Goal: Information Seeking & Learning: Check status

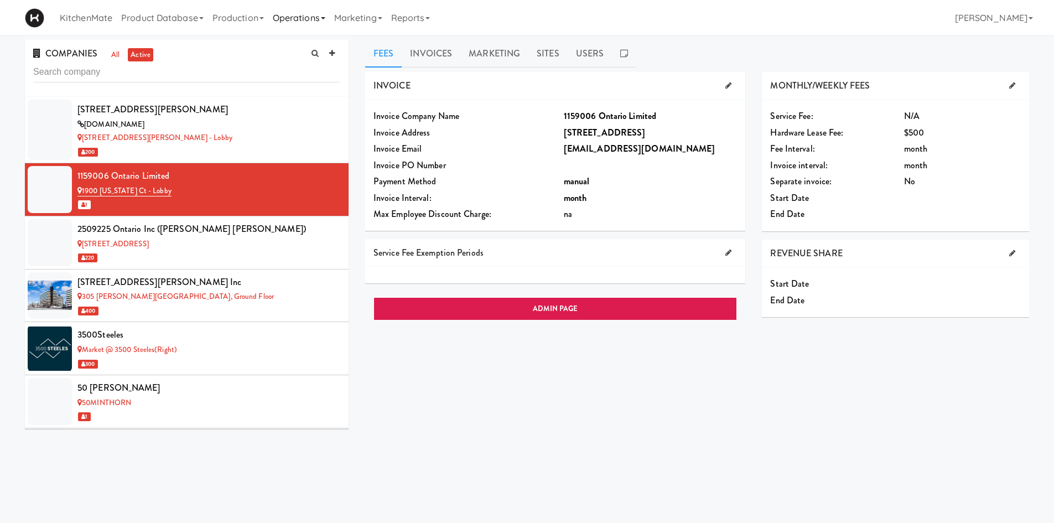
click at [311, 23] on link "Operations" at bounding box center [298, 17] width 61 height 35
click at [340, 52] on link "Sites" at bounding box center [312, 48] width 89 height 20
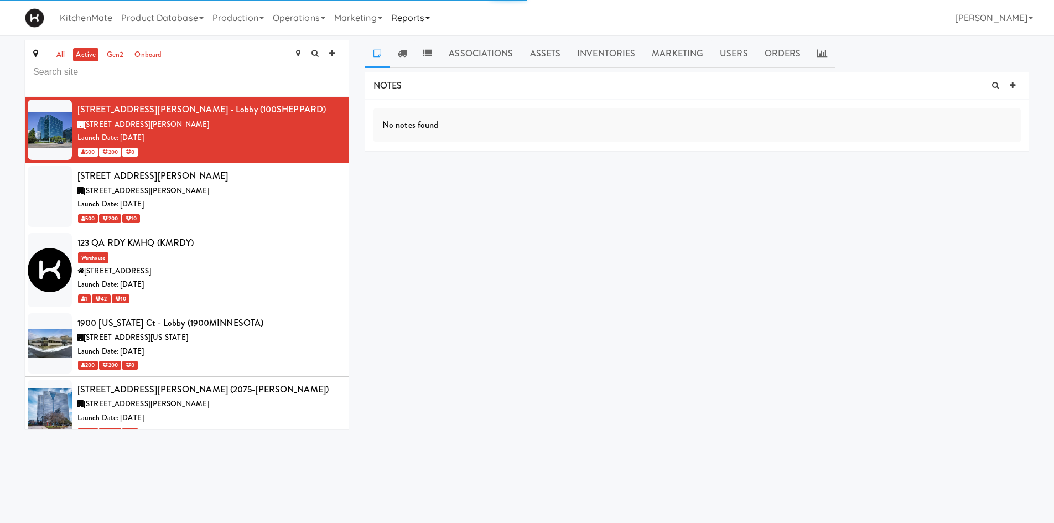
click at [423, 22] on link "Reports" at bounding box center [411, 17] width 48 height 35
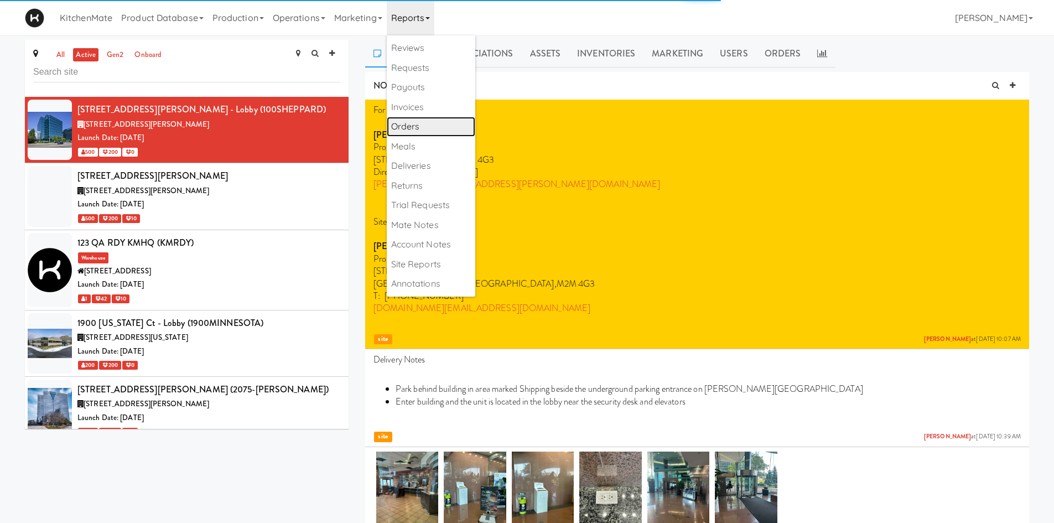
click at [421, 118] on link "Orders" at bounding box center [431, 127] width 89 height 20
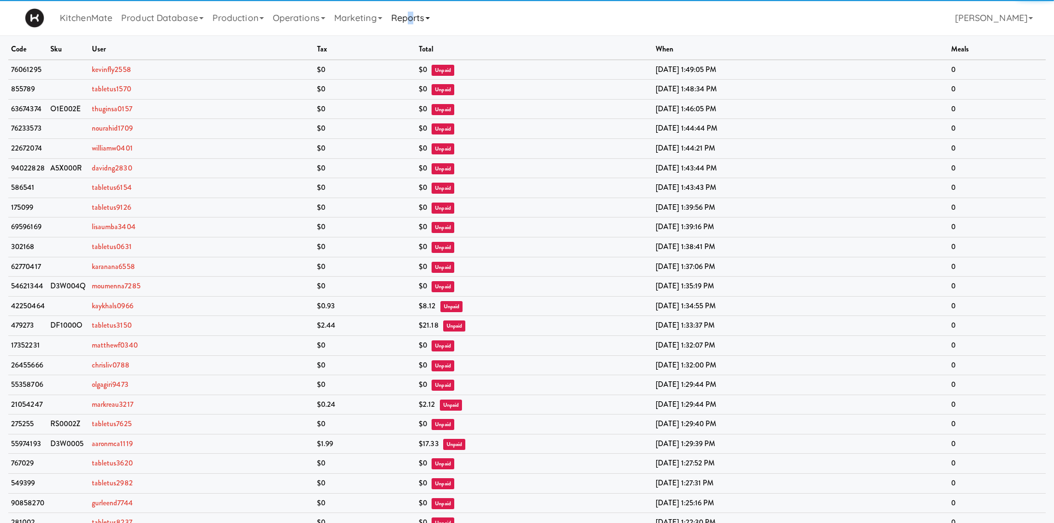
click at [420, 15] on link "Reports" at bounding box center [411, 17] width 48 height 35
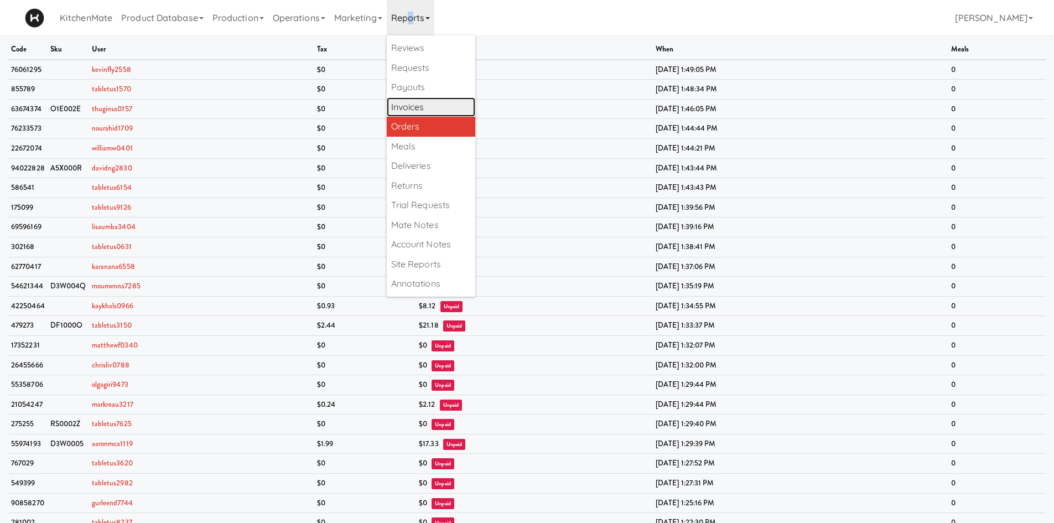
click at [426, 115] on link "Invoices" at bounding box center [431, 107] width 89 height 20
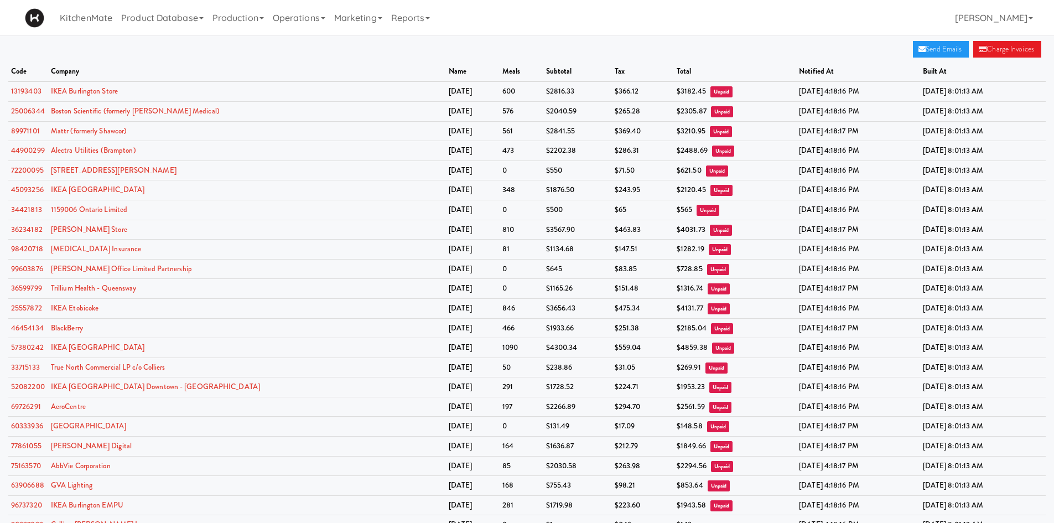
click at [235, 48] on div "Send Emails Charge Invoices code company name meals subtotal tax total notified…" at bounding box center [527, 455] width 1054 height 830
click at [36, 169] on link "72200095" at bounding box center [27, 170] width 33 height 11
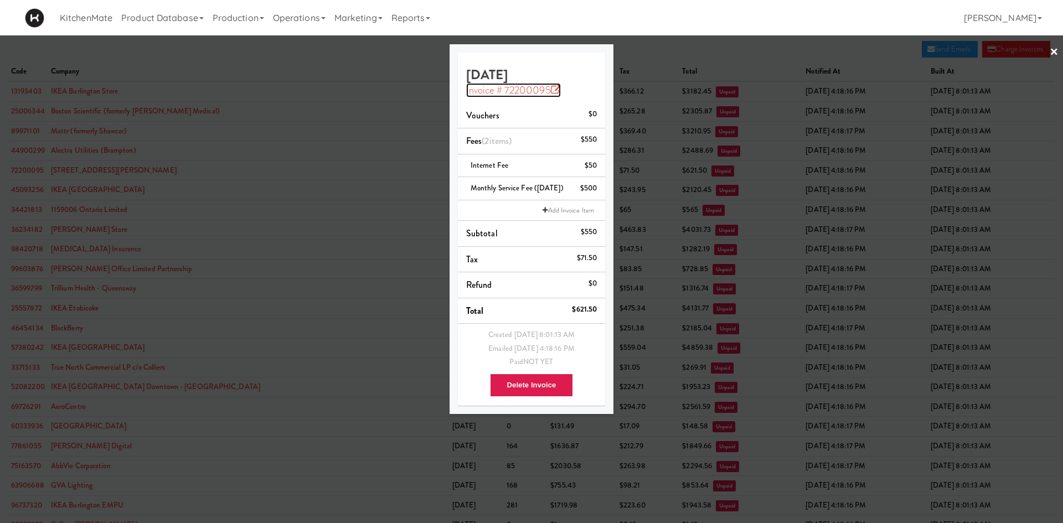
click at [556, 87] on icon at bounding box center [556, 90] width 10 height 10
click at [359, 54] on div at bounding box center [531, 261] width 1063 height 523
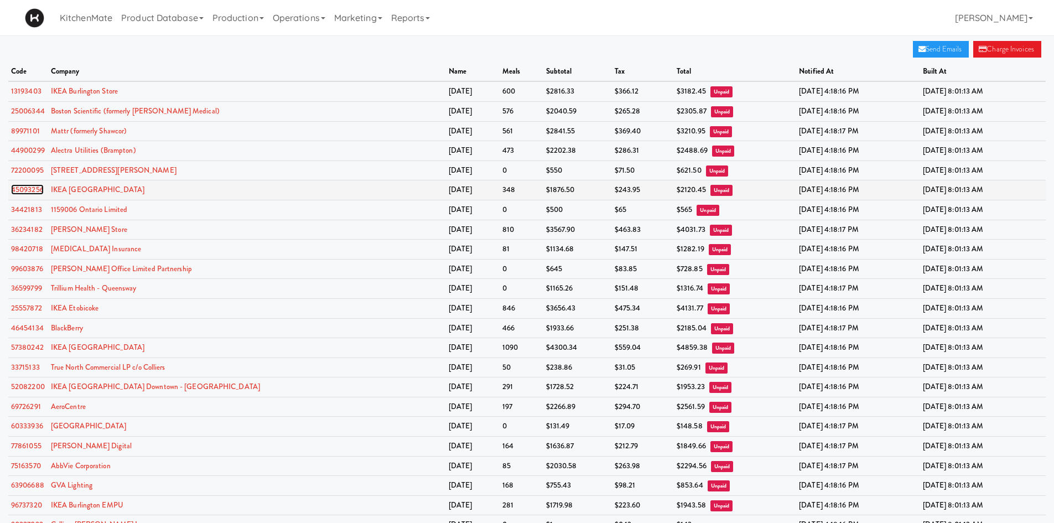
click at [32, 194] on link "45093256" at bounding box center [27, 189] width 33 height 11
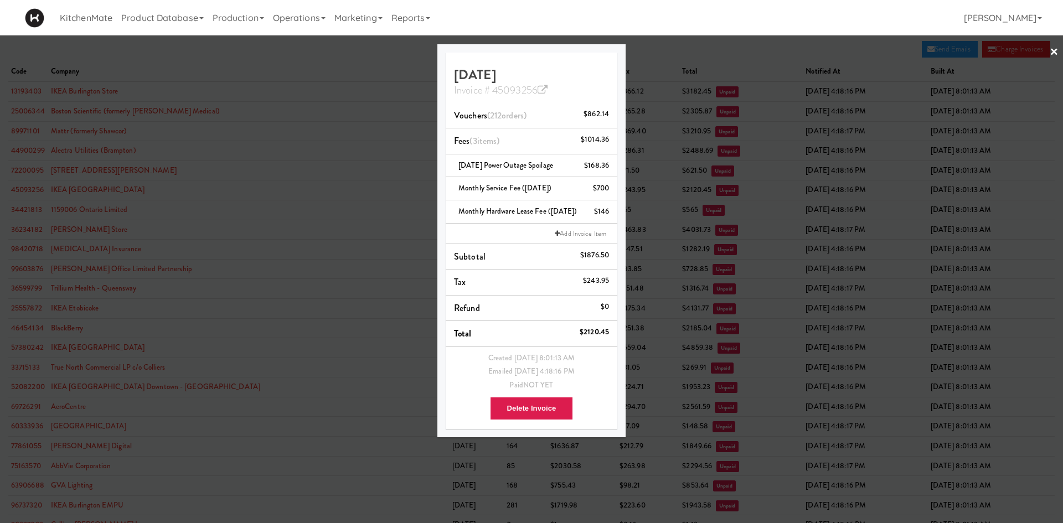
click at [261, 182] on div at bounding box center [531, 261] width 1063 height 523
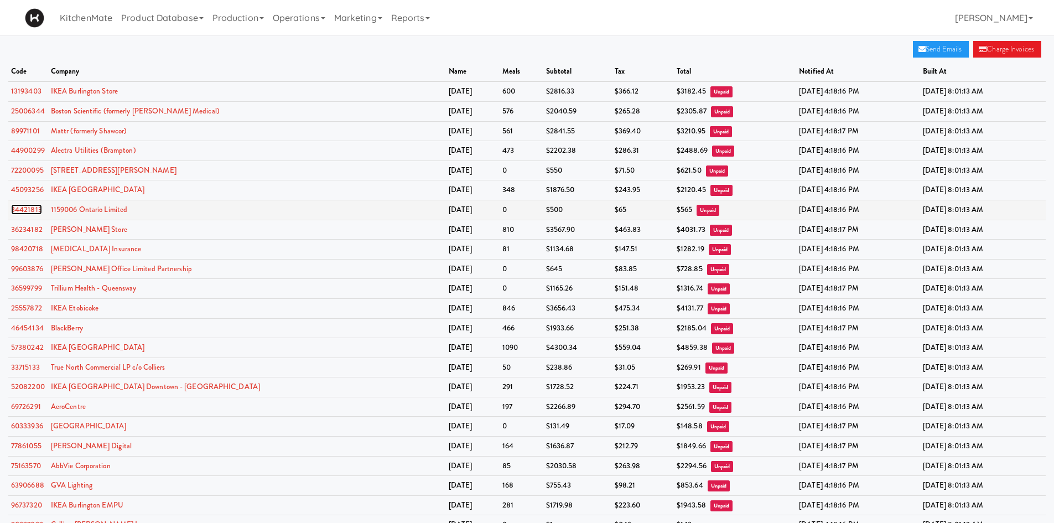
click at [35, 208] on link "34421813" at bounding box center [26, 209] width 31 height 11
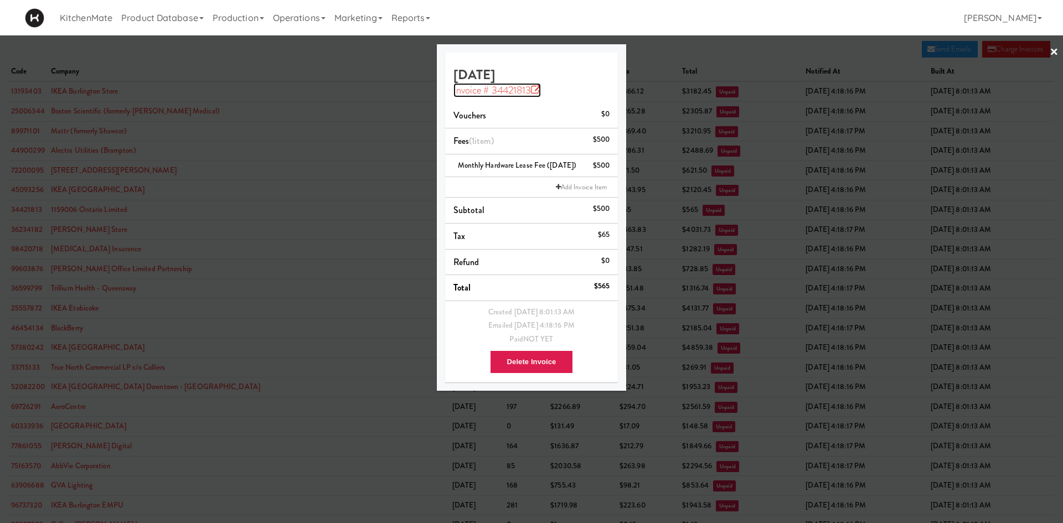
click at [534, 90] on icon at bounding box center [536, 90] width 10 height 10
click at [342, 21] on link "Marketing" at bounding box center [358, 17] width 57 height 35
click at [312, 63] on div at bounding box center [531, 261] width 1063 height 523
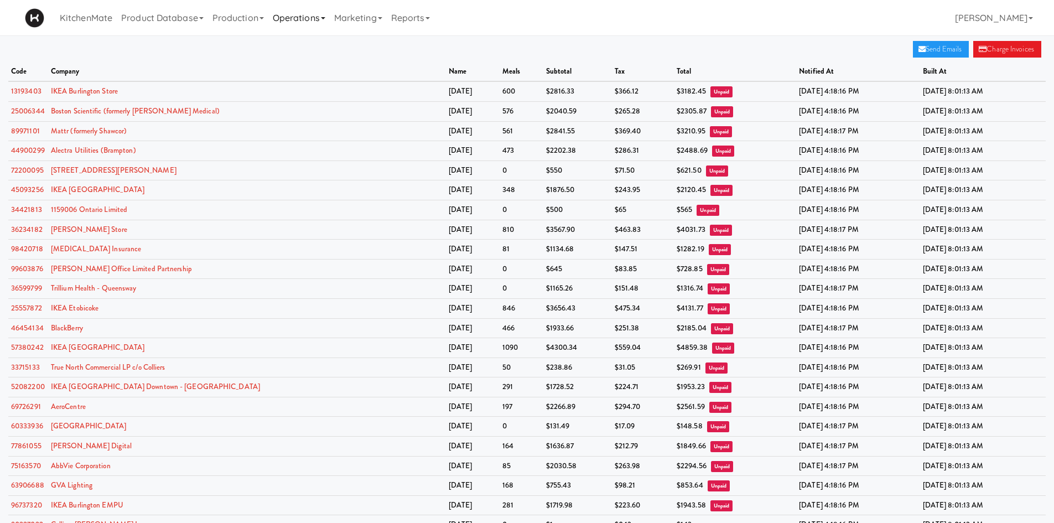
click at [298, 16] on link "Operations" at bounding box center [298, 17] width 61 height 35
click at [316, 68] on link "Companies" at bounding box center [312, 68] width 89 height 20
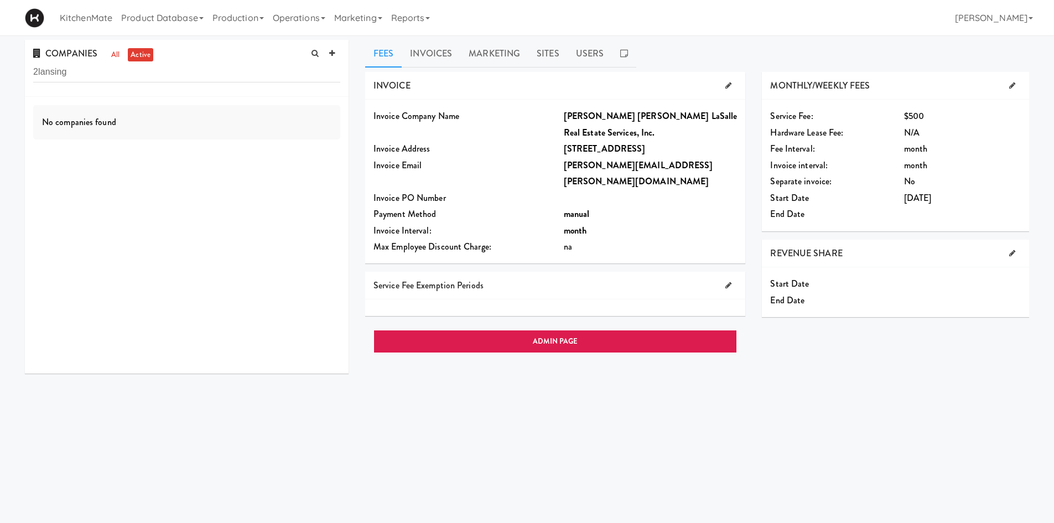
click at [254, 69] on input "2lansing" at bounding box center [186, 72] width 307 height 20
click at [195, 116] on div "2509225 Ontario Inc (Avison Young)" at bounding box center [208, 109] width 263 height 17
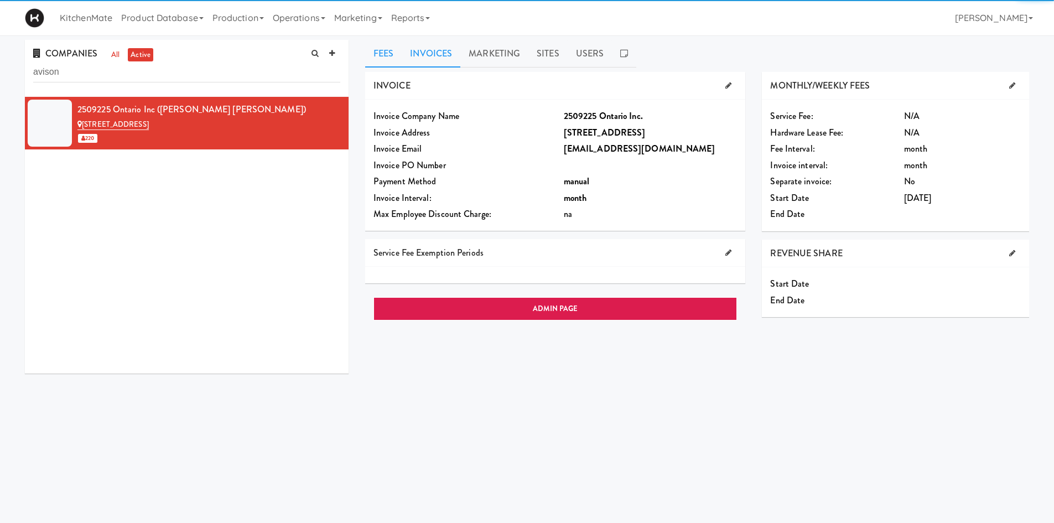
click at [446, 52] on link "Invoices" at bounding box center [431, 54] width 59 height 28
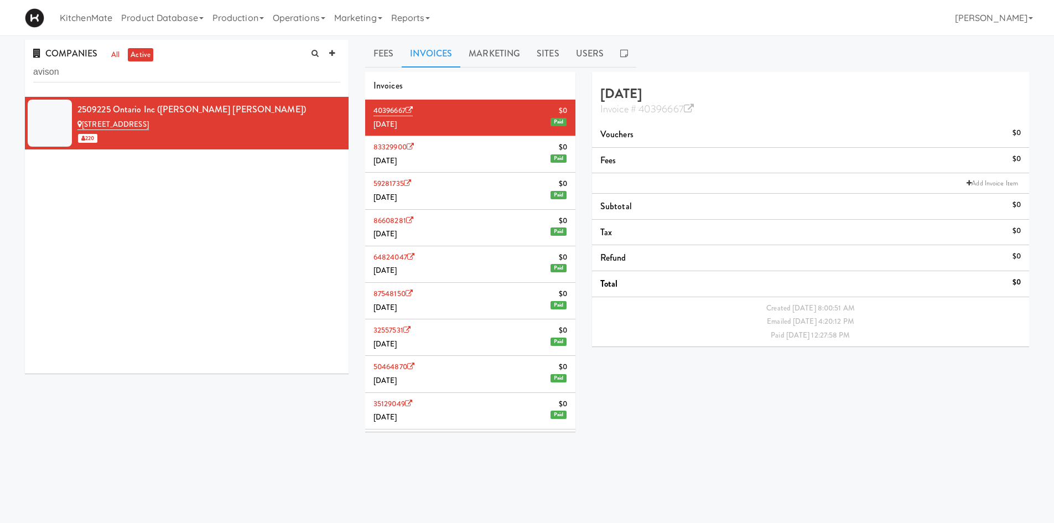
click at [469, 146] on li "83329900 $0 May 2025 Paid" at bounding box center [470, 154] width 210 height 37
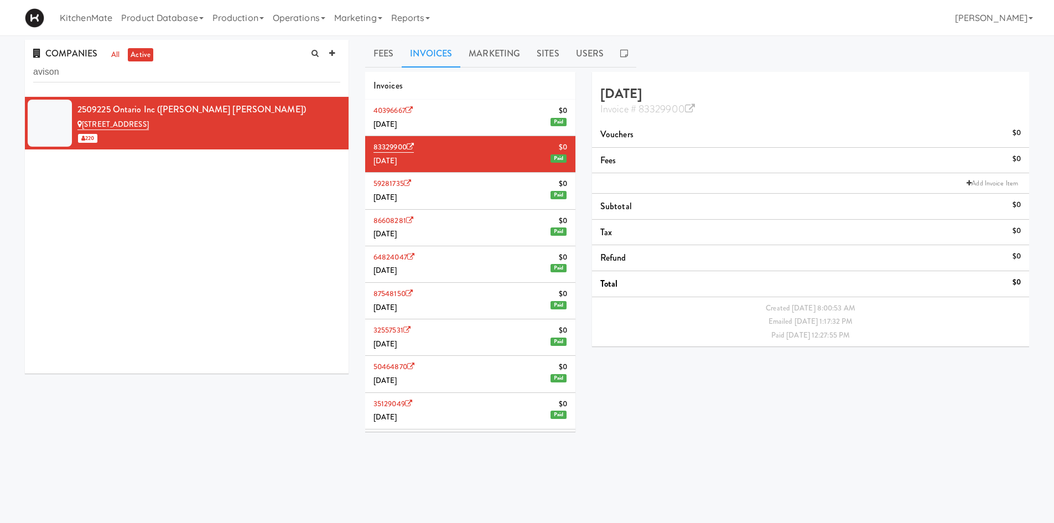
click at [474, 122] on li "40396667 $0 June 2025 Paid" at bounding box center [470, 118] width 210 height 37
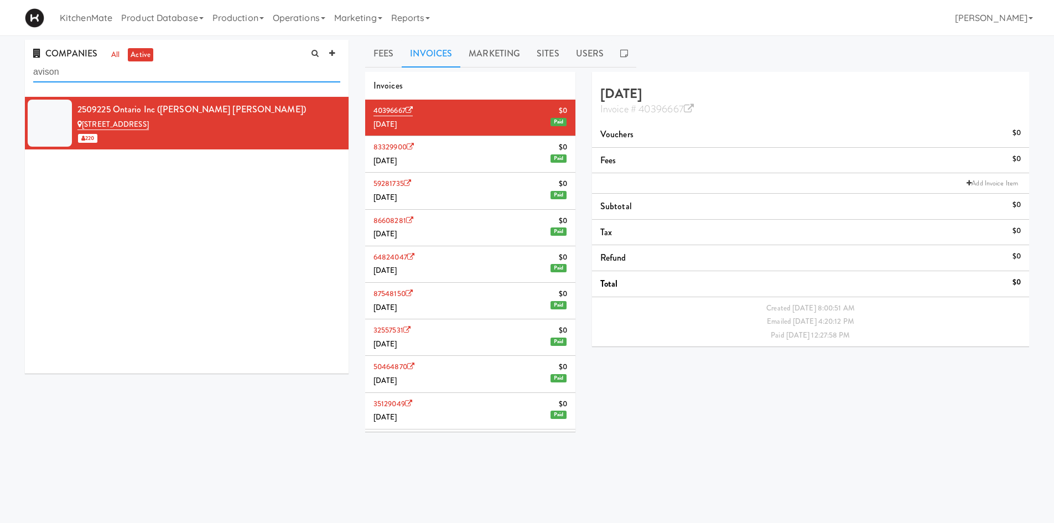
click at [268, 75] on input "avison" at bounding box center [186, 72] width 307 height 20
paste input "AeroCentre"
click at [268, 75] on input "avisonAeroCentre" at bounding box center [186, 72] width 307 height 20
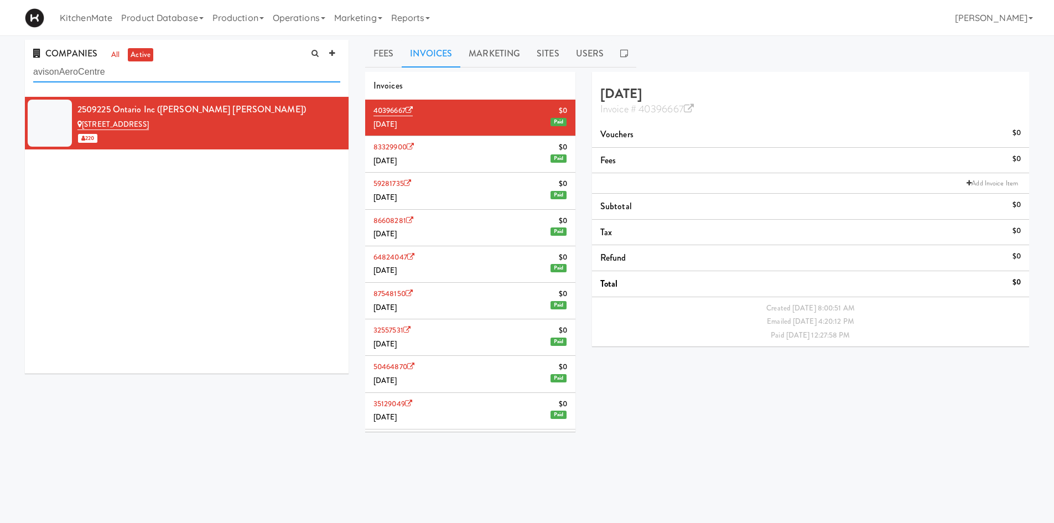
click at [268, 75] on input "avisonAeroCentre" at bounding box center [186, 72] width 307 height 20
paste input "text"
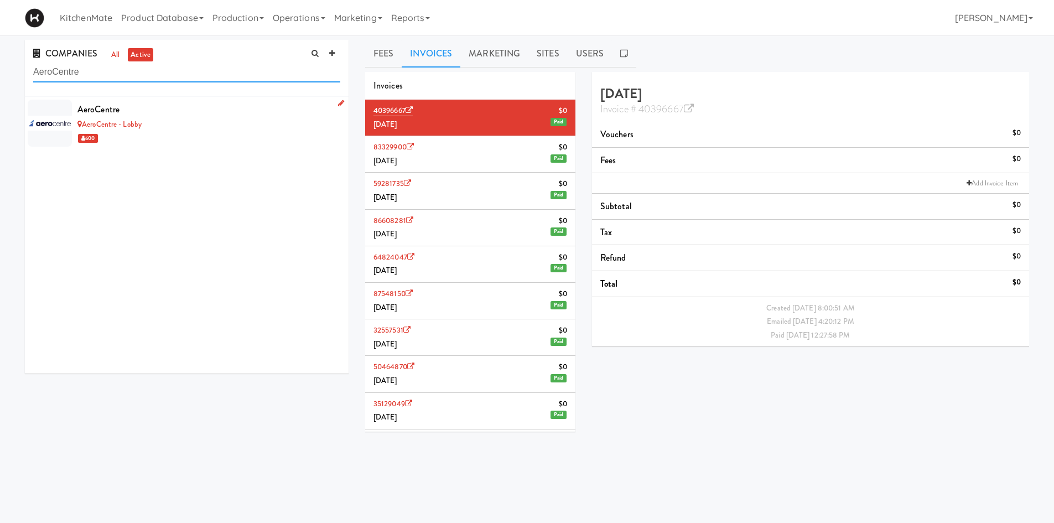
type input "AeroCentre"
click at [189, 118] on div "AeroCentre - Lobby" at bounding box center [208, 125] width 263 height 14
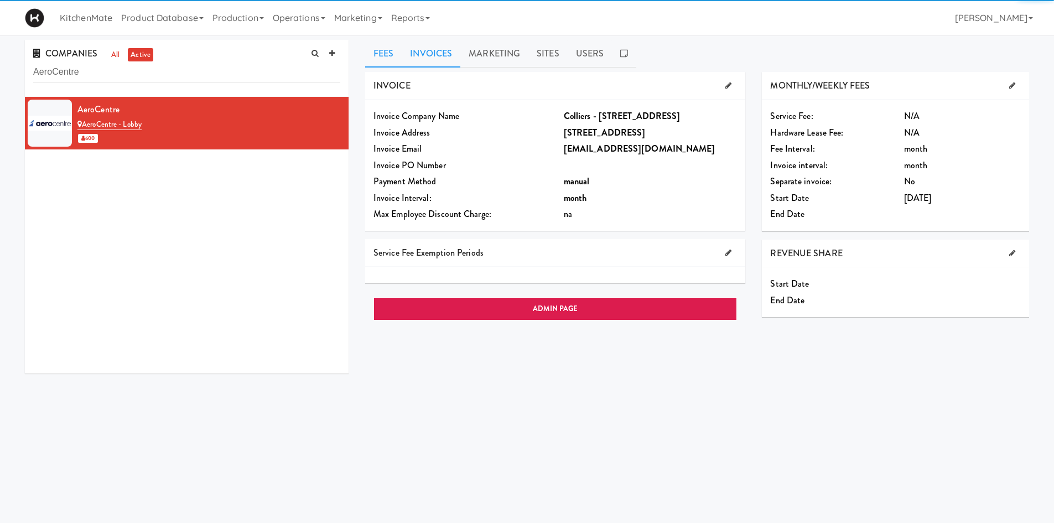
click at [450, 58] on link "Invoices" at bounding box center [431, 54] width 59 height 28
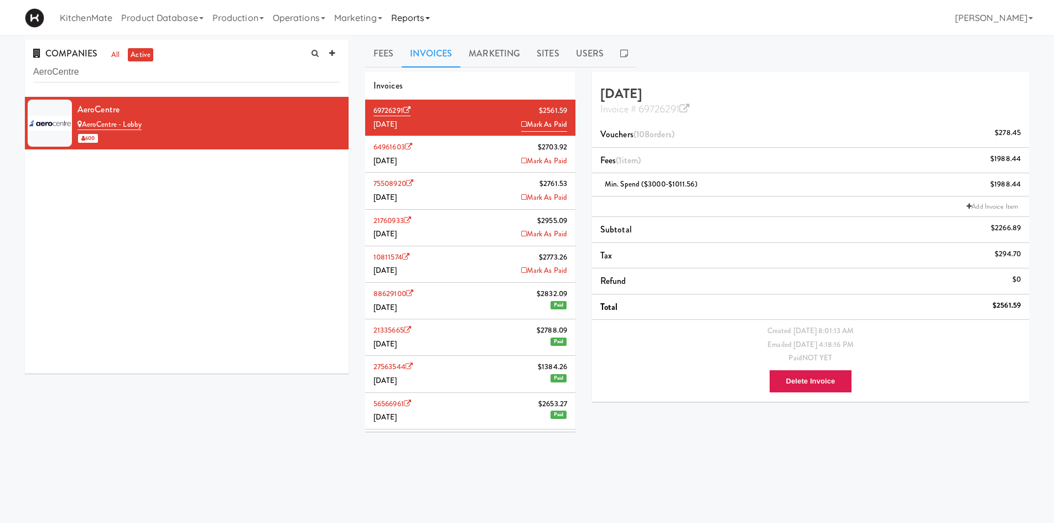
click at [435, 21] on link "Reports" at bounding box center [411, 17] width 48 height 35
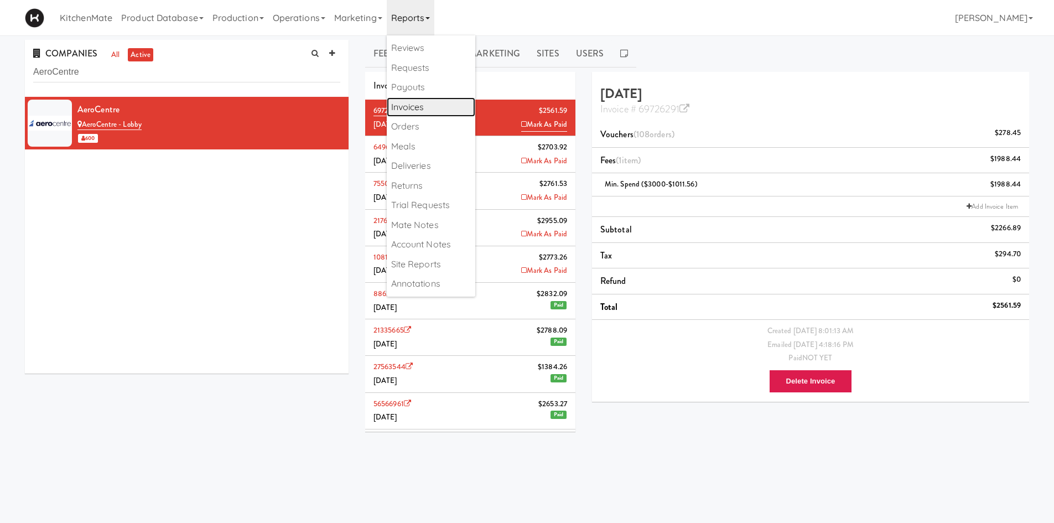
click at [430, 108] on link "Invoices" at bounding box center [431, 107] width 89 height 20
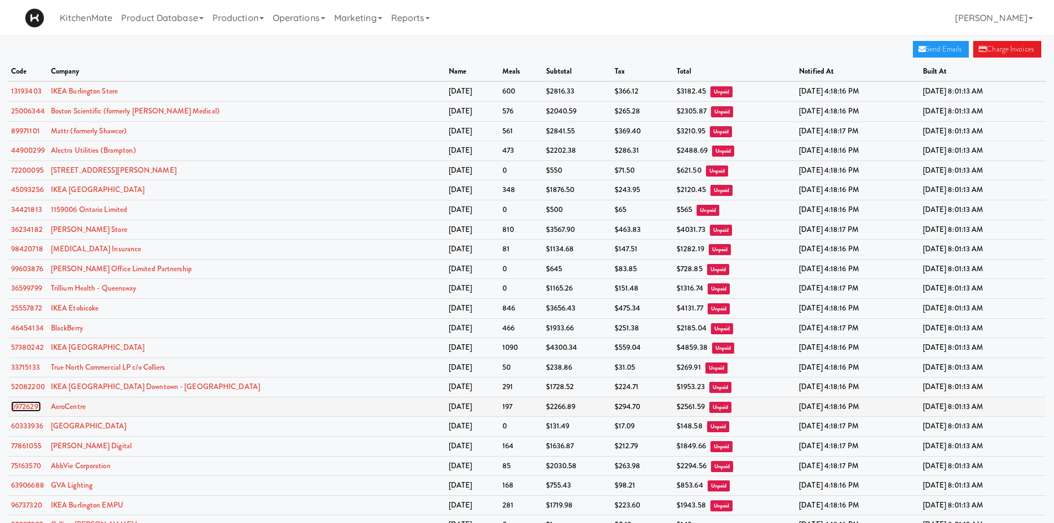
click at [37, 408] on link "69726291" at bounding box center [26, 406] width 30 height 11
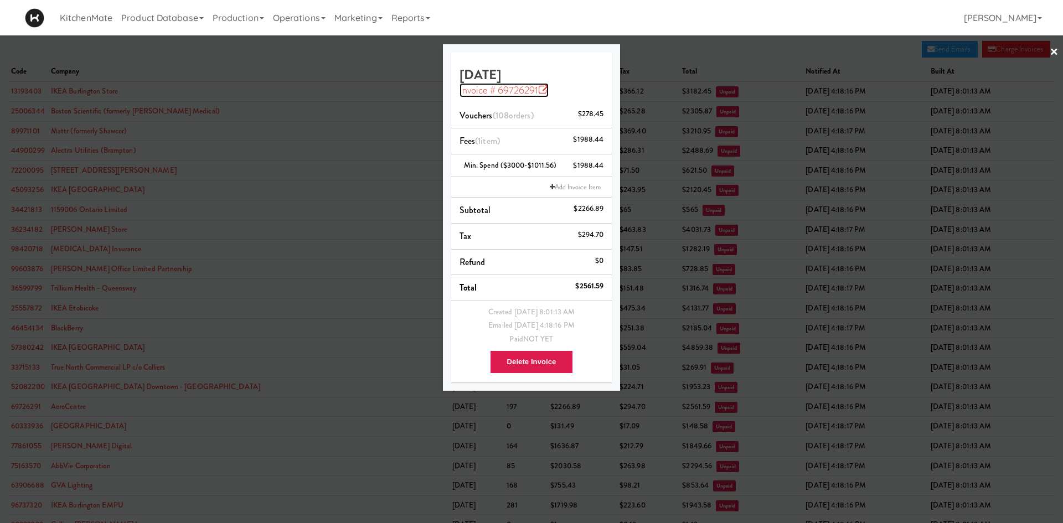
click at [540, 91] on link "Invoice # 69726291" at bounding box center [503, 90] width 89 height 14
click at [306, 68] on div at bounding box center [531, 261] width 1063 height 523
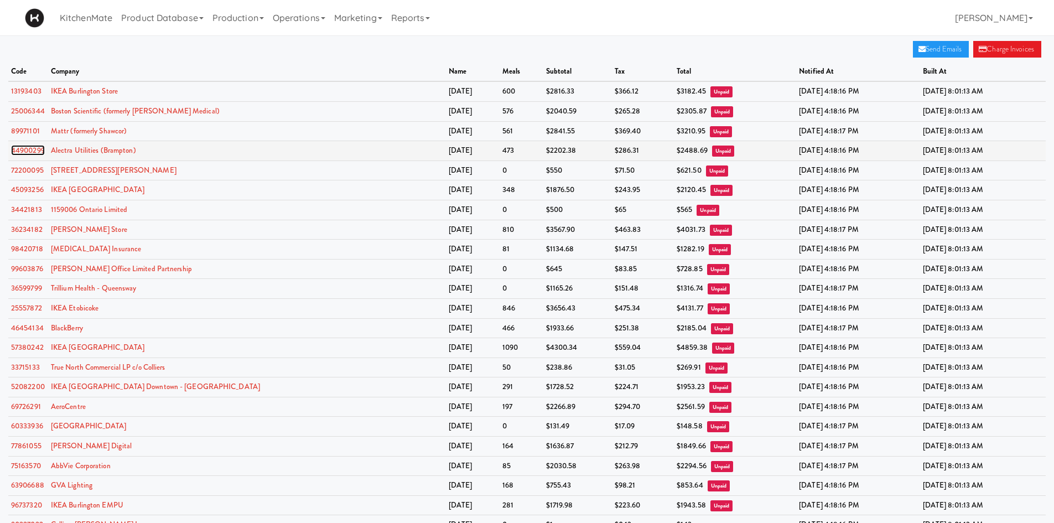
click at [22, 149] on link "44900299" at bounding box center [28, 150] width 34 height 11
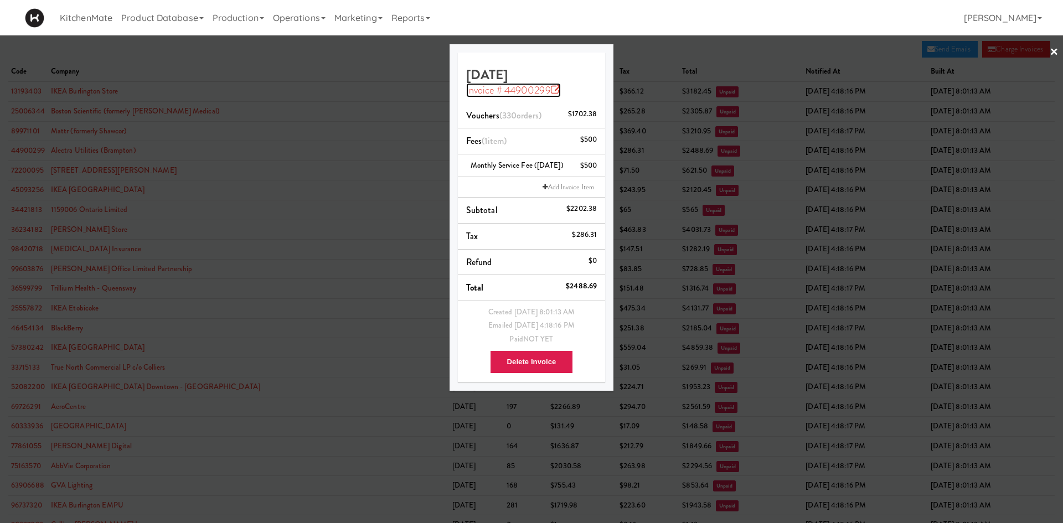
click at [549, 90] on link "Invoice # 44900299" at bounding box center [513, 90] width 95 height 14
click at [323, 51] on div at bounding box center [531, 261] width 1063 height 523
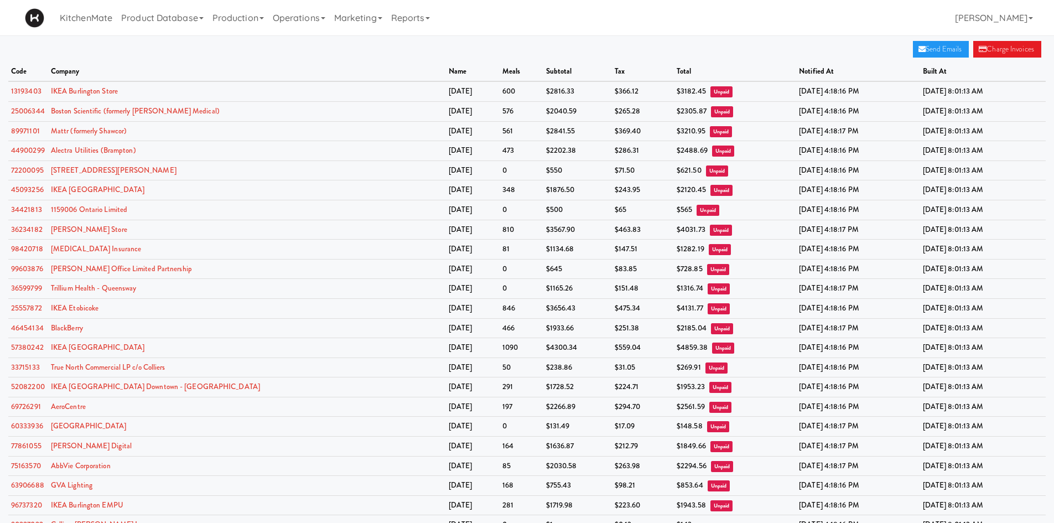
scroll to position [347, 0]
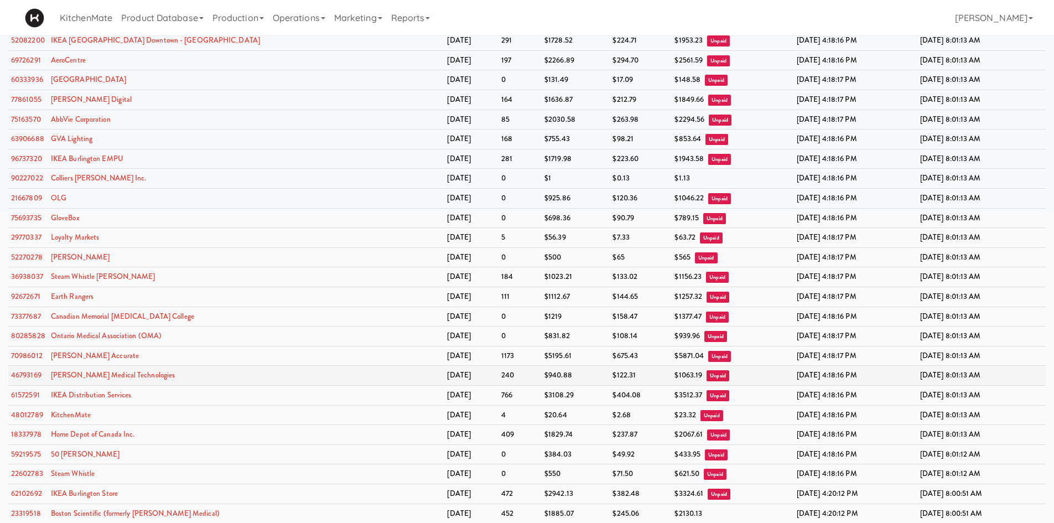
click at [43, 370] on td "46793169" at bounding box center [28, 376] width 40 height 20
click at [22, 378] on link "46793169" at bounding box center [26, 375] width 30 height 11
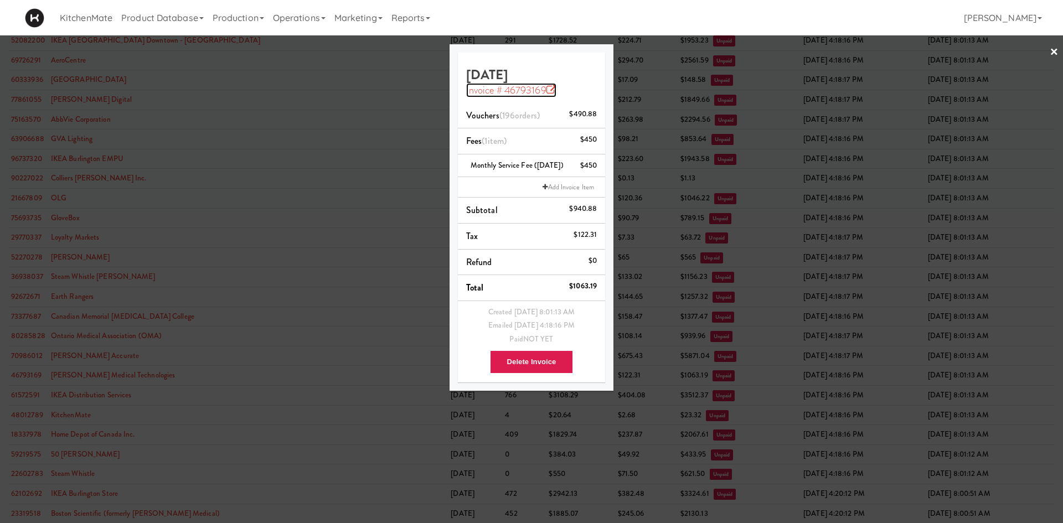
click at [549, 87] on icon at bounding box center [551, 90] width 10 height 10
click at [302, 64] on div at bounding box center [531, 261] width 1063 height 523
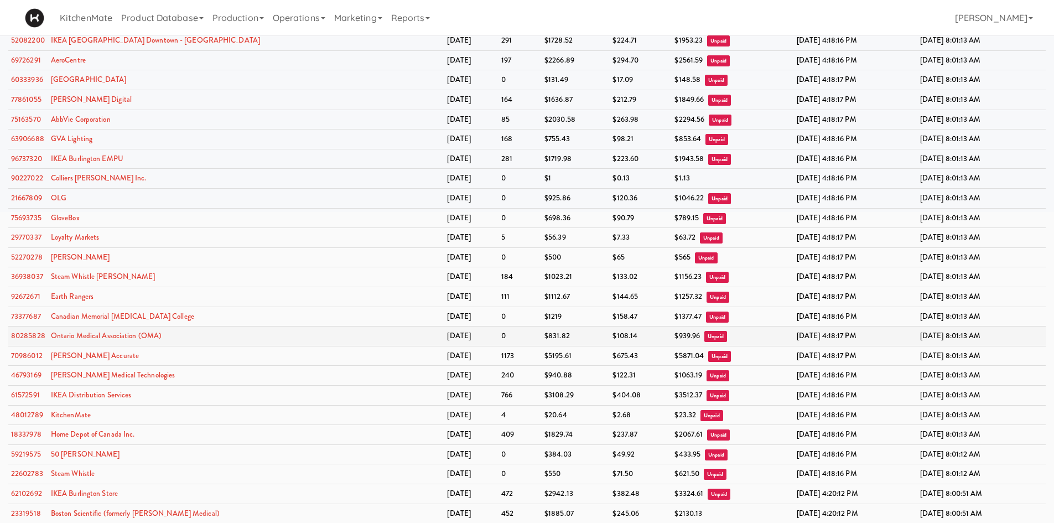
scroll to position [402, 0]
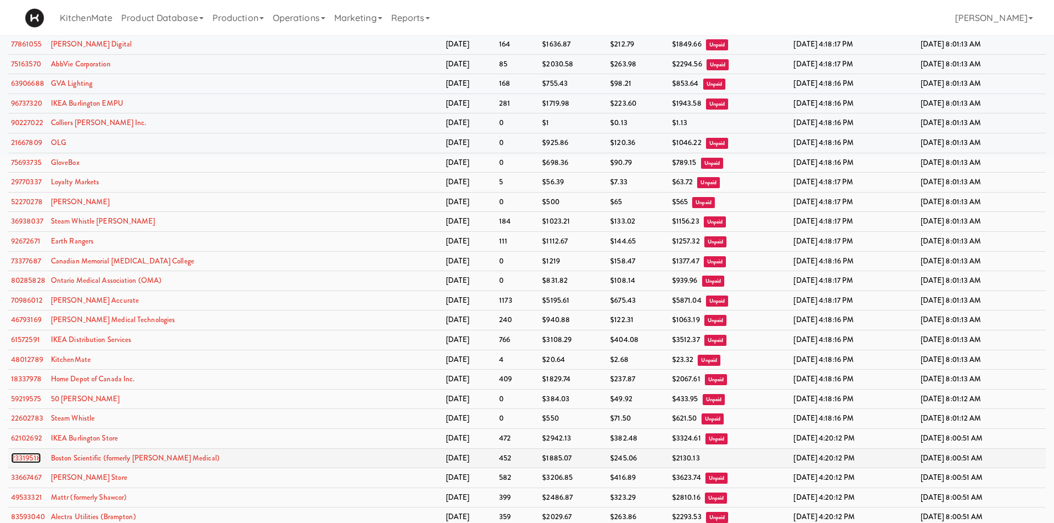
click at [14, 456] on link "23319518" at bounding box center [26, 458] width 30 height 11
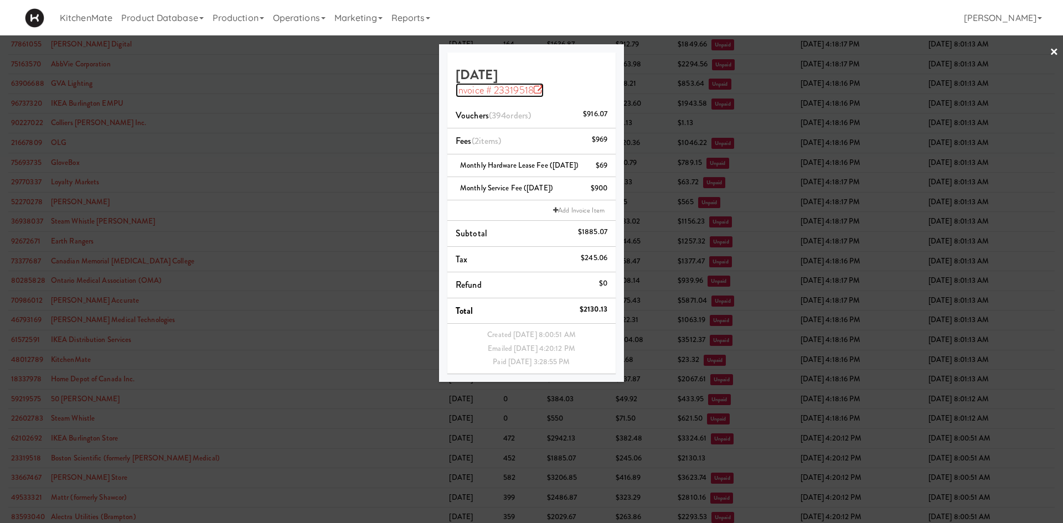
click at [513, 87] on link "Invoice # 23319518" at bounding box center [500, 90] width 88 height 14
click at [366, 316] on div at bounding box center [531, 261] width 1063 height 523
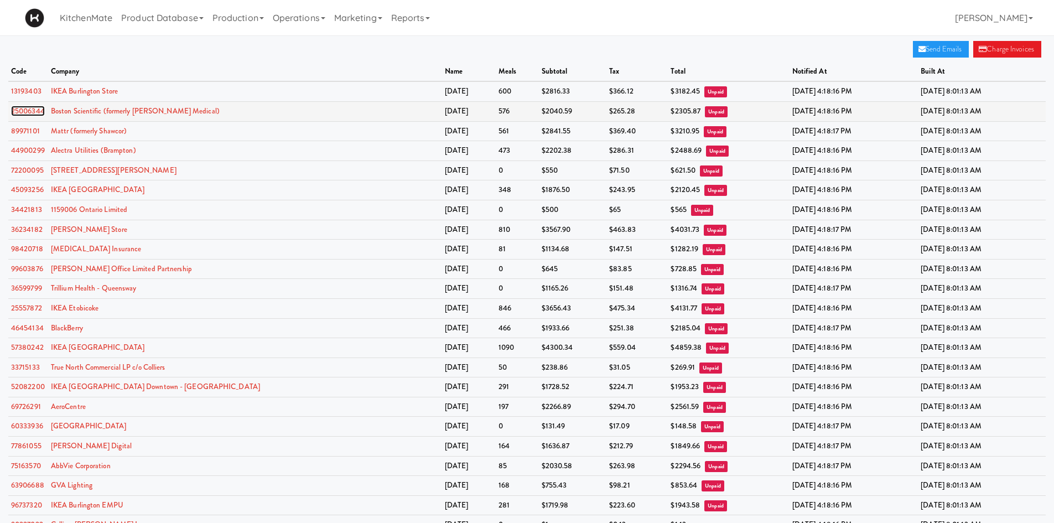
click at [33, 110] on link "25006344" at bounding box center [28, 111] width 34 height 11
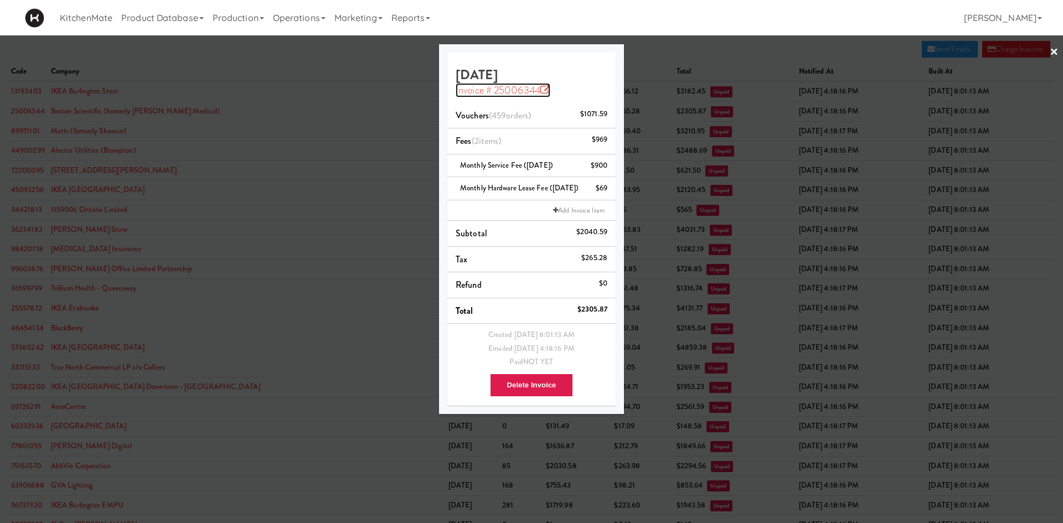
click at [545, 92] on icon at bounding box center [545, 90] width 10 height 10
click at [386, 112] on div at bounding box center [531, 261] width 1063 height 523
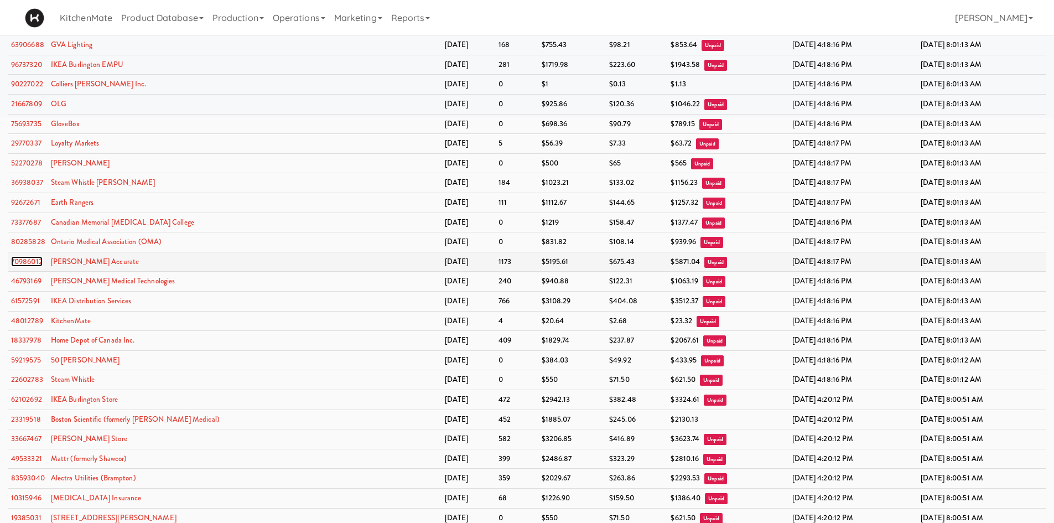
click at [28, 257] on link "70986012" at bounding box center [27, 261] width 32 height 11
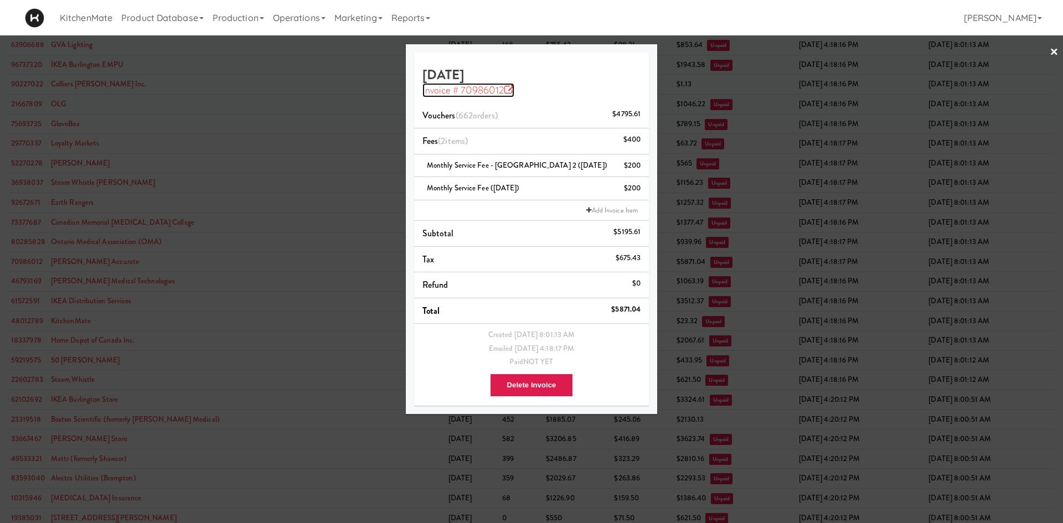
click at [514, 90] on icon at bounding box center [509, 90] width 10 height 10
click at [247, 144] on div at bounding box center [531, 261] width 1063 height 523
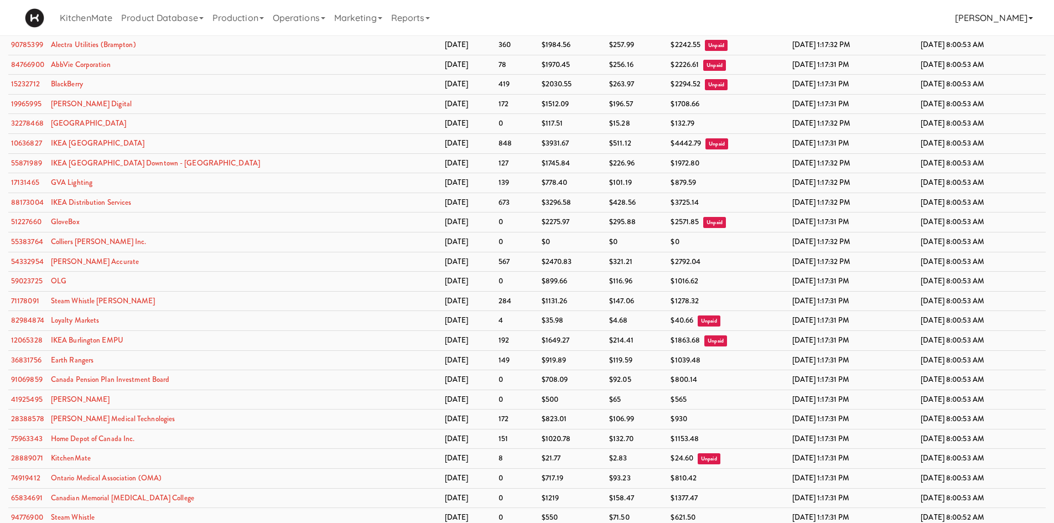
scroll to position [1268, 0]
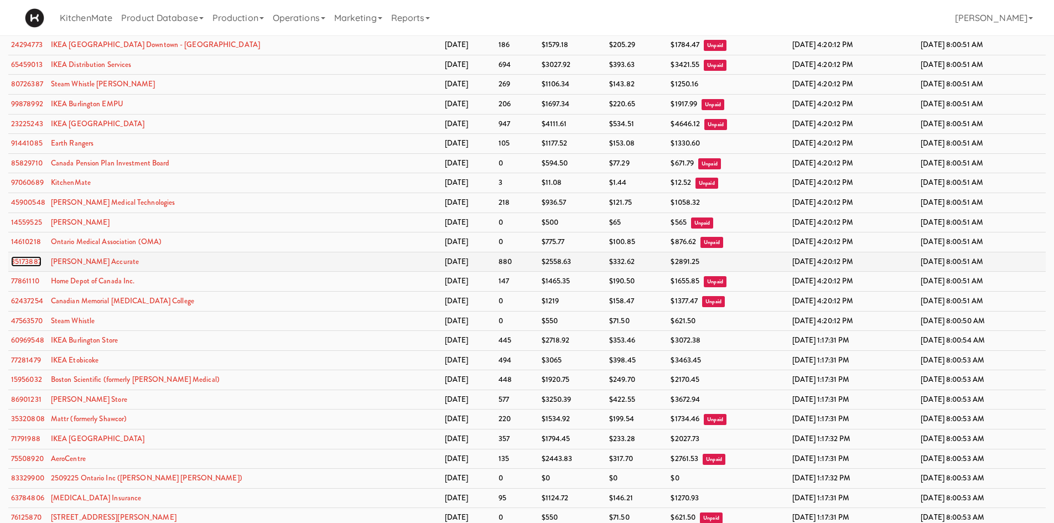
click at [33, 258] on link "35173887" at bounding box center [26, 261] width 30 height 11
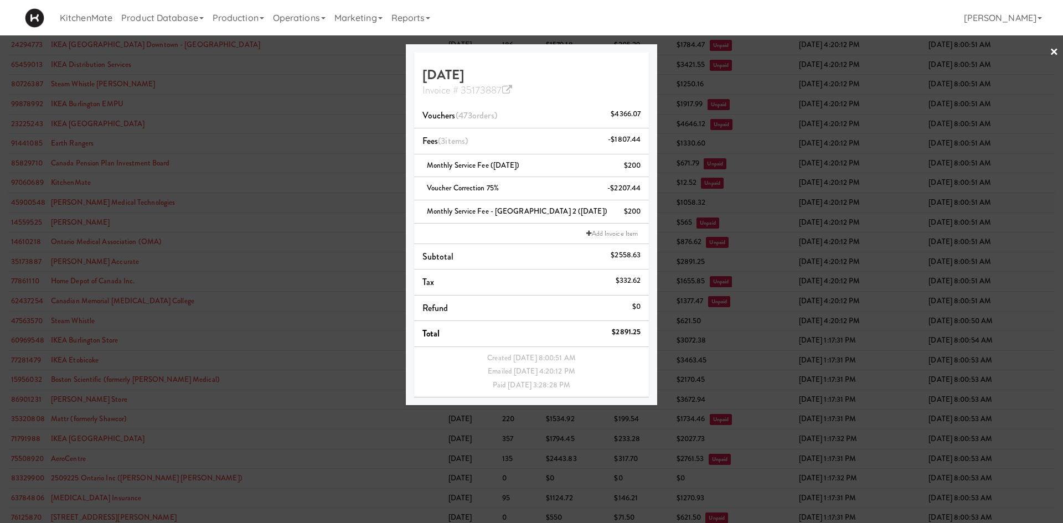
click at [251, 192] on div at bounding box center [531, 261] width 1063 height 523
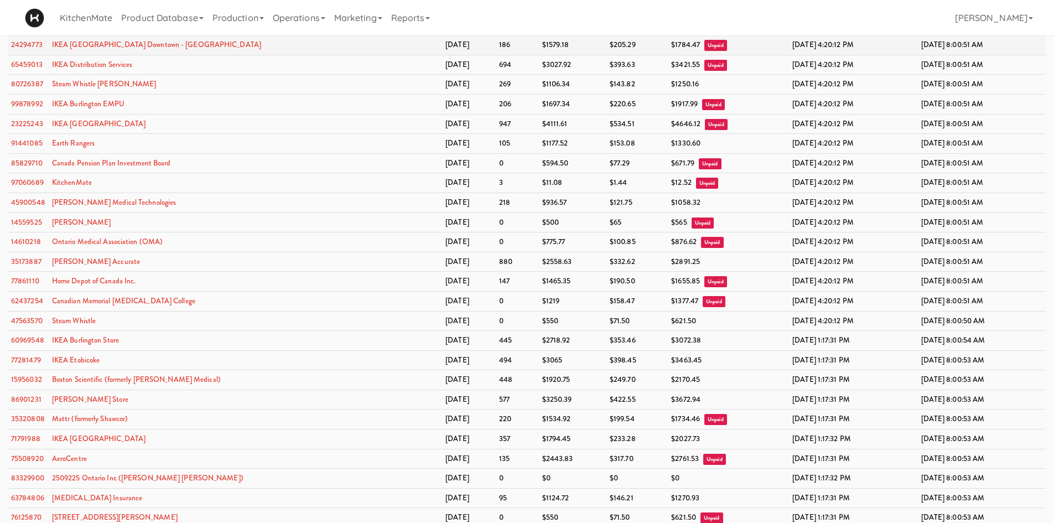
scroll to position [441, 0]
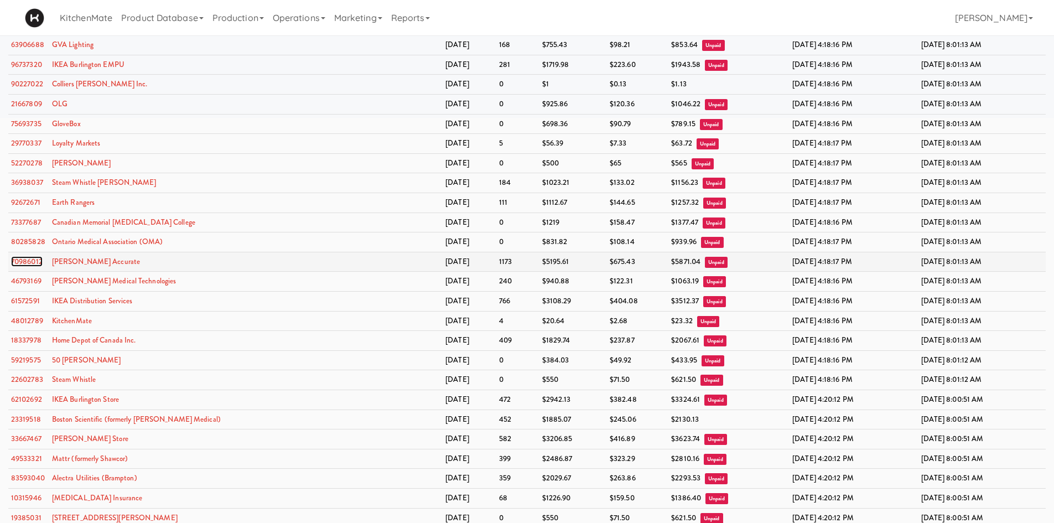
click at [42, 260] on link "70986012" at bounding box center [27, 261] width 32 height 11
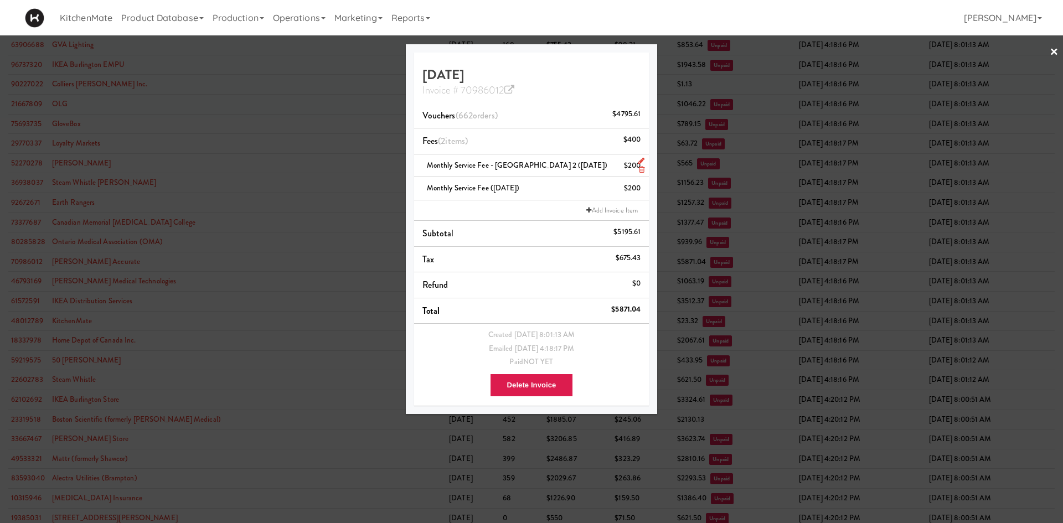
click at [560, 164] on span "Monthly Service Fee - Bothwell 2 (May 2025)" at bounding box center [517, 165] width 180 height 11
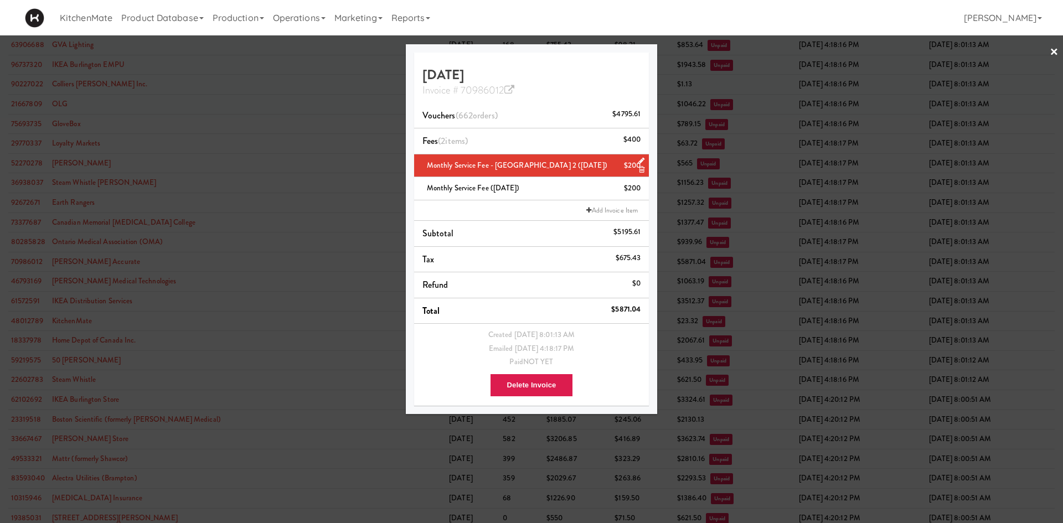
click at [638, 159] on icon at bounding box center [641, 160] width 6 height 7
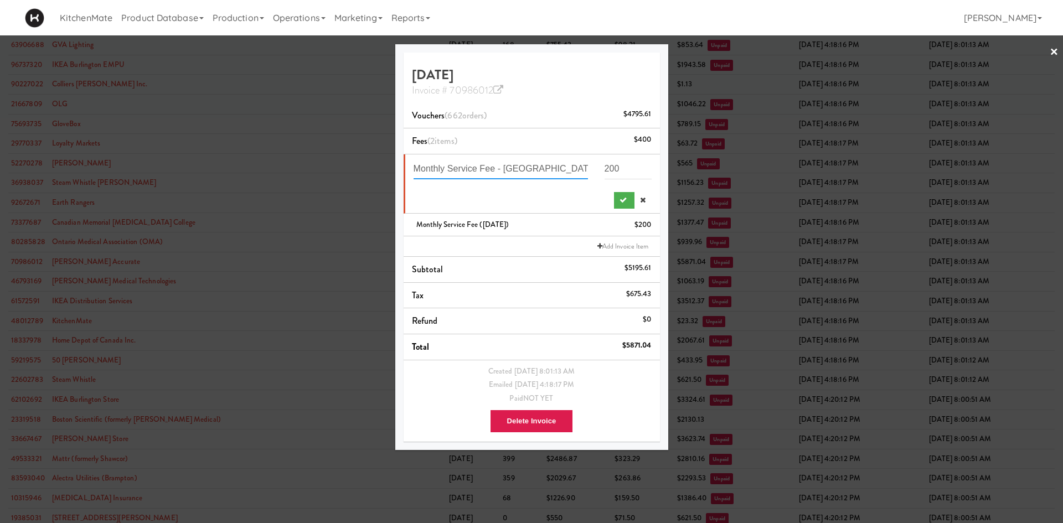
click at [566, 169] on input "Monthly Service Fee - Bothwell 2 (May 2025)" at bounding box center [500, 169] width 174 height 20
click at [608, 190] on div "Monthly Service Fee - Bothwell 2 (July2025) 200" at bounding box center [532, 184] width 238 height 50
click at [563, 167] on input "Monthly Service Fee - Bothwell 2 (July2025)" at bounding box center [500, 169] width 174 height 20
click at [568, 167] on input "Monthly Service Fee - Bothwell 2 (July2025)" at bounding box center [500, 169] width 174 height 20
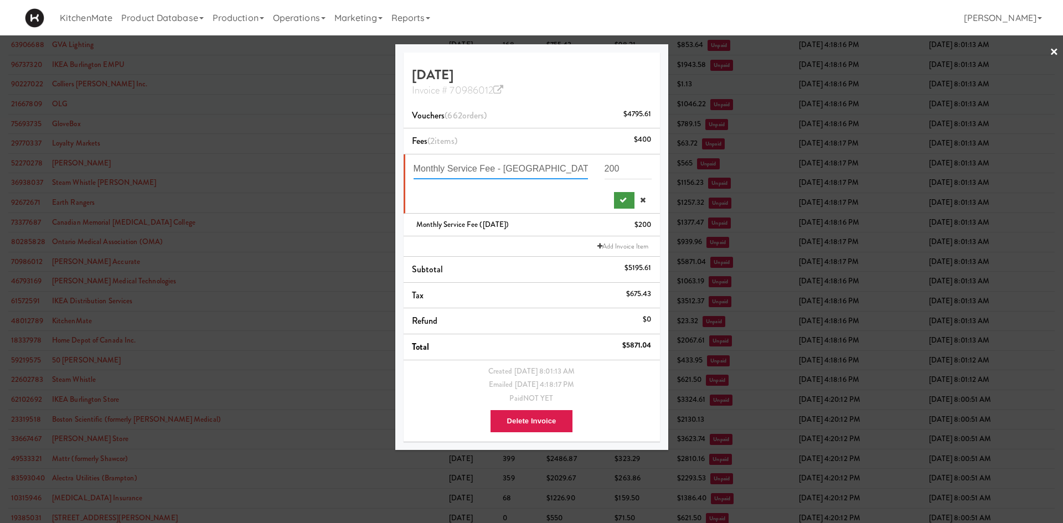
type input "Monthly Service Fee - Bothwell 2 (July 2025)"
click at [616, 206] on button "submit" at bounding box center [624, 200] width 20 height 17
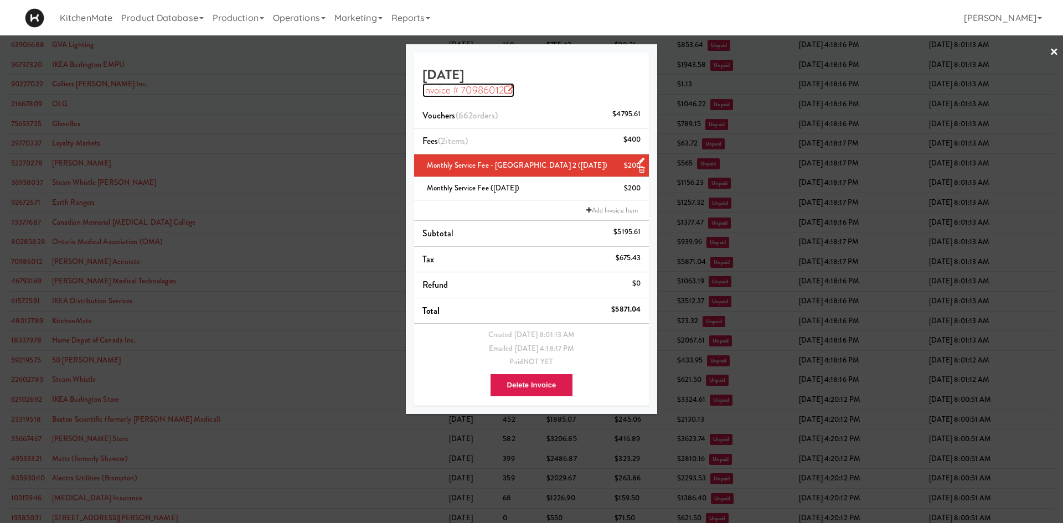
click at [514, 92] on link "Invoice # 70986012" at bounding box center [468, 90] width 92 height 14
click at [334, 73] on div at bounding box center [531, 261] width 1063 height 523
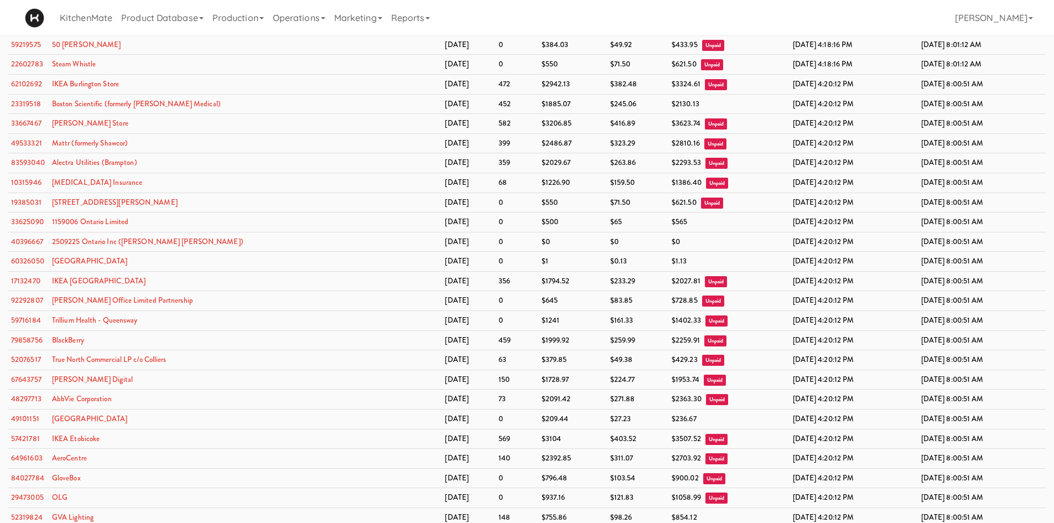
scroll to position [5603, 0]
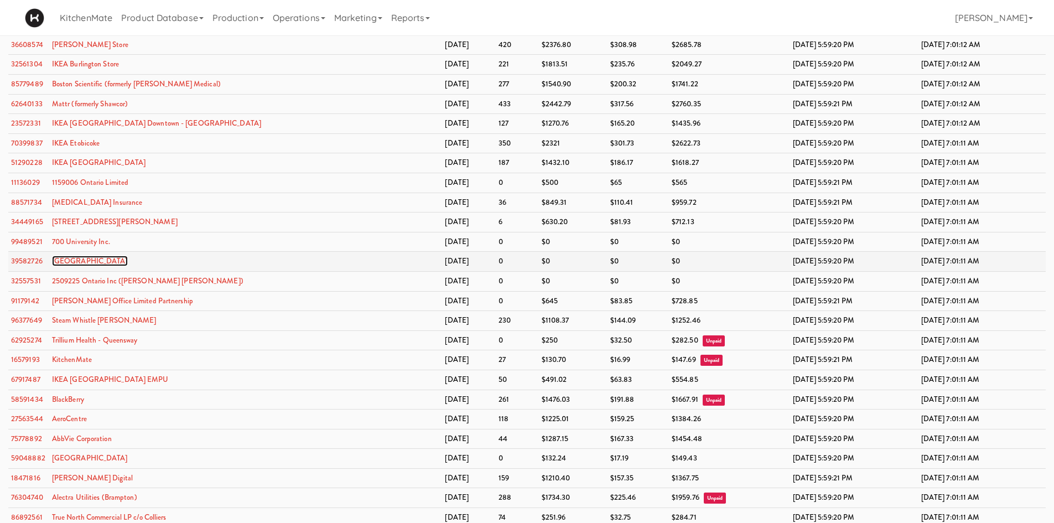
click at [73, 260] on link "Cambridge Memorial Hospital" at bounding box center [90, 261] width 76 height 11
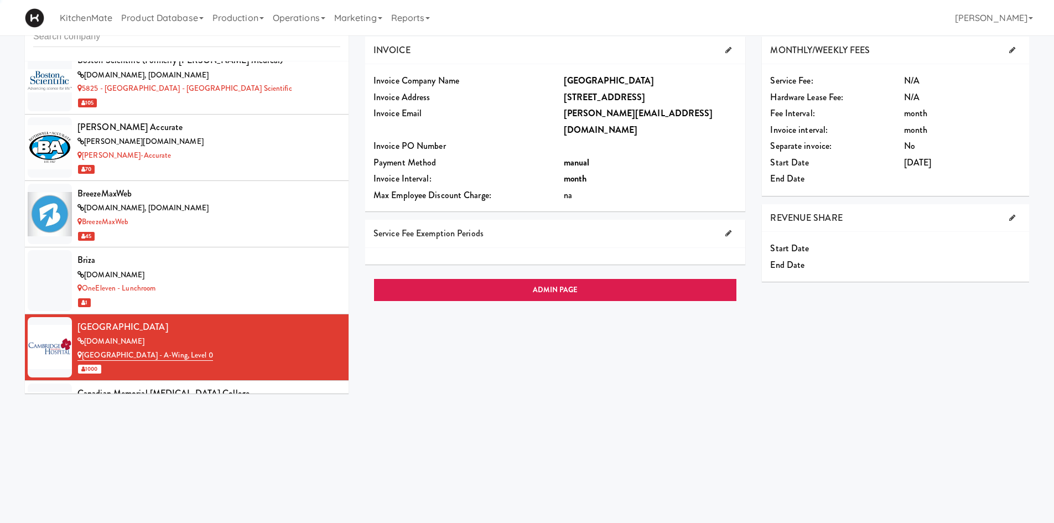
scroll to position [1766, 0]
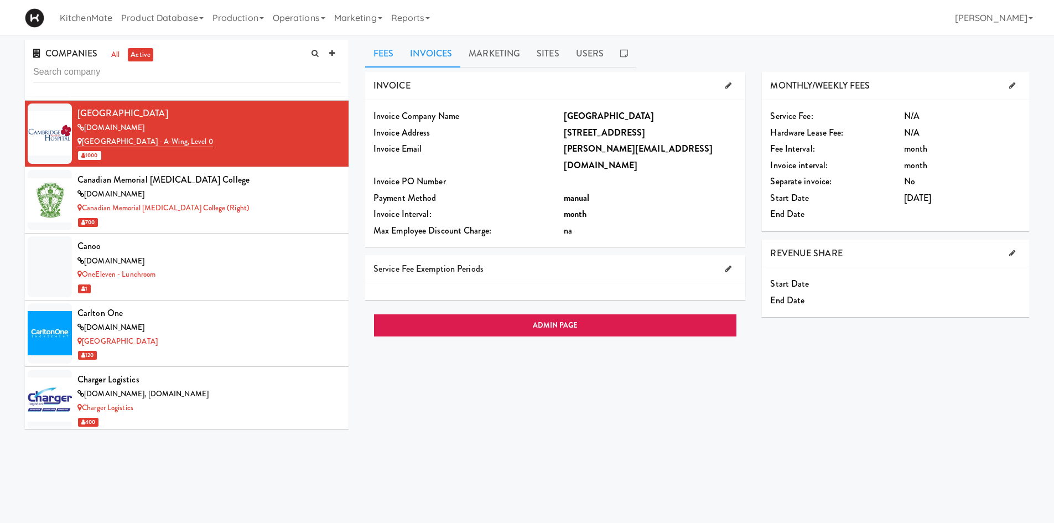
click at [429, 55] on link "Invoices" at bounding box center [431, 54] width 59 height 28
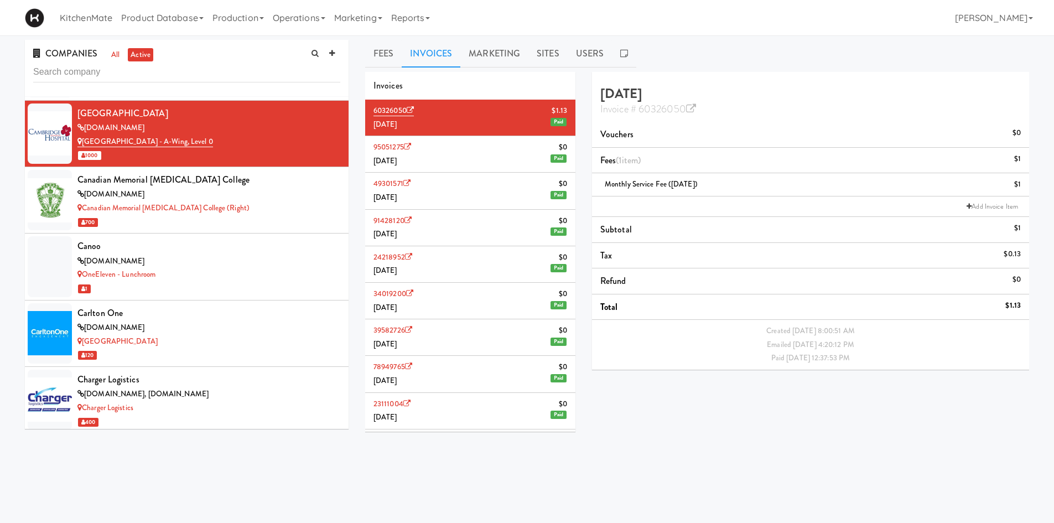
click at [466, 140] on li "95051275 $0 May 2025 Paid" at bounding box center [470, 154] width 210 height 37
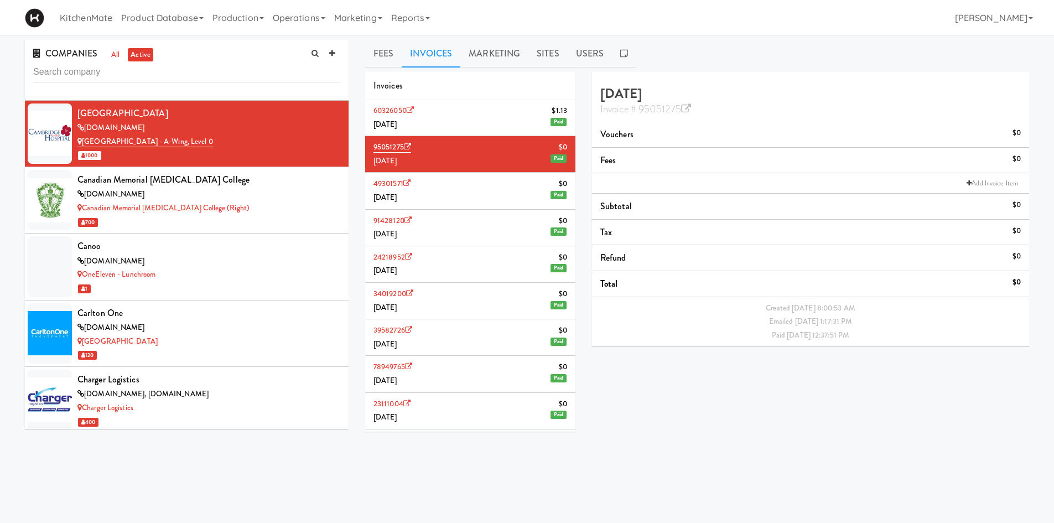
click at [472, 122] on li "60326050 $1.13 June 2025 Paid" at bounding box center [470, 118] width 210 height 37
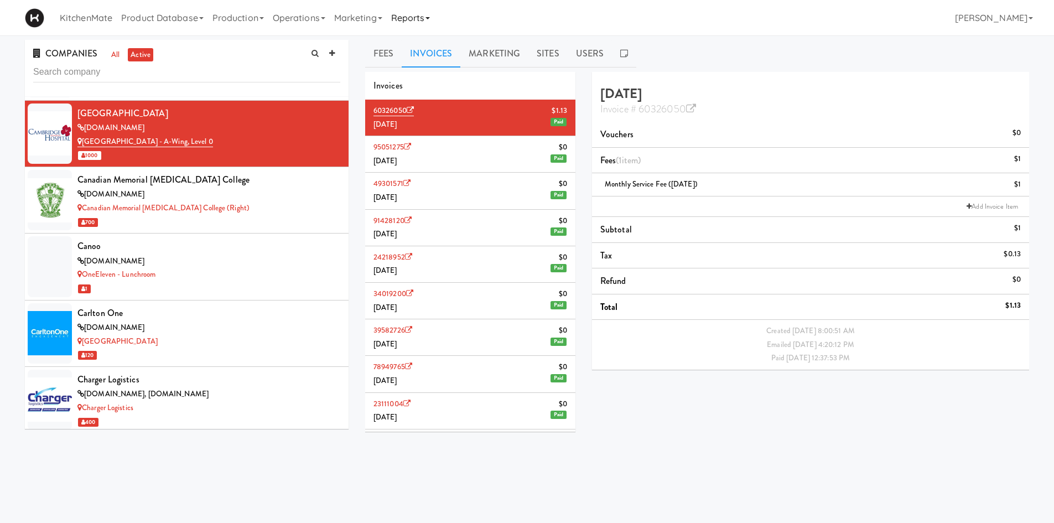
click at [420, 15] on link "Reports" at bounding box center [411, 17] width 48 height 35
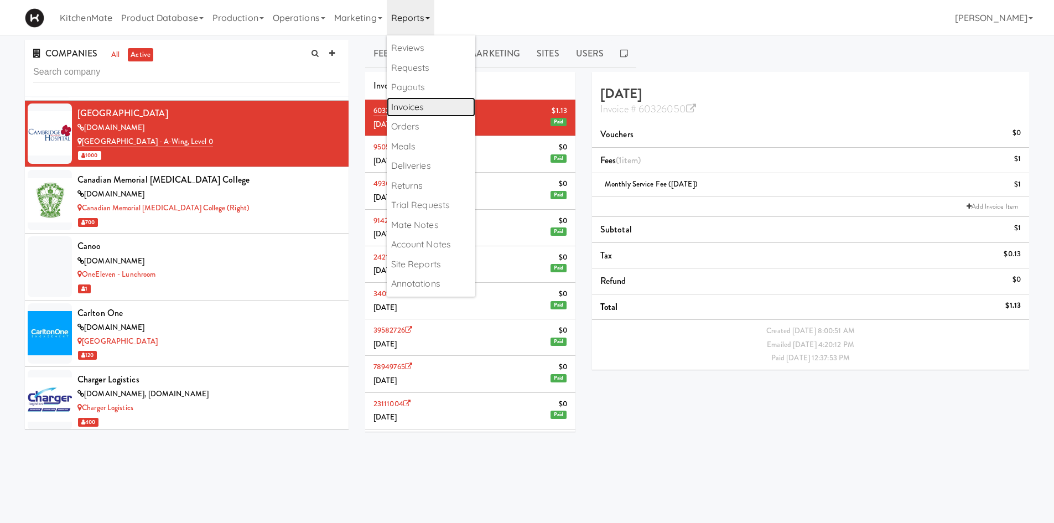
click at [458, 108] on link "Invoices" at bounding box center [431, 107] width 89 height 20
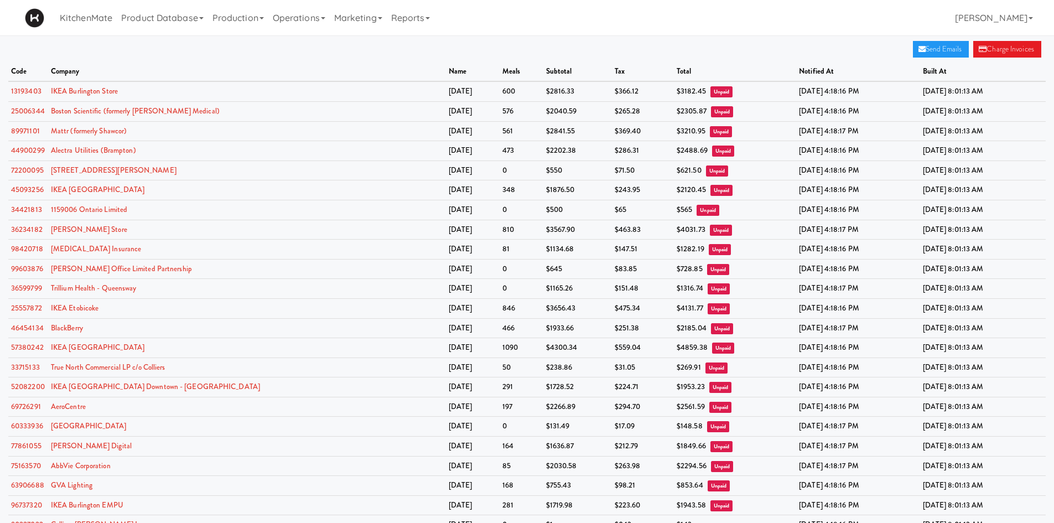
scroll to position [347, 0]
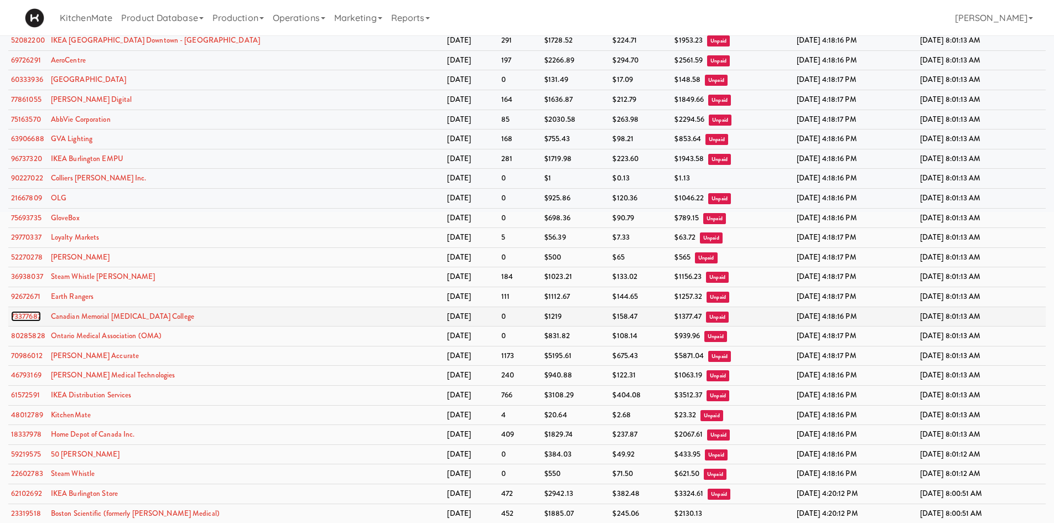
click at [29, 313] on link "73377687" at bounding box center [26, 316] width 30 height 11
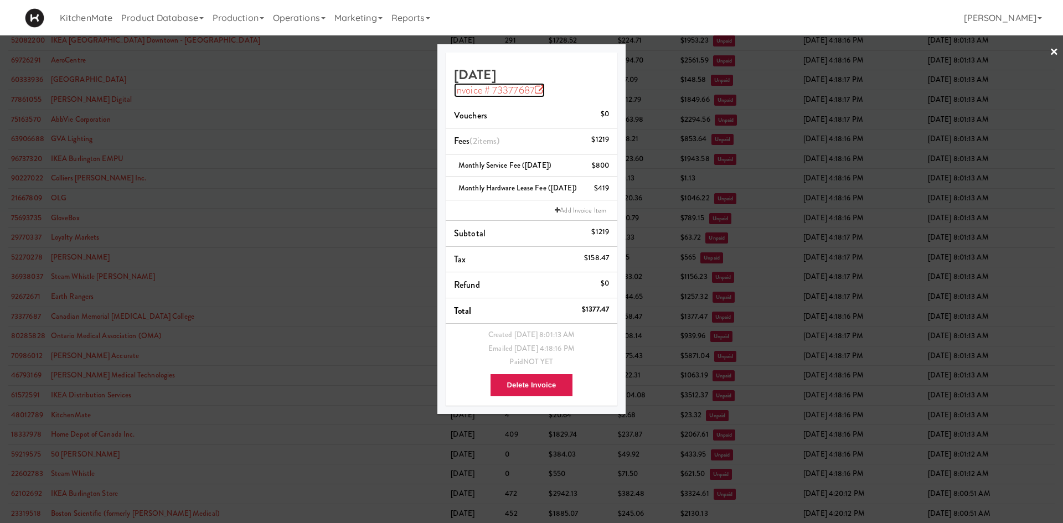
click at [536, 86] on icon at bounding box center [540, 90] width 10 height 10
click at [236, 93] on div at bounding box center [531, 261] width 1063 height 523
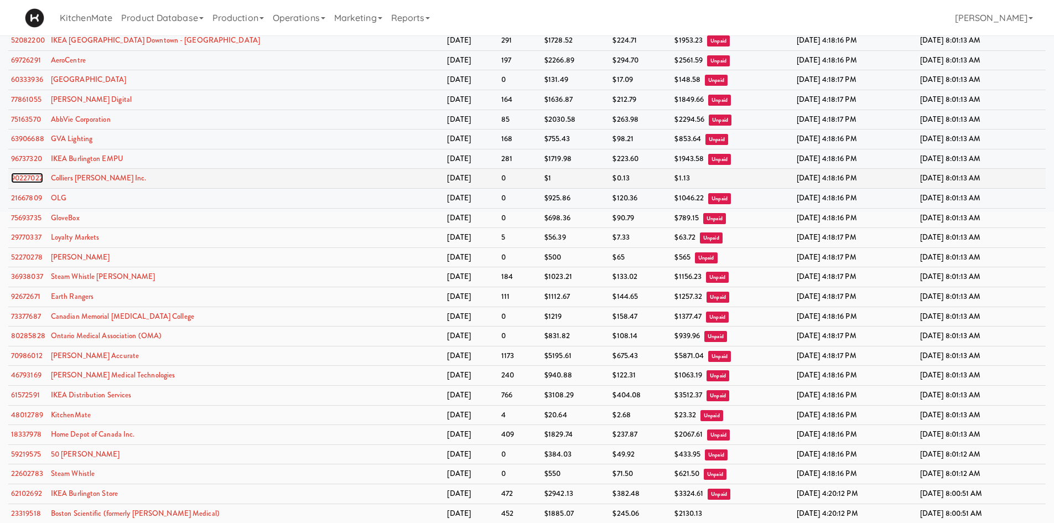
click at [21, 178] on link "90227022" at bounding box center [27, 178] width 32 height 11
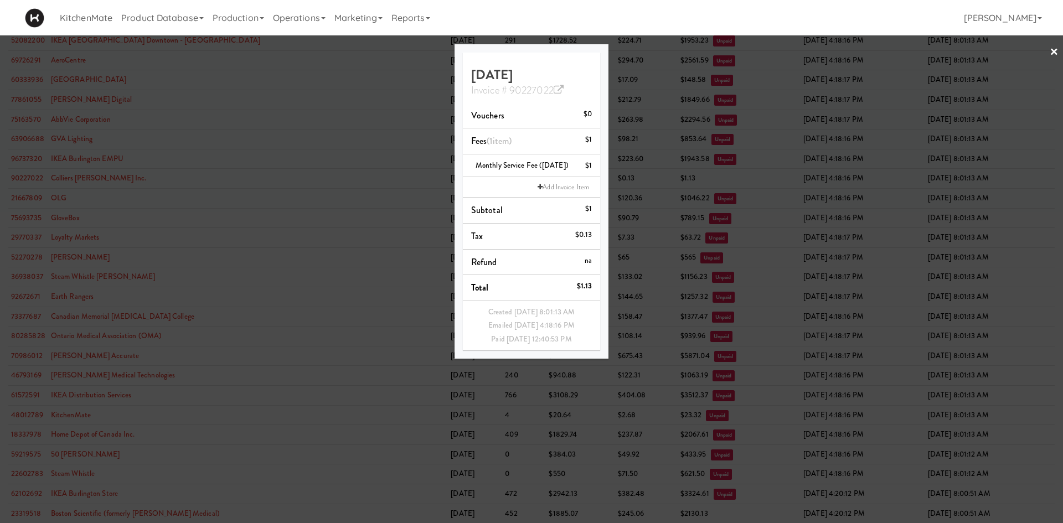
click at [276, 138] on div at bounding box center [531, 261] width 1063 height 523
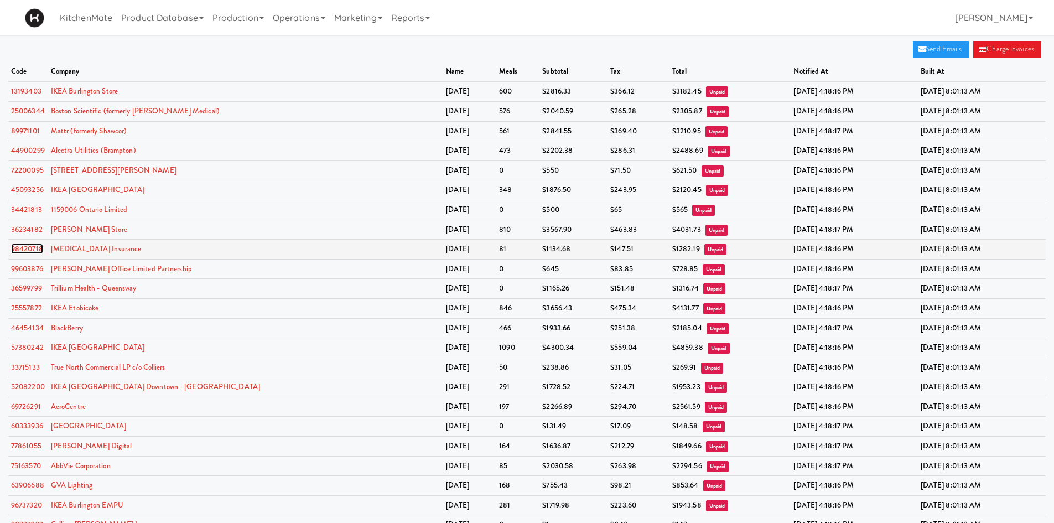
click at [13, 244] on link "98420718" at bounding box center [27, 249] width 32 height 11
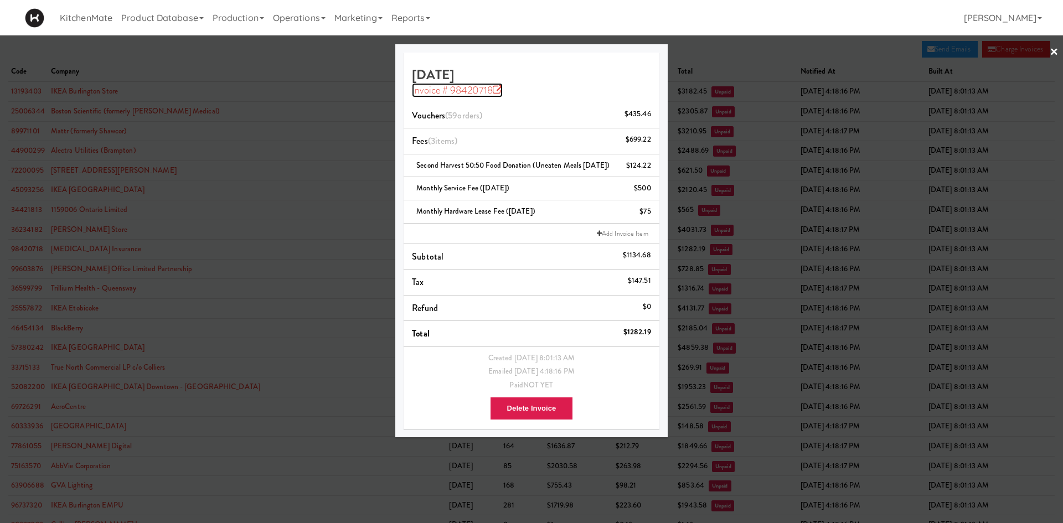
click at [485, 89] on link "Invoice # 98420718" at bounding box center [457, 90] width 91 height 14
click at [357, 54] on div at bounding box center [531, 261] width 1063 height 523
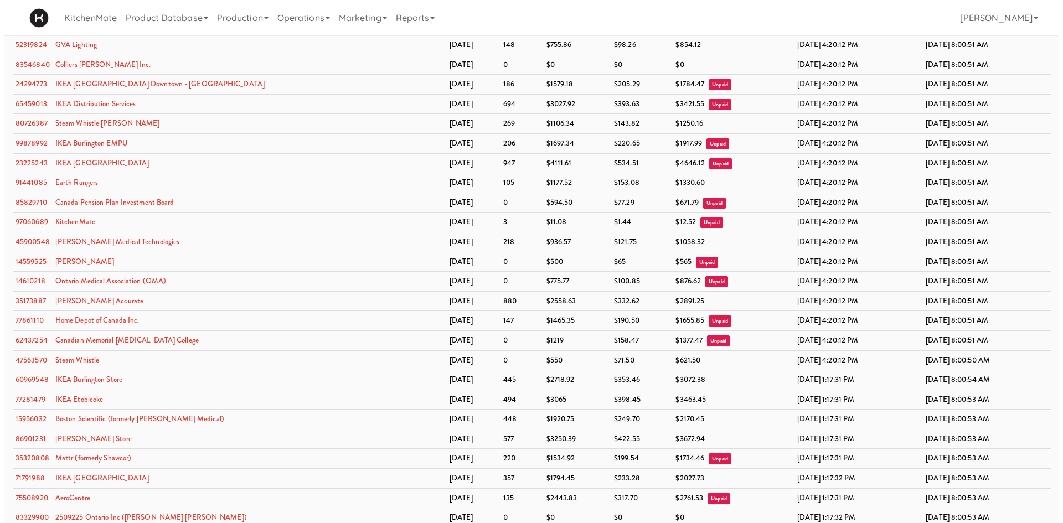
scroll to position [342, 0]
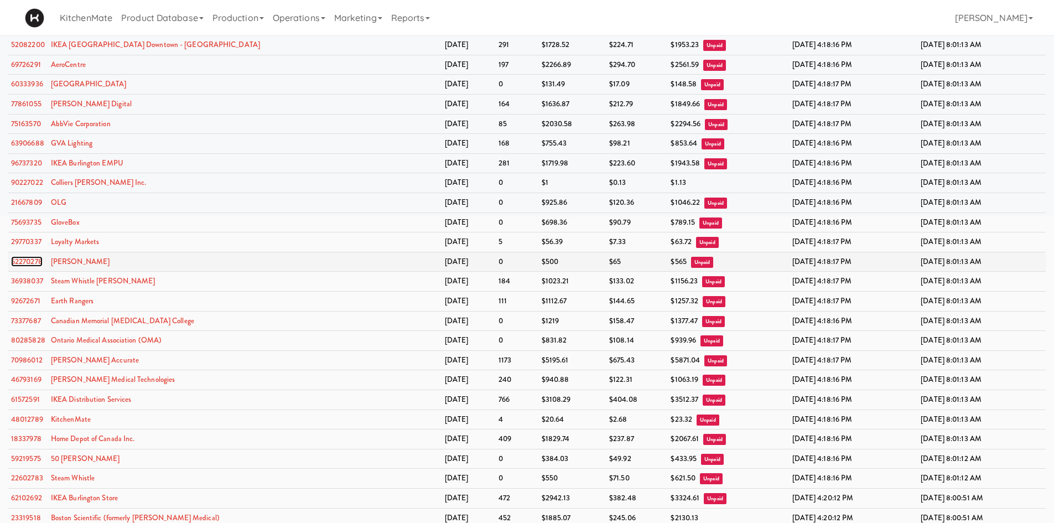
click at [19, 262] on link "52270278" at bounding box center [27, 261] width 32 height 11
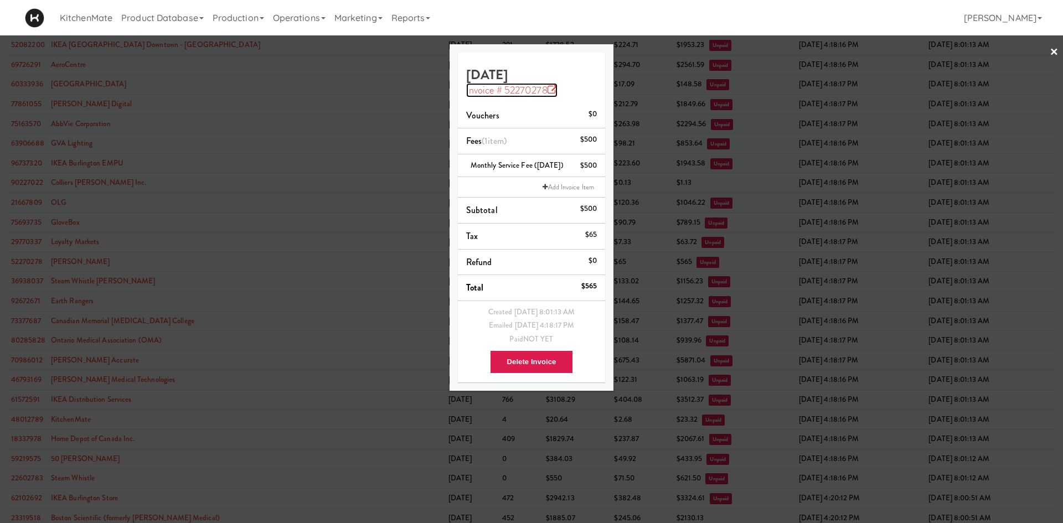
click at [550, 90] on icon at bounding box center [552, 90] width 10 height 10
click at [345, 175] on div at bounding box center [531, 261] width 1063 height 523
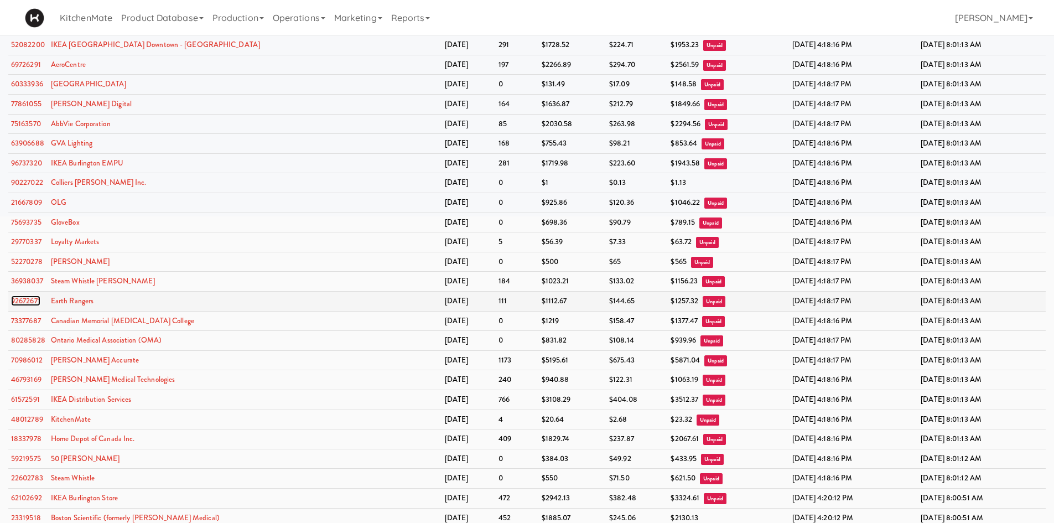
click at [25, 299] on link "92672671" at bounding box center [25, 301] width 29 height 11
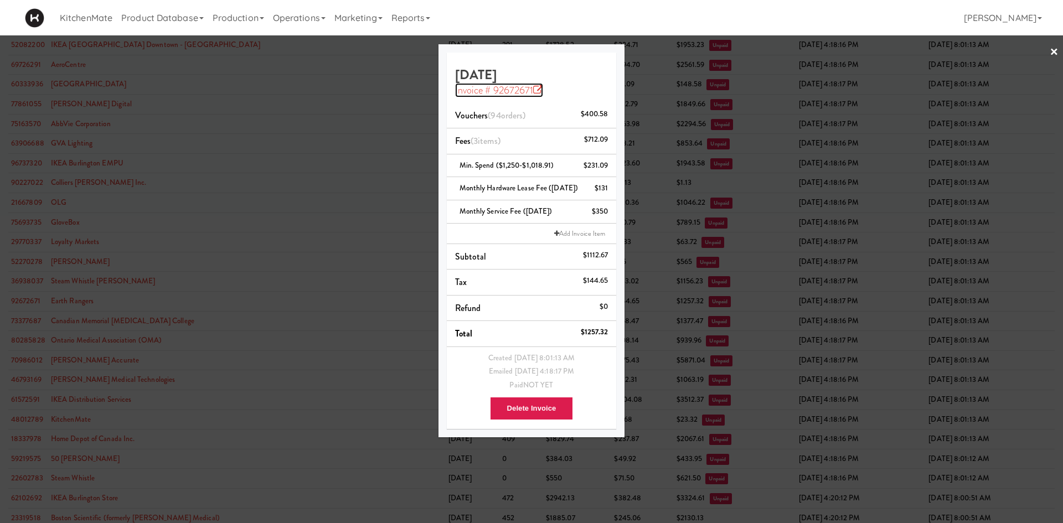
click at [540, 90] on icon at bounding box center [538, 90] width 10 height 10
click at [285, 74] on div at bounding box center [531, 261] width 1063 height 523
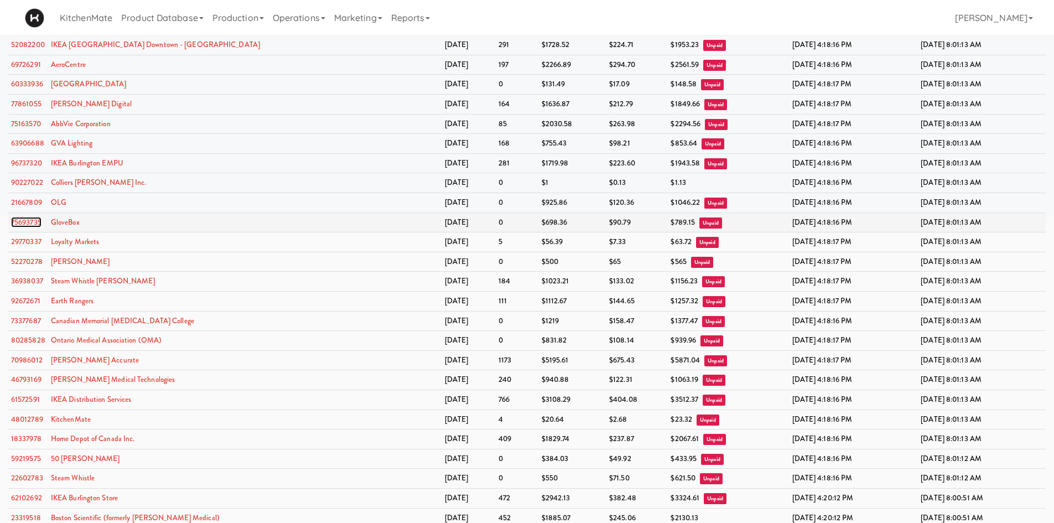
click at [38, 224] on link "75693735" at bounding box center [26, 222] width 30 height 11
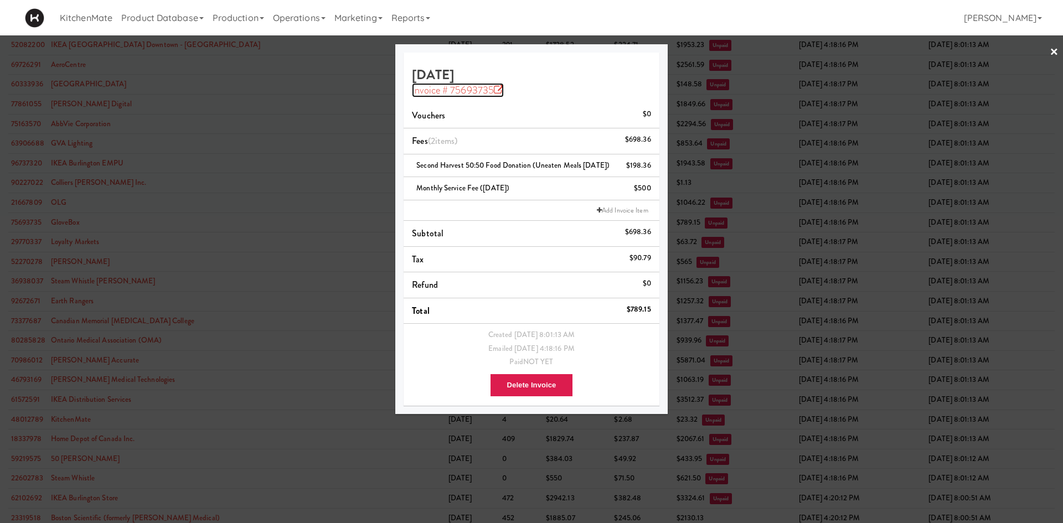
click at [501, 89] on icon at bounding box center [499, 90] width 10 height 10
click at [251, 73] on div at bounding box center [531, 261] width 1063 height 523
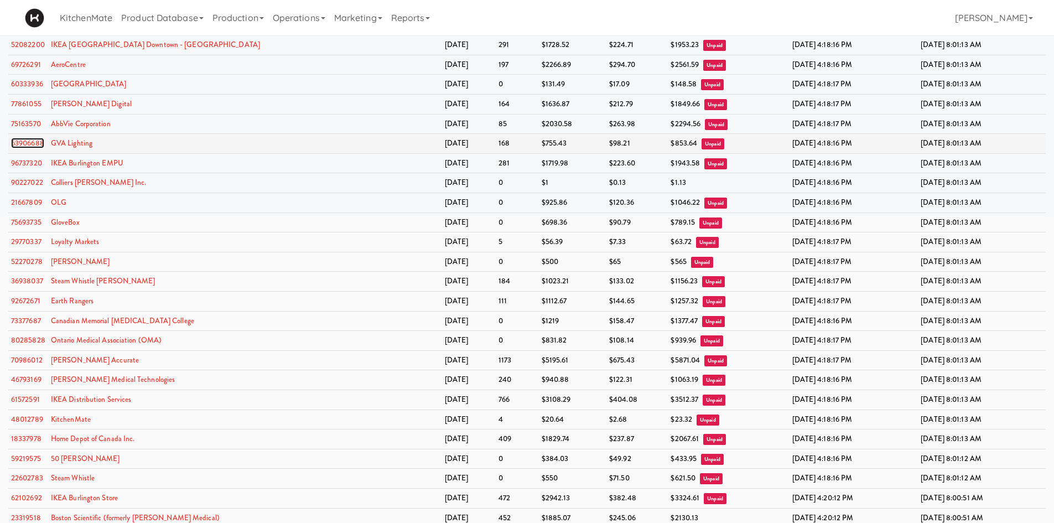
click at [34, 143] on link "63906688" at bounding box center [27, 143] width 33 height 11
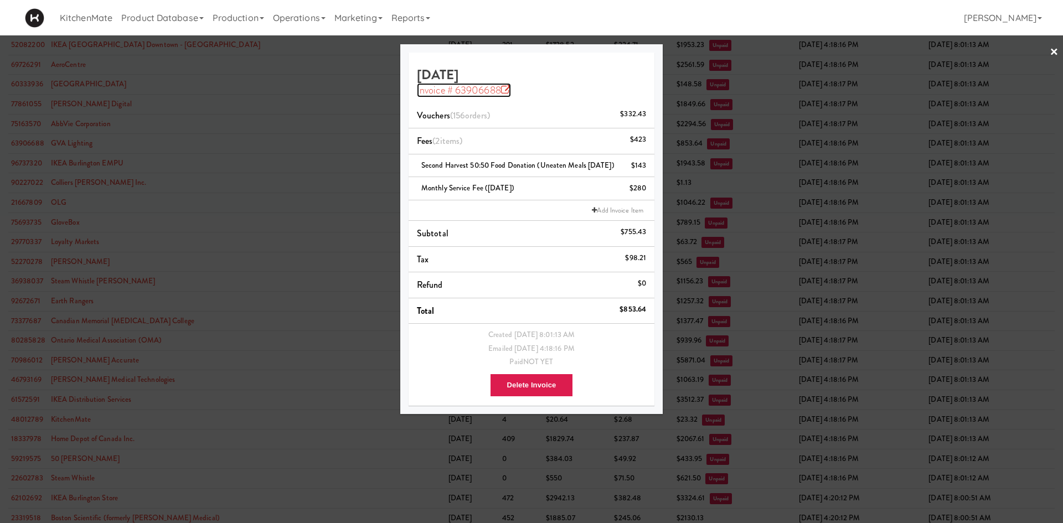
click at [510, 89] on icon at bounding box center [506, 90] width 10 height 10
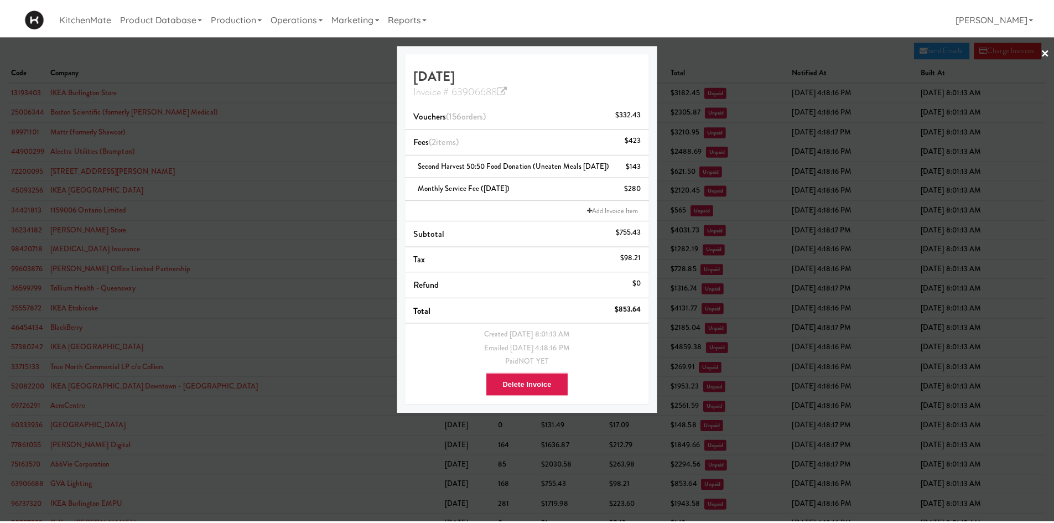
scroll to position [342, 0]
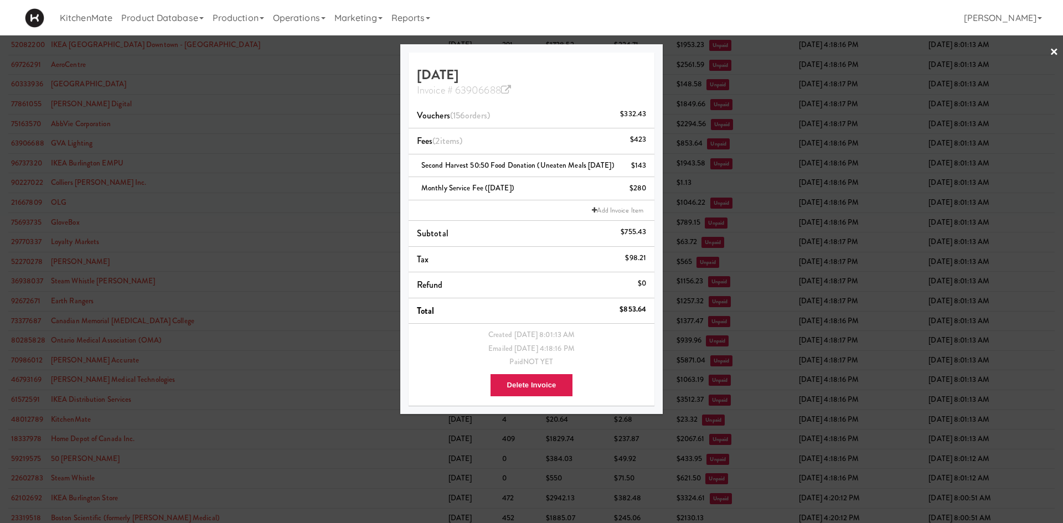
click at [313, 232] on div at bounding box center [531, 261] width 1063 height 523
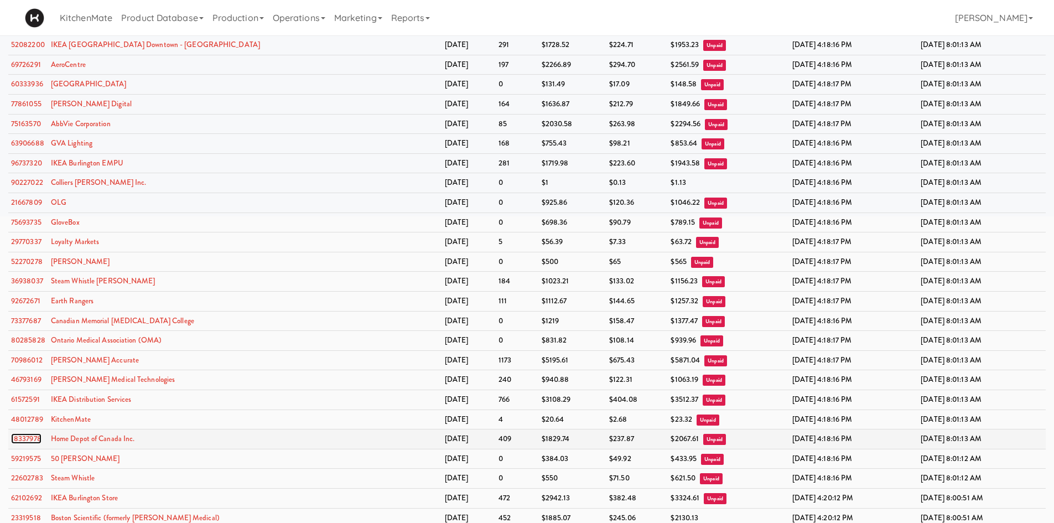
click at [40, 438] on link "18337978" at bounding box center [26, 438] width 30 height 11
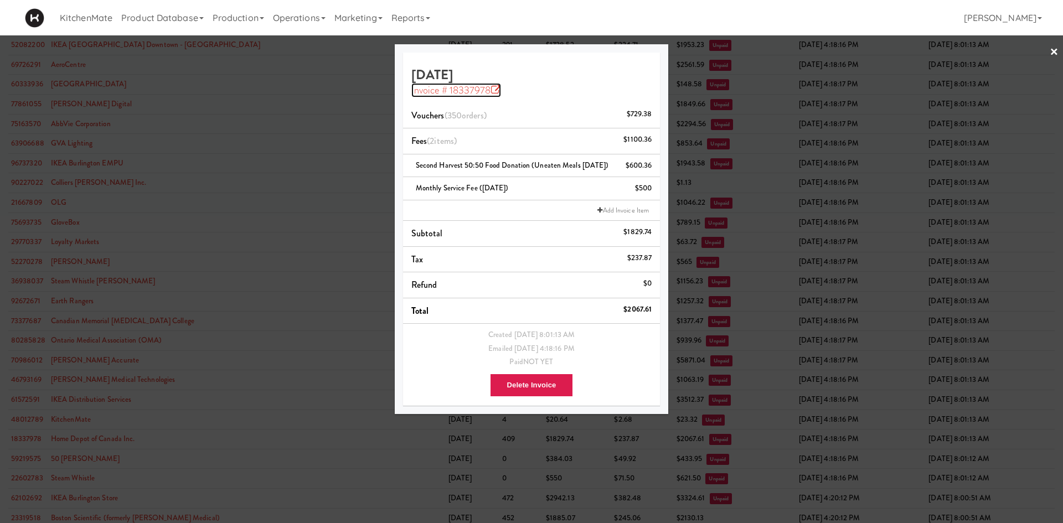
click at [497, 90] on icon at bounding box center [496, 90] width 10 height 10
click at [150, 137] on div at bounding box center [531, 261] width 1063 height 523
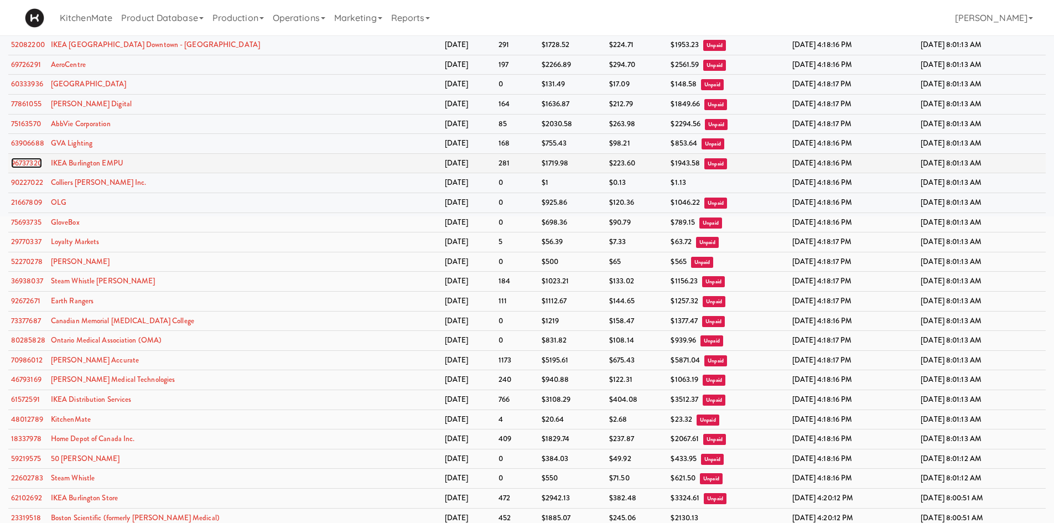
click at [21, 161] on link "96737320" at bounding box center [26, 163] width 31 height 11
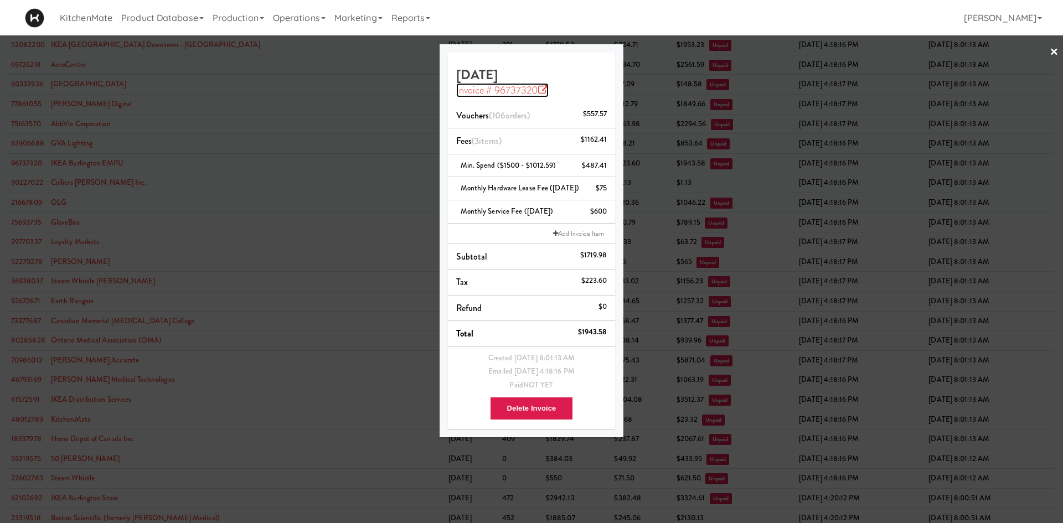
click at [520, 89] on link "Invoice # 96737320" at bounding box center [502, 90] width 92 height 14
click at [335, 54] on div at bounding box center [531, 261] width 1063 height 523
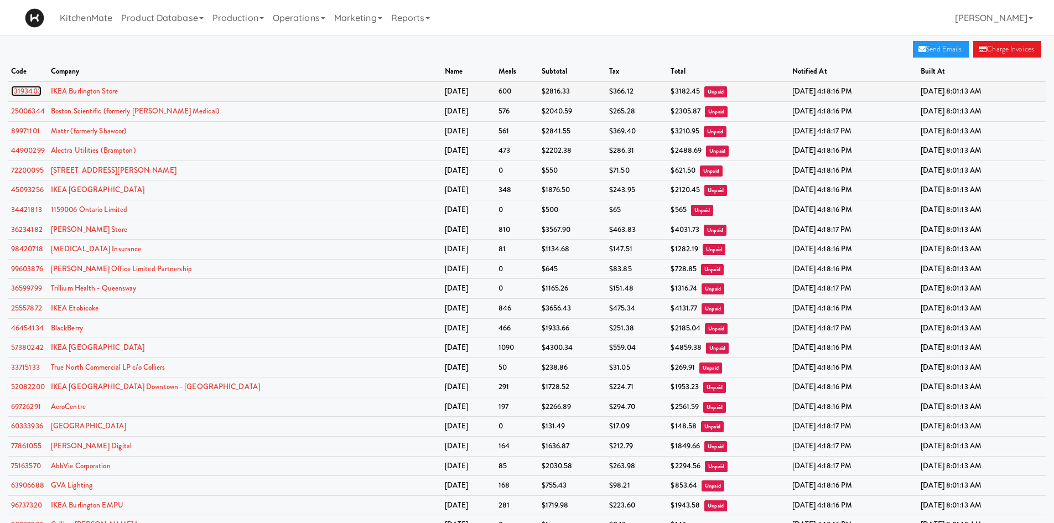
click at [37, 92] on link "13193403" at bounding box center [26, 91] width 30 height 11
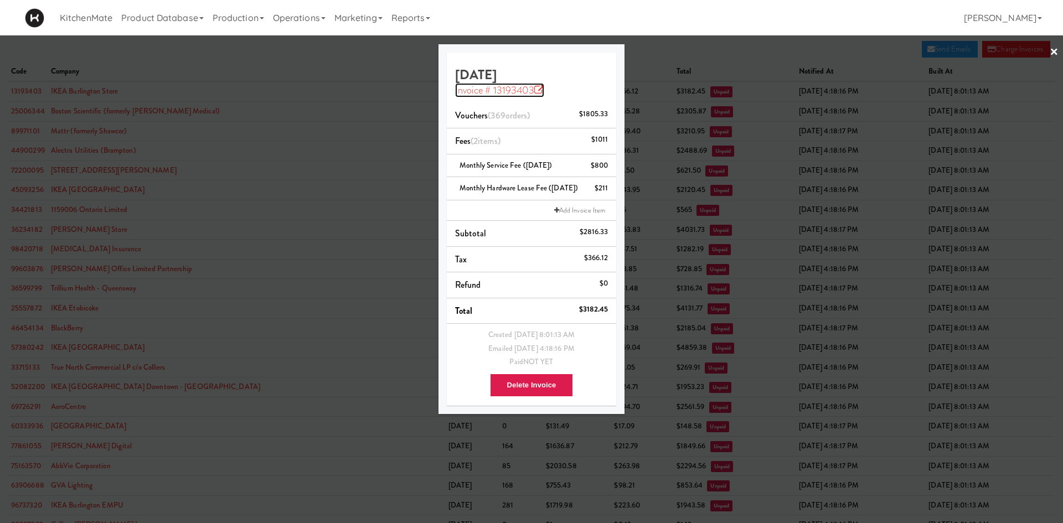
click at [534, 92] on icon at bounding box center [539, 90] width 10 height 10
click at [361, 162] on div at bounding box center [531, 261] width 1063 height 523
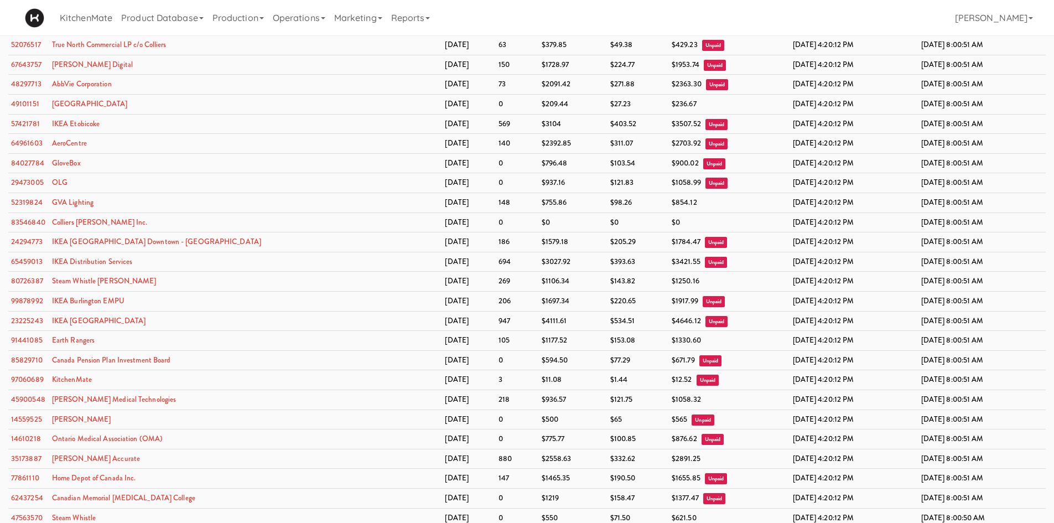
scroll to position [480, 0]
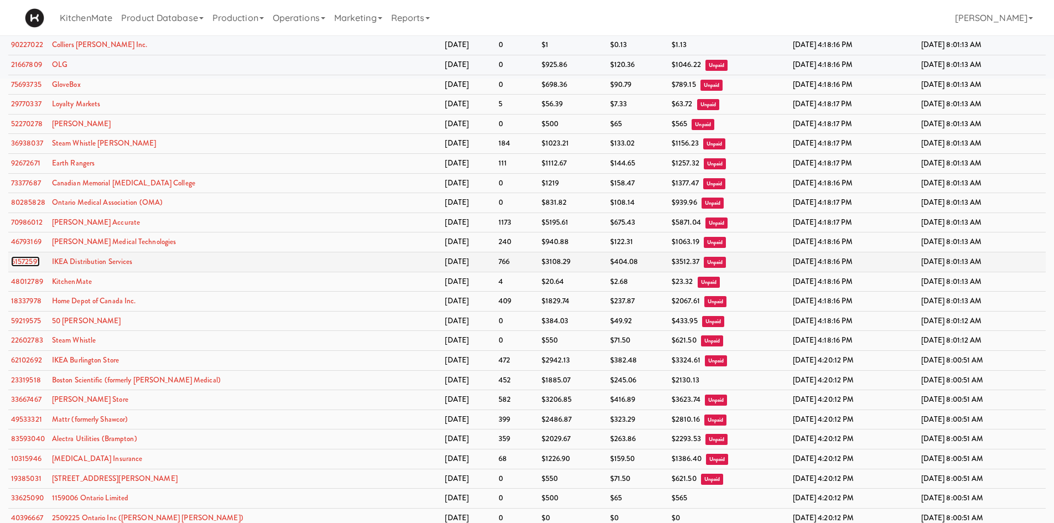
click at [23, 260] on link "61572591" at bounding box center [25, 261] width 29 height 11
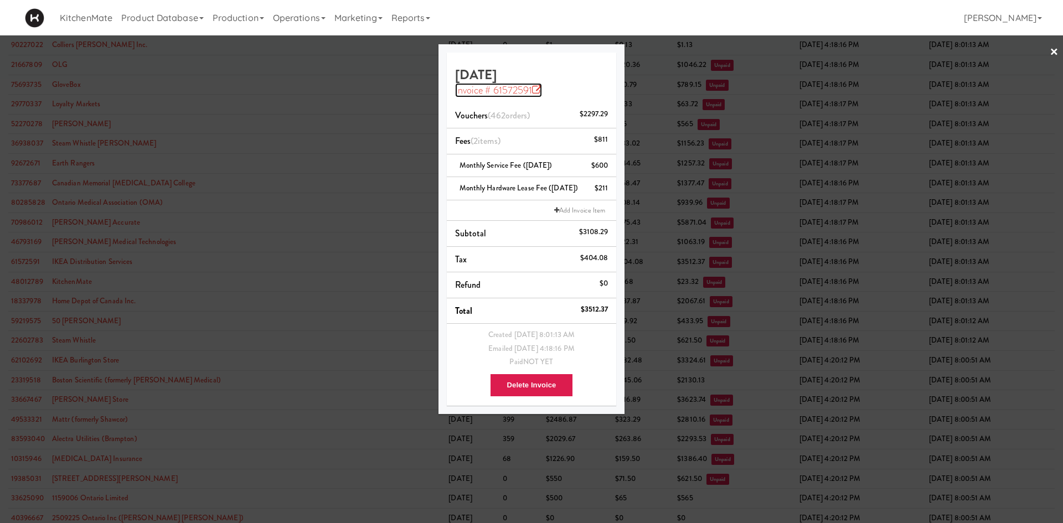
click at [531, 85] on link "Invoice # 61572591" at bounding box center [498, 90] width 87 height 14
click at [260, 92] on div at bounding box center [531, 261] width 1063 height 523
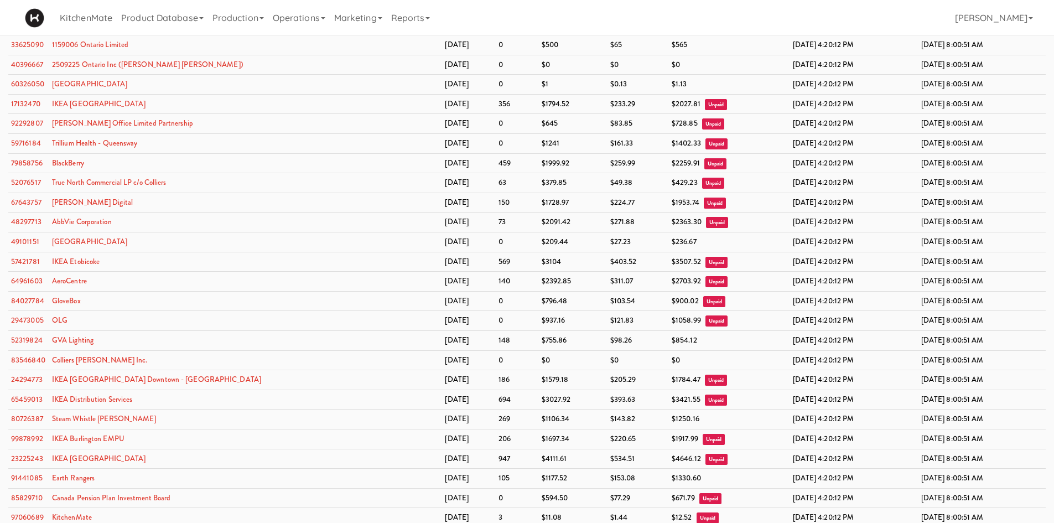
scroll to position [46, 0]
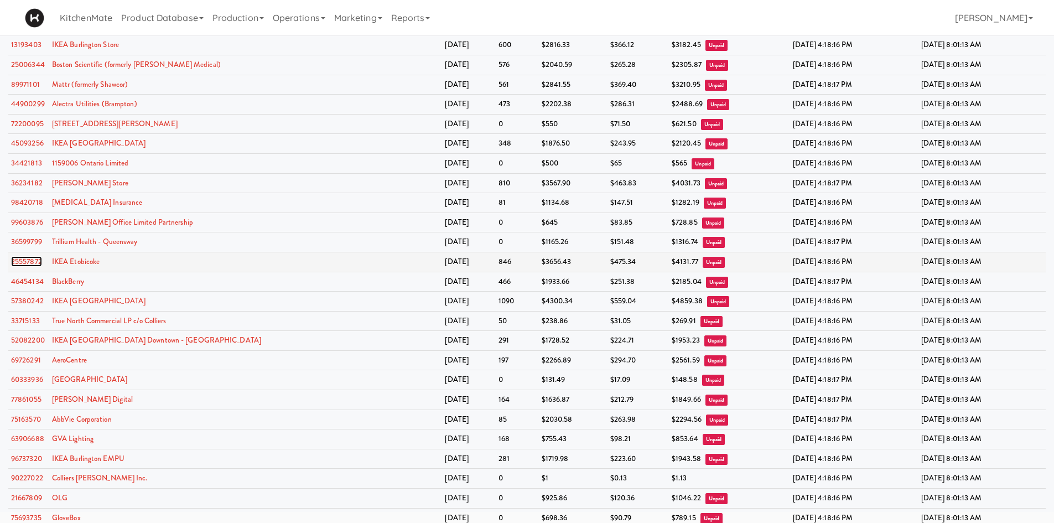
click at [25, 260] on link "25557872" at bounding box center [26, 261] width 31 height 11
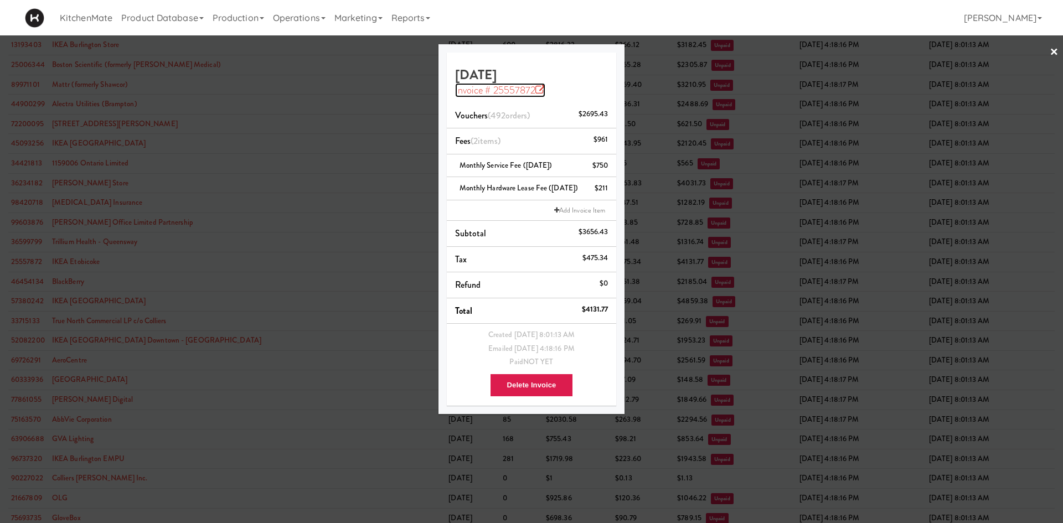
click at [536, 91] on icon at bounding box center [540, 90] width 10 height 10
click at [298, 114] on div at bounding box center [531, 261] width 1063 height 523
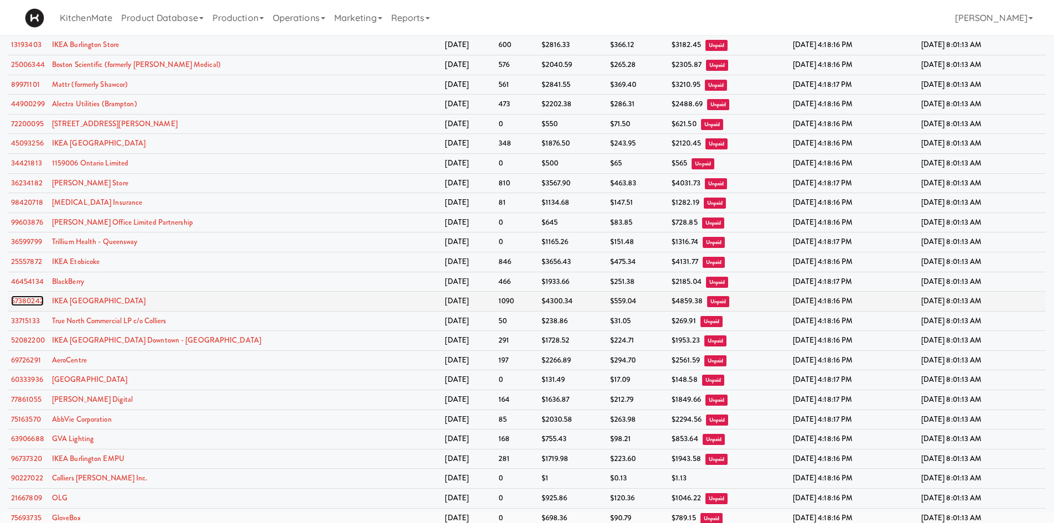
click at [30, 303] on link "57380242" at bounding box center [27, 301] width 33 height 11
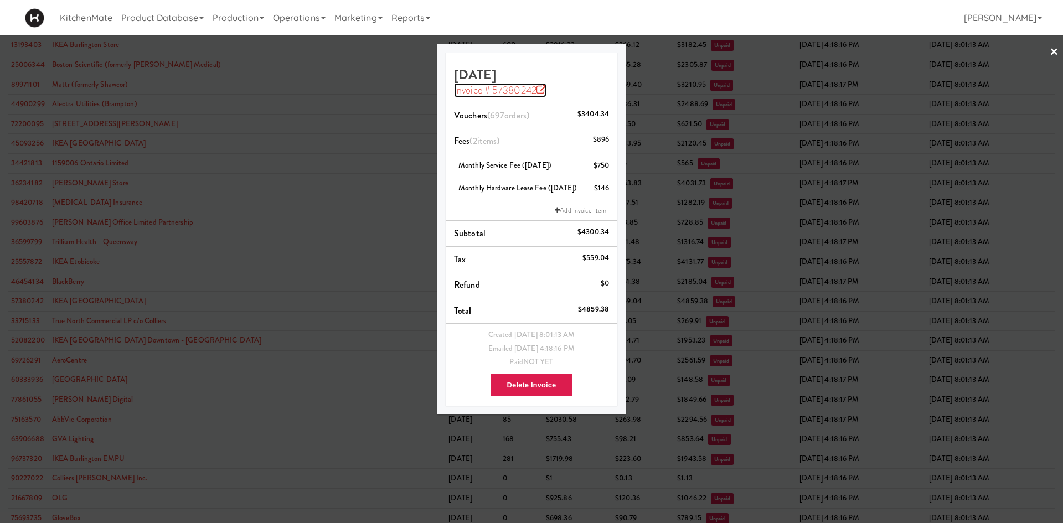
click at [537, 87] on icon at bounding box center [541, 90] width 10 height 10
click at [267, 152] on div at bounding box center [531, 261] width 1063 height 523
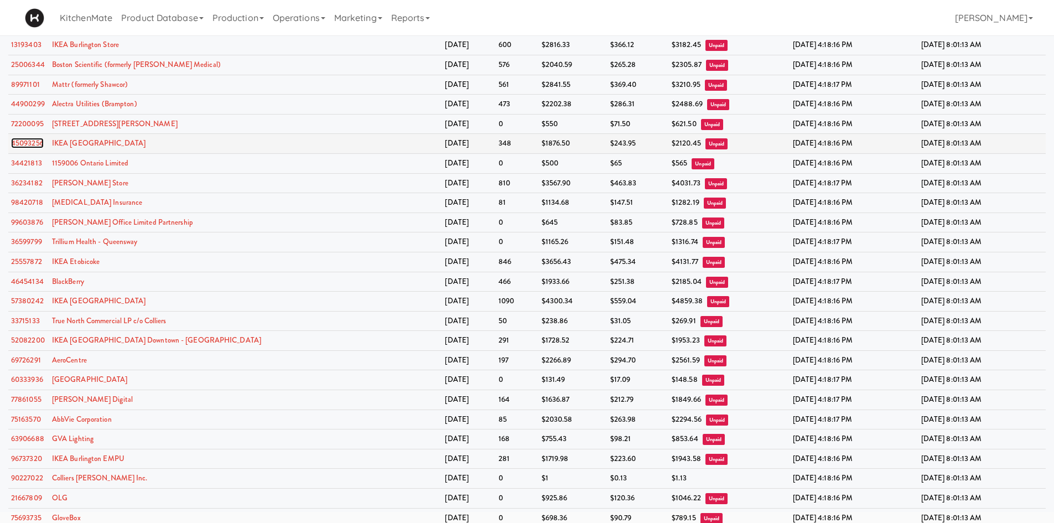
click at [19, 144] on link "45093256" at bounding box center [27, 143] width 33 height 11
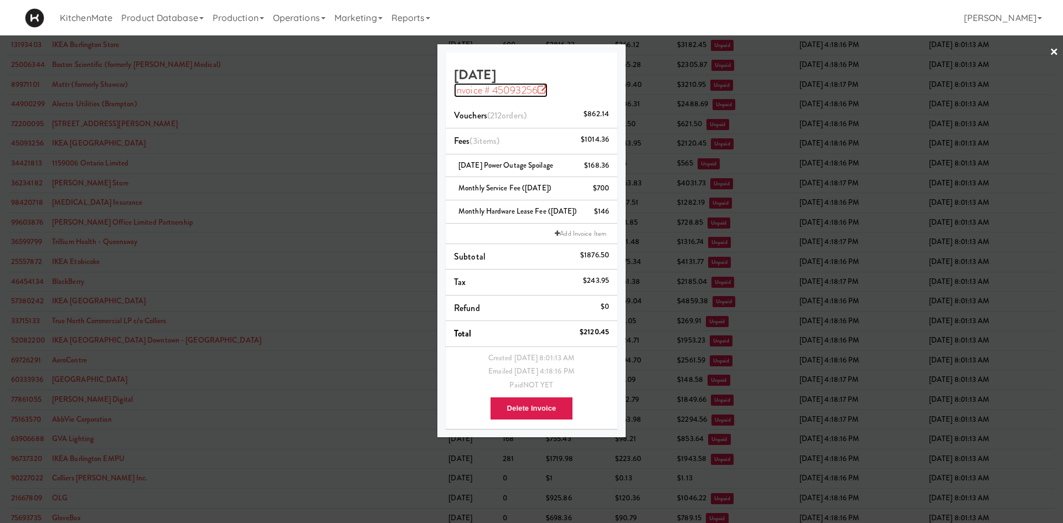
click at [543, 91] on icon at bounding box center [542, 90] width 10 height 10
click at [411, 149] on div at bounding box center [531, 261] width 1063 height 523
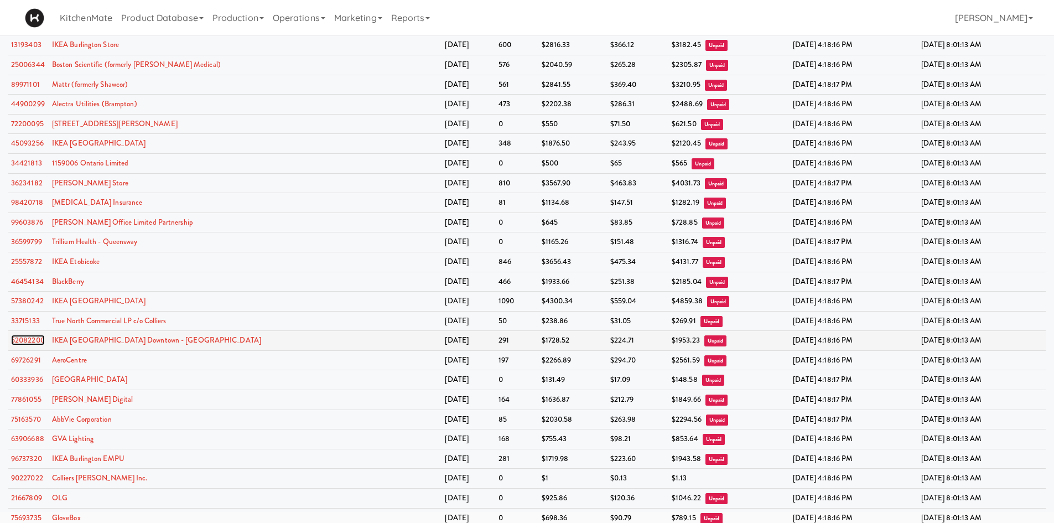
click at [19, 341] on link "52082200" at bounding box center [28, 340] width 34 height 11
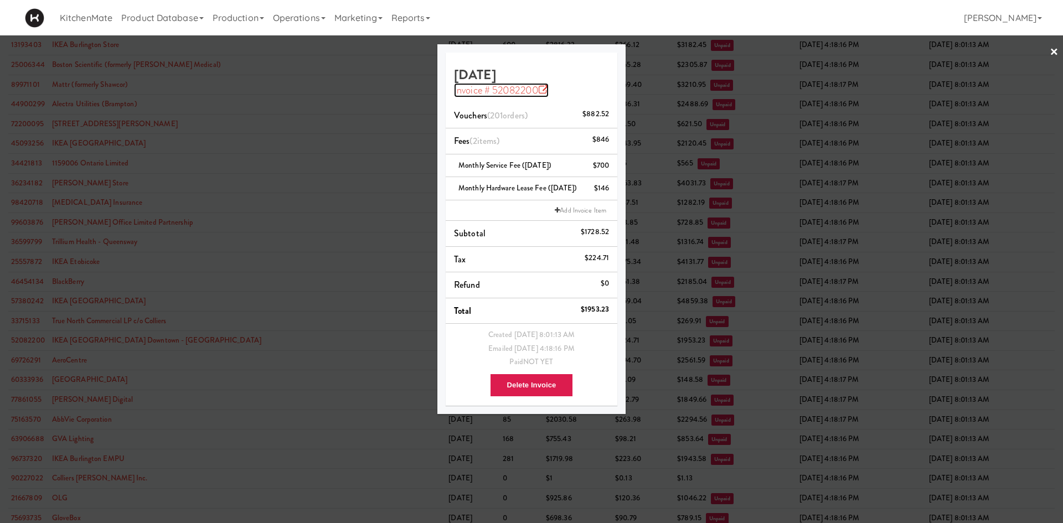
click at [537, 94] on link "Invoice # 52082200" at bounding box center [501, 90] width 95 height 14
click at [320, 98] on div at bounding box center [531, 261] width 1063 height 523
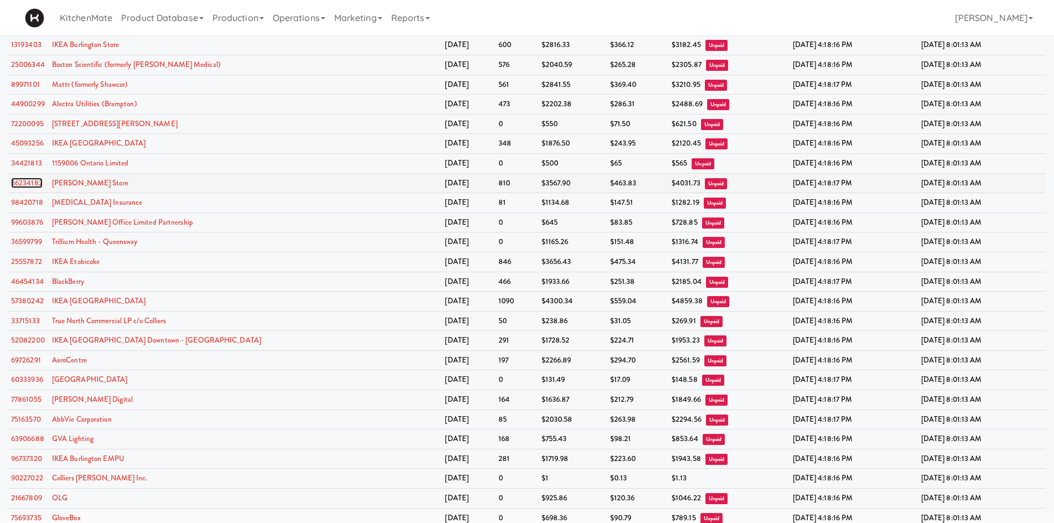
click at [34, 180] on link "36234182" at bounding box center [27, 183] width 32 height 11
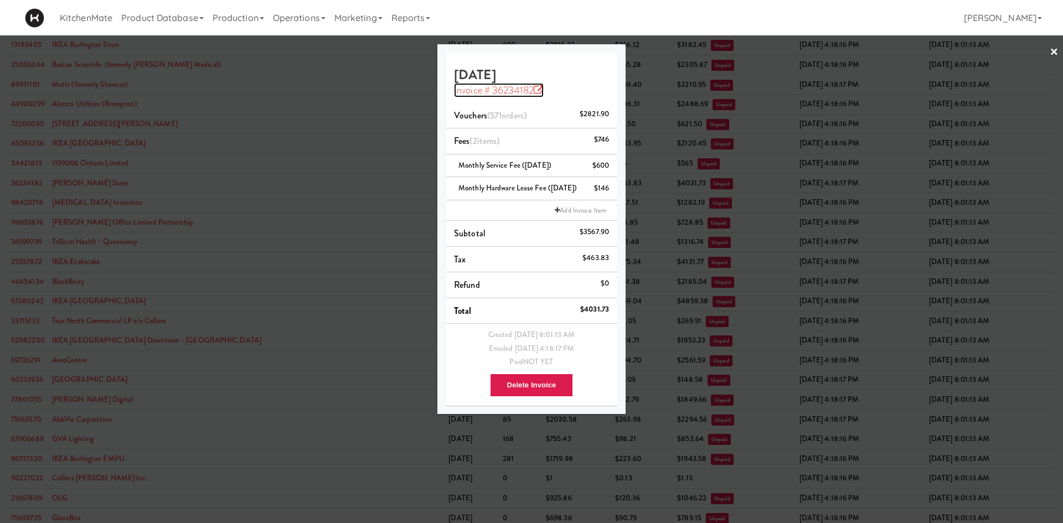
click at [530, 89] on link "Invoice # 36234182" at bounding box center [499, 90] width 90 height 14
click at [227, 203] on div at bounding box center [531, 261] width 1063 height 523
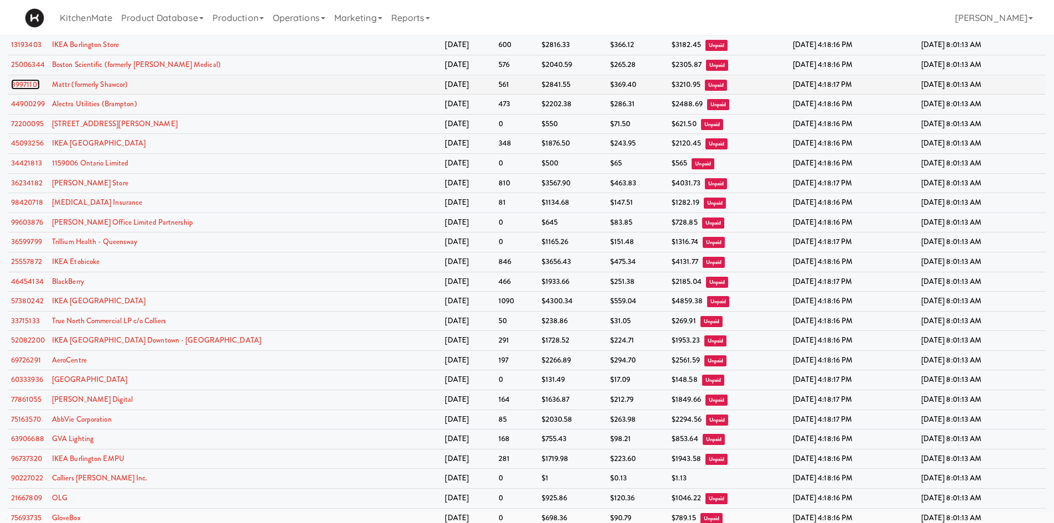
click at [35, 86] on link "89971101" at bounding box center [25, 84] width 29 height 11
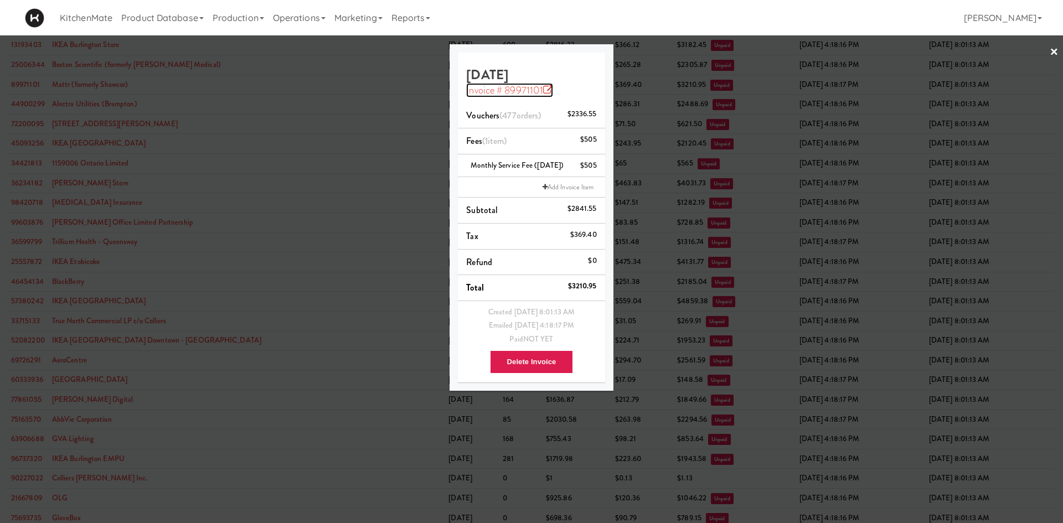
click at [549, 91] on icon at bounding box center [548, 90] width 10 height 10
click at [364, 104] on div at bounding box center [531, 261] width 1063 height 523
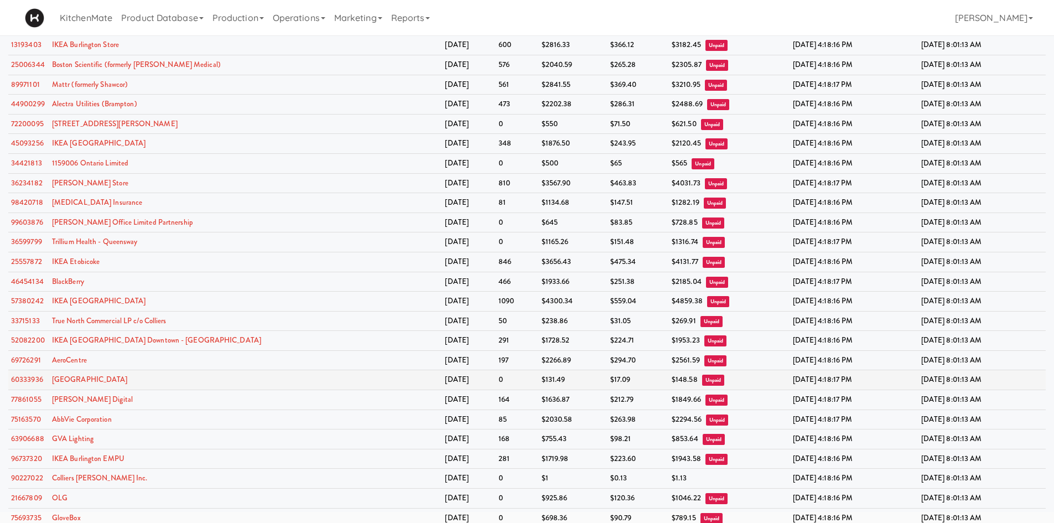
scroll to position [102, 0]
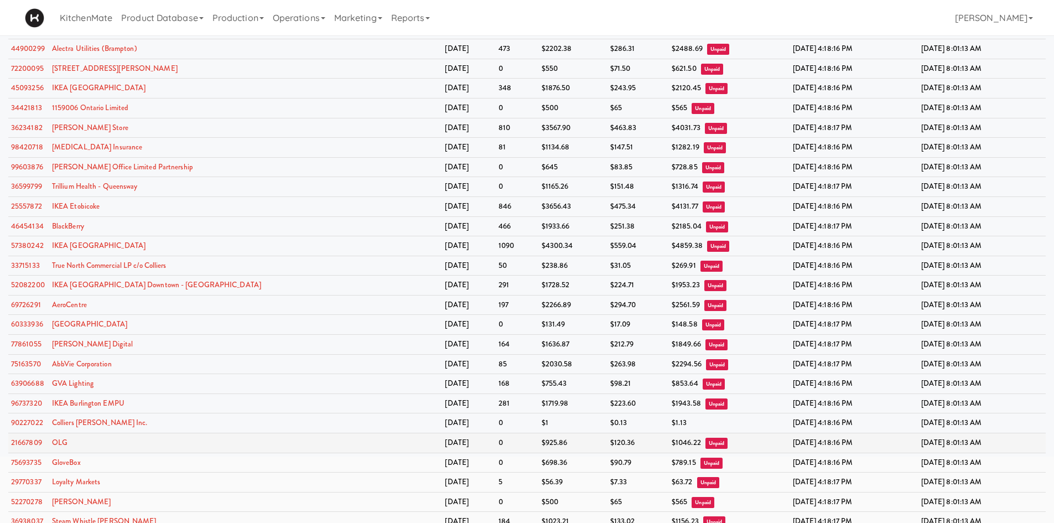
click at [34, 449] on td "21667809" at bounding box center [28, 443] width 41 height 20
click at [34, 440] on link "21667809" at bounding box center [26, 442] width 31 height 11
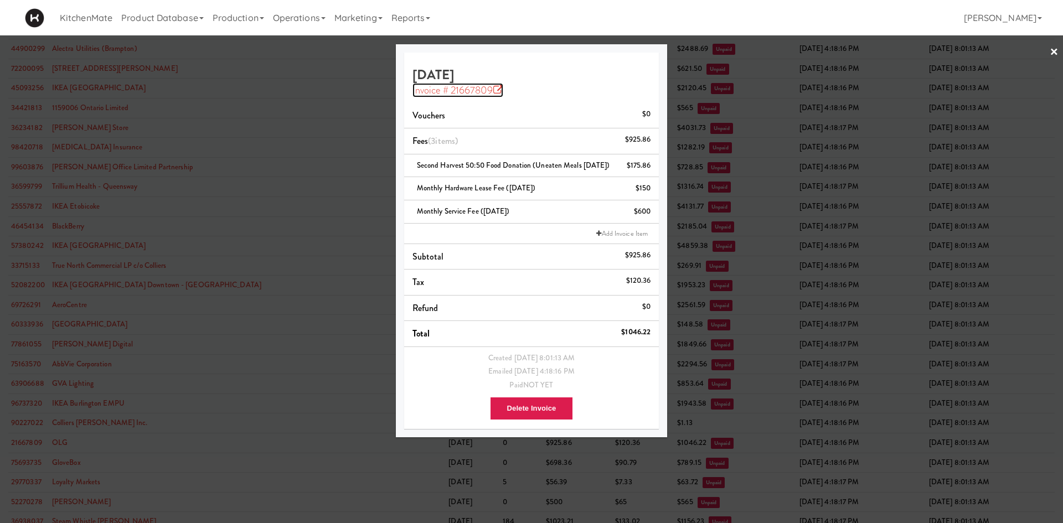
click at [501, 83] on link "Invoice # 21667809" at bounding box center [457, 90] width 91 height 14
click at [299, 86] on div at bounding box center [531, 261] width 1063 height 523
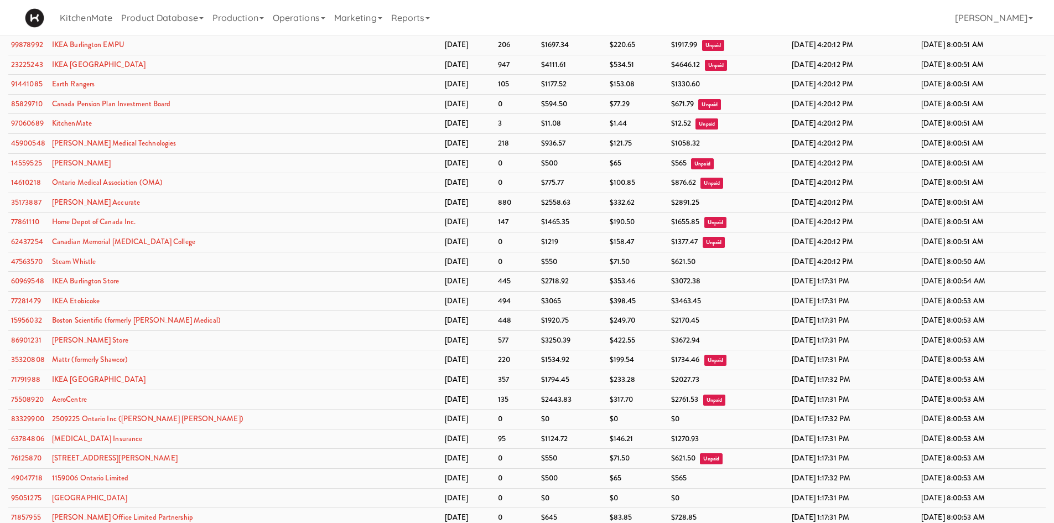
scroll to position [559, 0]
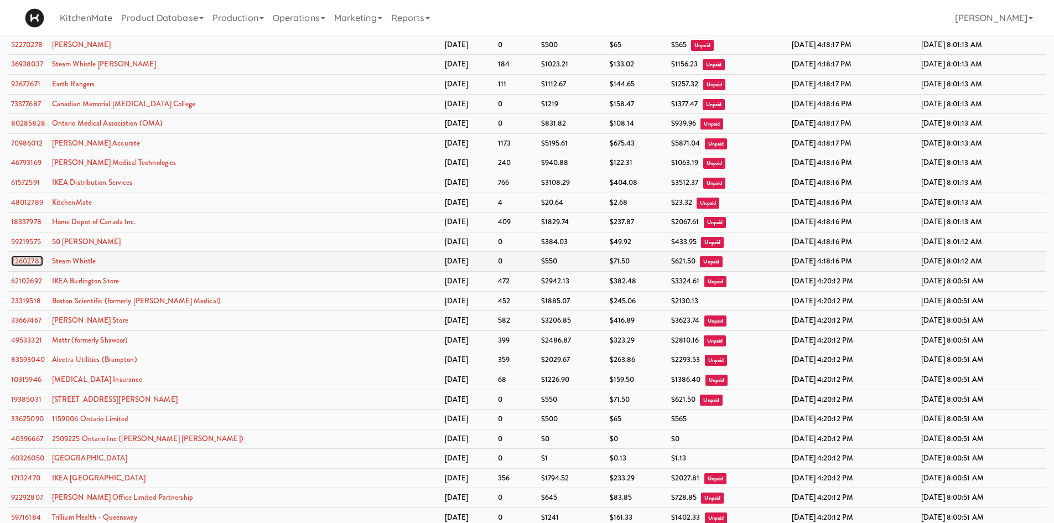
click at [29, 257] on link "22602783" at bounding box center [27, 261] width 32 height 11
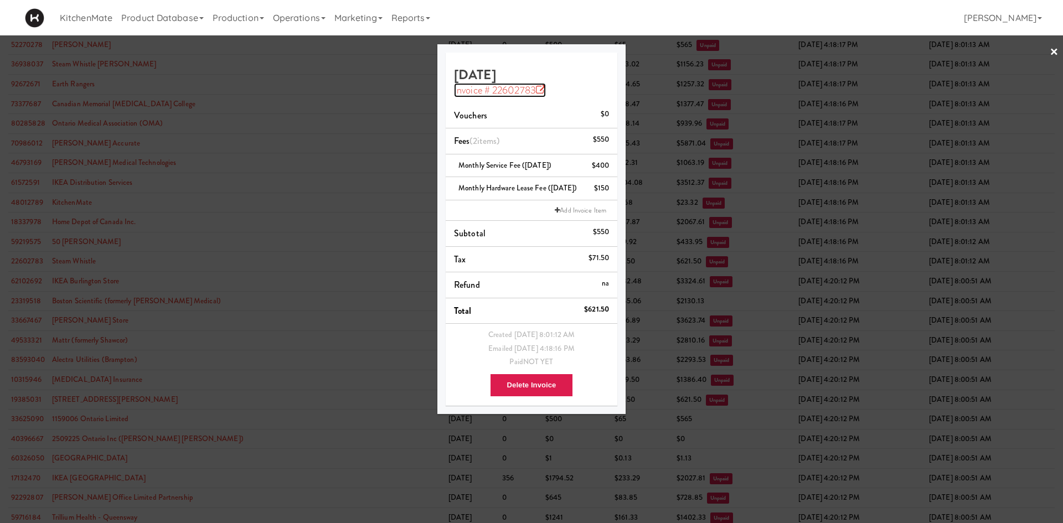
click at [542, 89] on icon at bounding box center [541, 90] width 10 height 10
click at [336, 123] on div at bounding box center [531, 261] width 1063 height 523
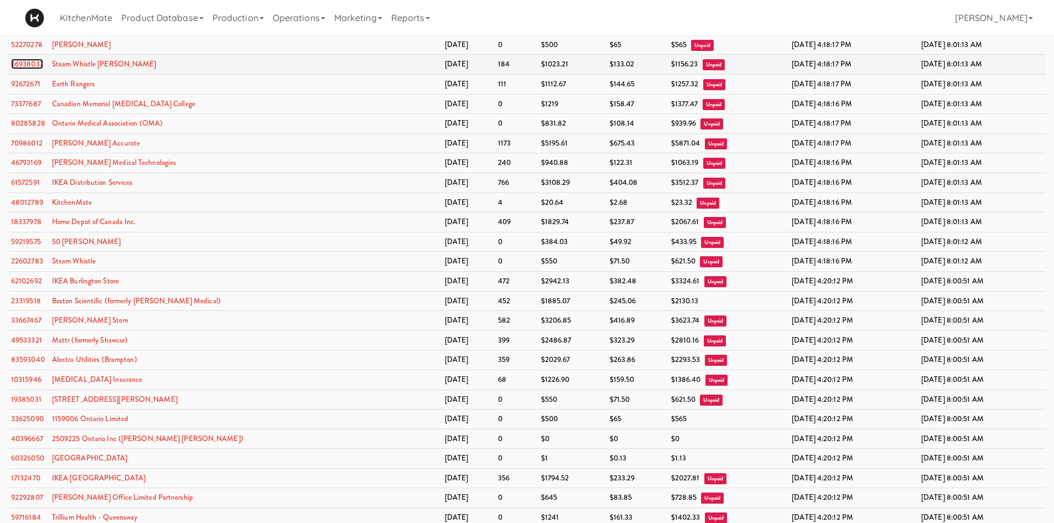
click at [25, 60] on link "36938037" at bounding box center [27, 64] width 32 height 11
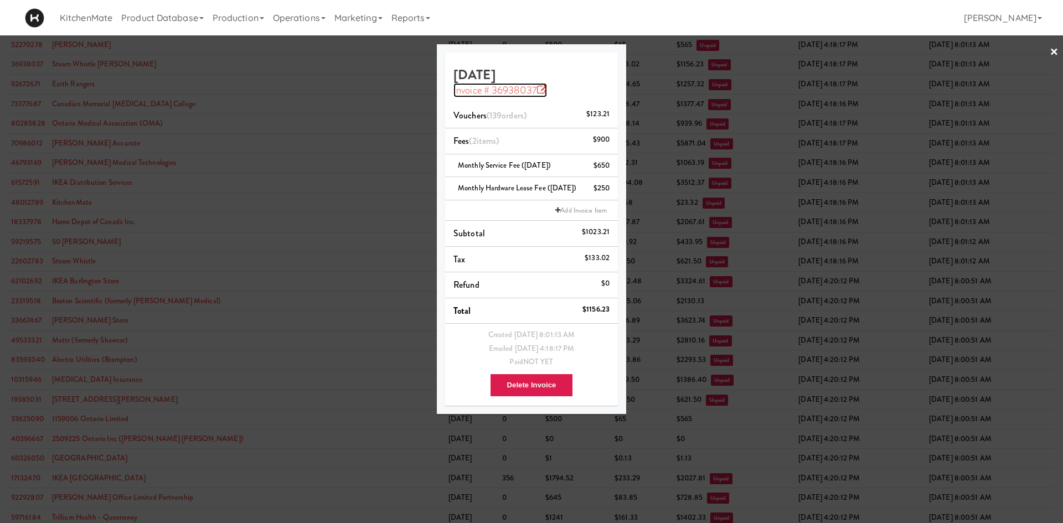
click at [535, 91] on link "Invoice # 36938037" at bounding box center [500, 90] width 94 height 14
drag, startPoint x: 154, startPoint y: 73, endPoint x: 216, endPoint y: 70, distance: 62.1
click at [154, 73] on div at bounding box center [531, 261] width 1063 height 523
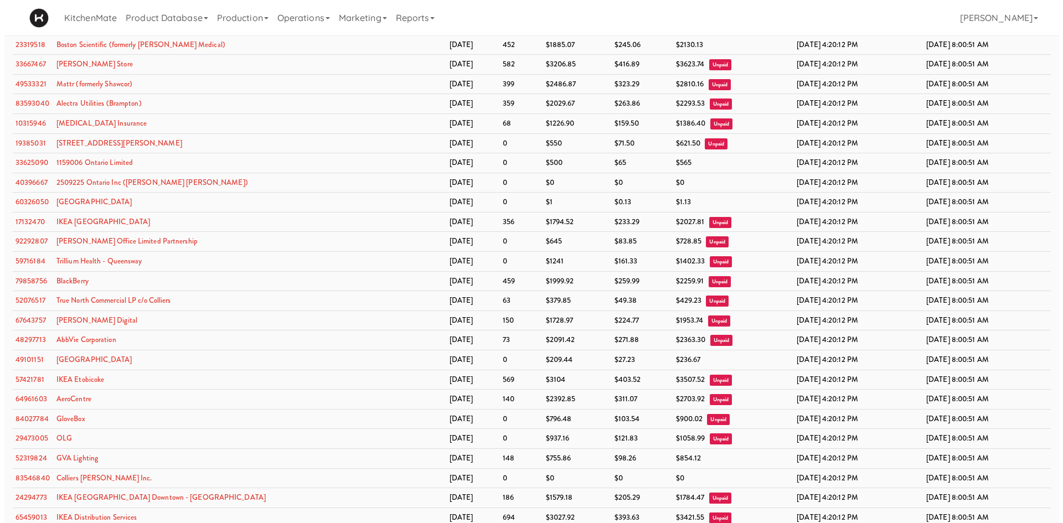
scroll to position [27, 0]
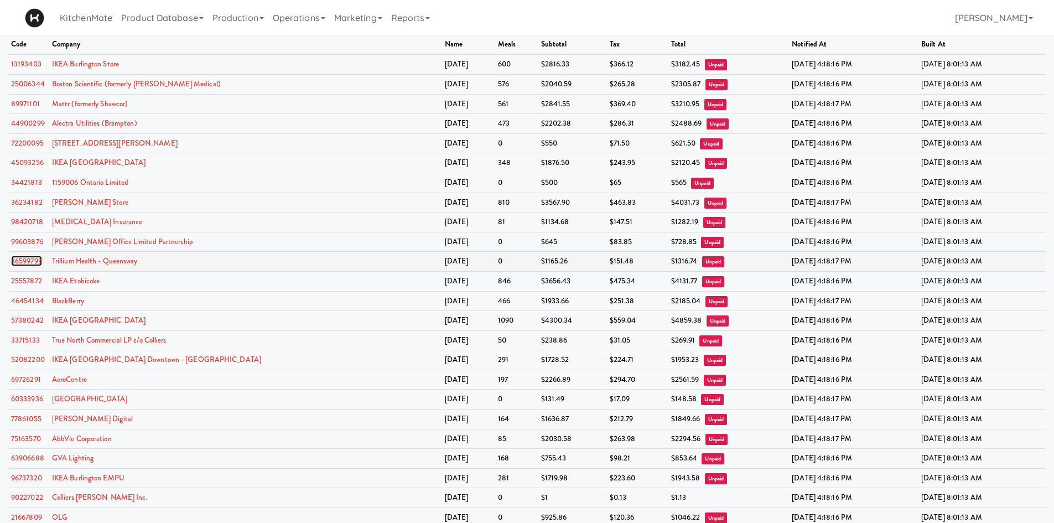
click at [34, 259] on link "36599799" at bounding box center [26, 261] width 31 height 11
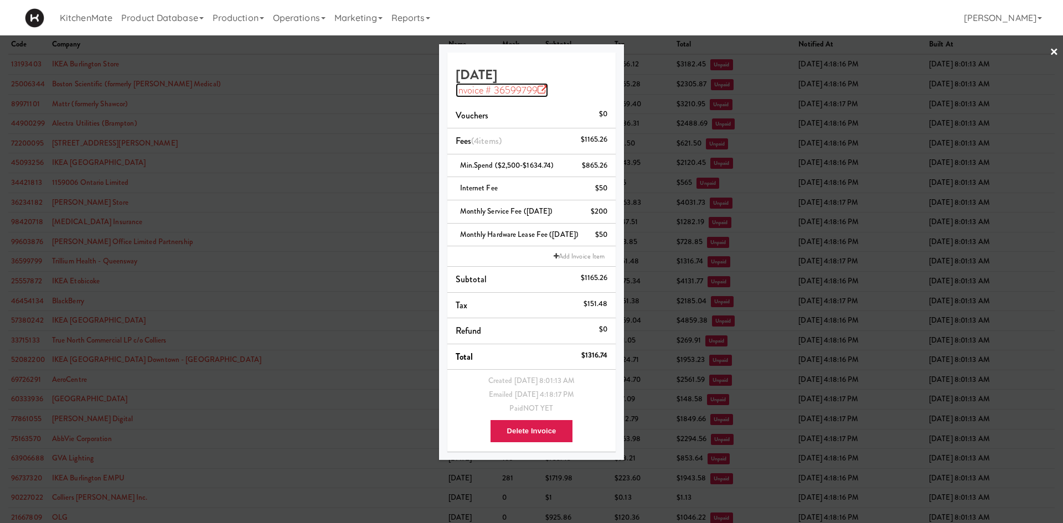
click at [534, 87] on link "Invoice # 36599799" at bounding box center [502, 90] width 92 height 14
click at [425, 100] on div at bounding box center [531, 261] width 1063 height 523
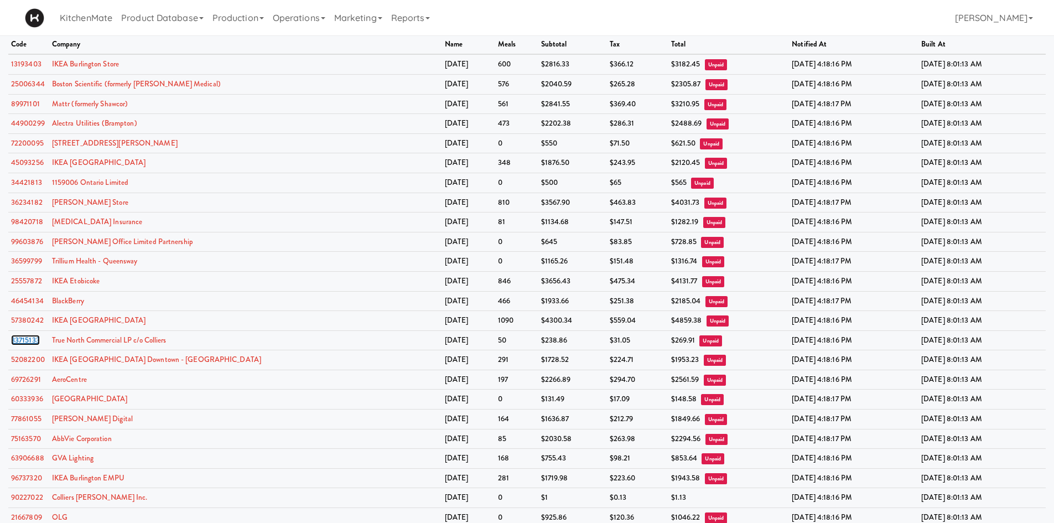
click at [24, 338] on link "33715133" at bounding box center [25, 340] width 29 height 11
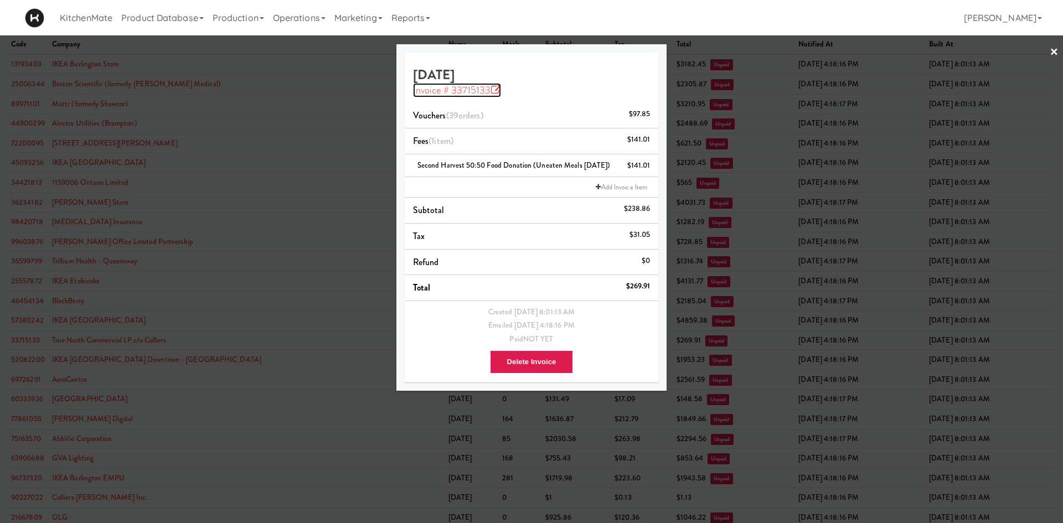
click at [493, 87] on icon at bounding box center [496, 90] width 10 height 10
click at [332, 95] on div at bounding box center [531, 261] width 1063 height 523
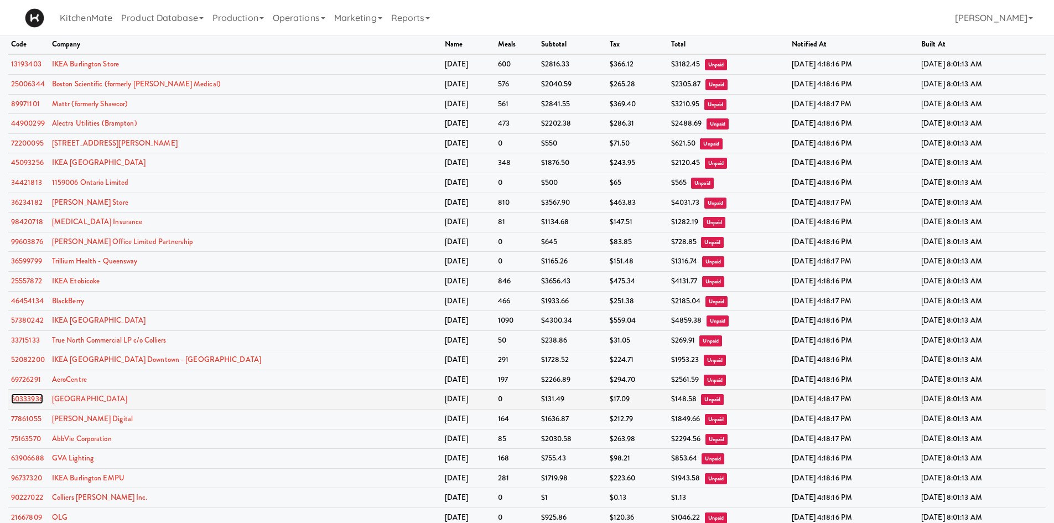
click at [24, 398] on link "60333936" at bounding box center [27, 399] width 32 height 11
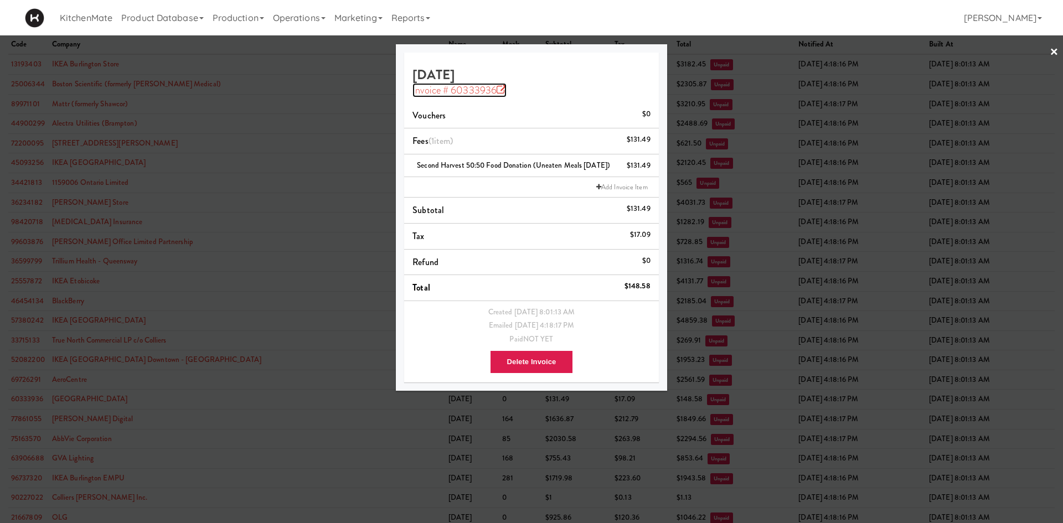
click at [498, 86] on icon at bounding box center [502, 90] width 10 height 10
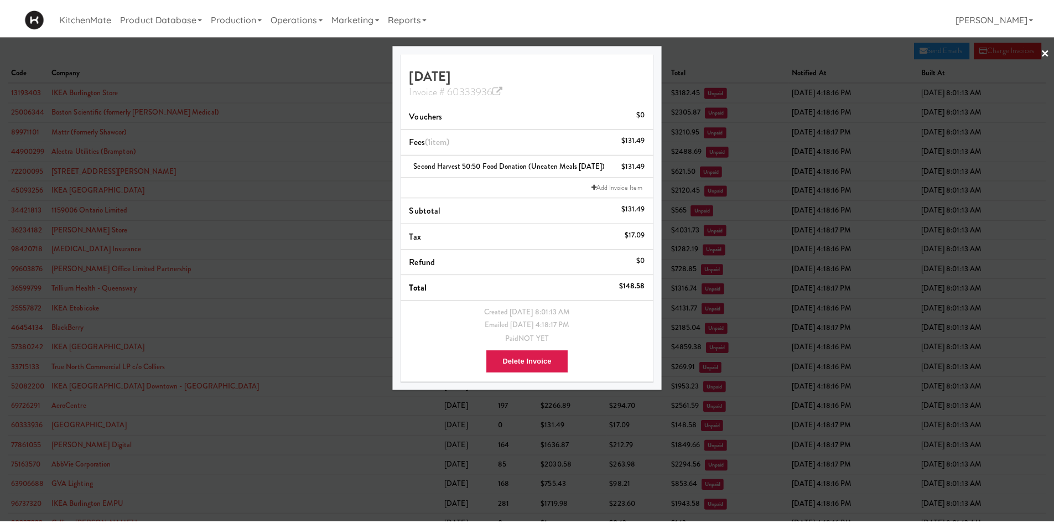
scroll to position [27, 0]
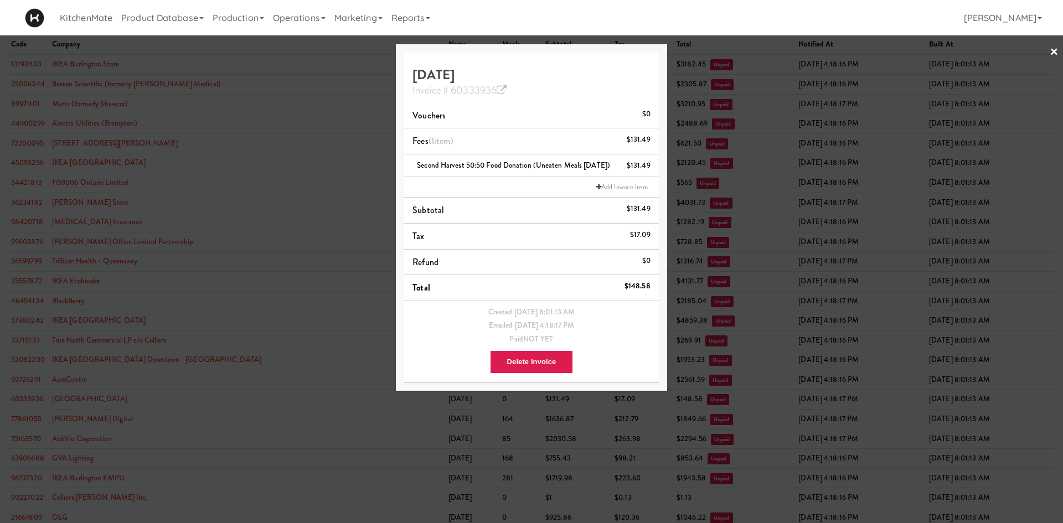
click at [322, 61] on div at bounding box center [531, 261] width 1063 height 523
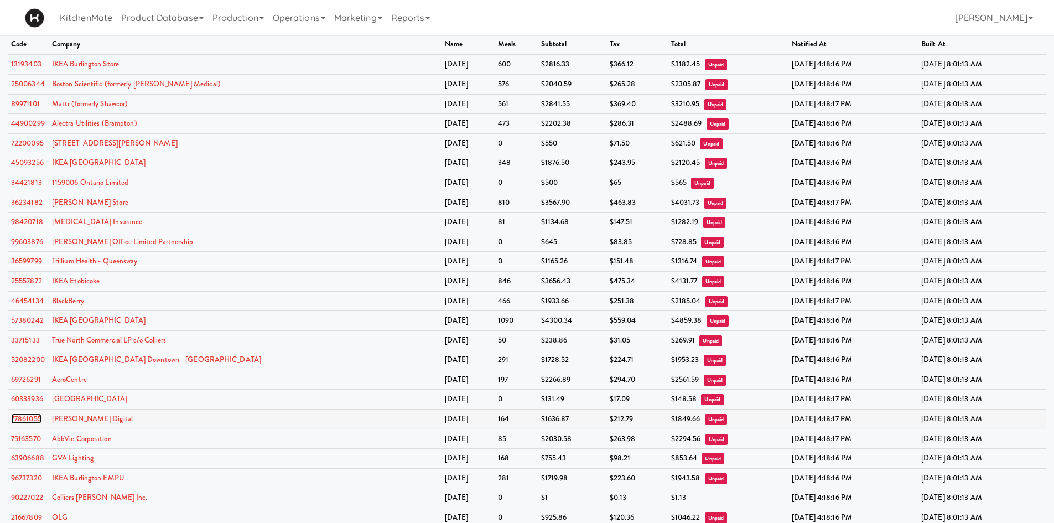
click at [19, 417] on link "77861055" at bounding box center [26, 418] width 30 height 11
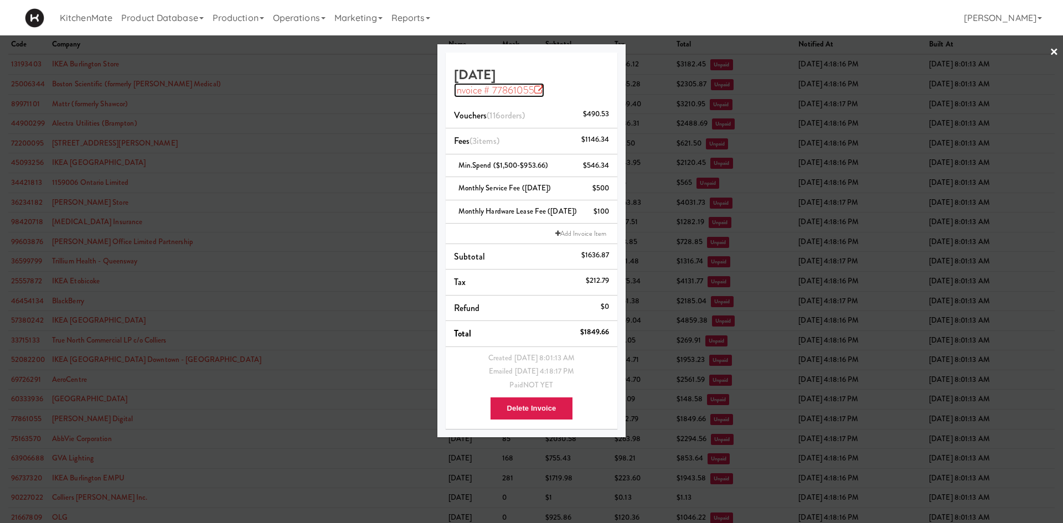
click at [532, 84] on link "Invoice # 77861055" at bounding box center [499, 90] width 91 height 14
click at [342, 107] on div at bounding box center [531, 261] width 1063 height 523
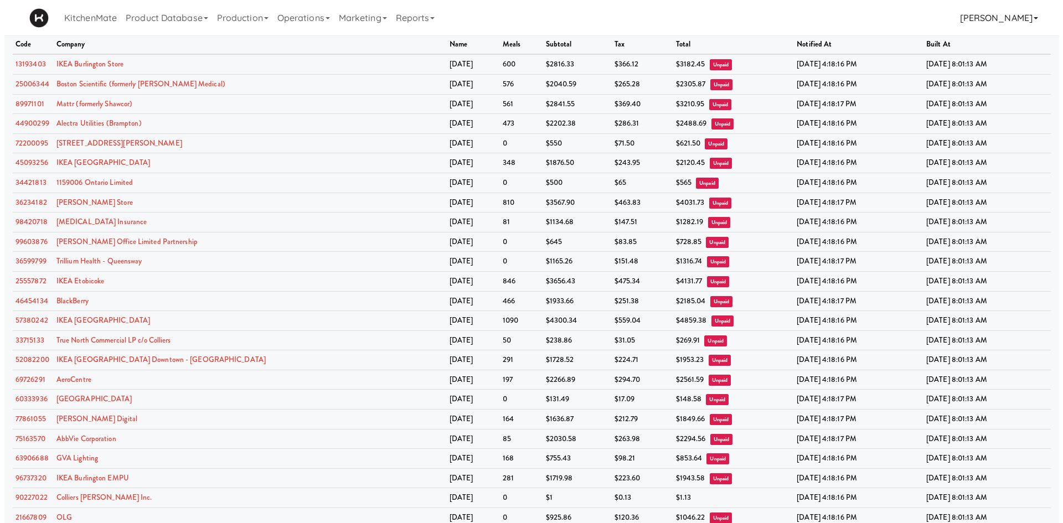
scroll to position [539, 0]
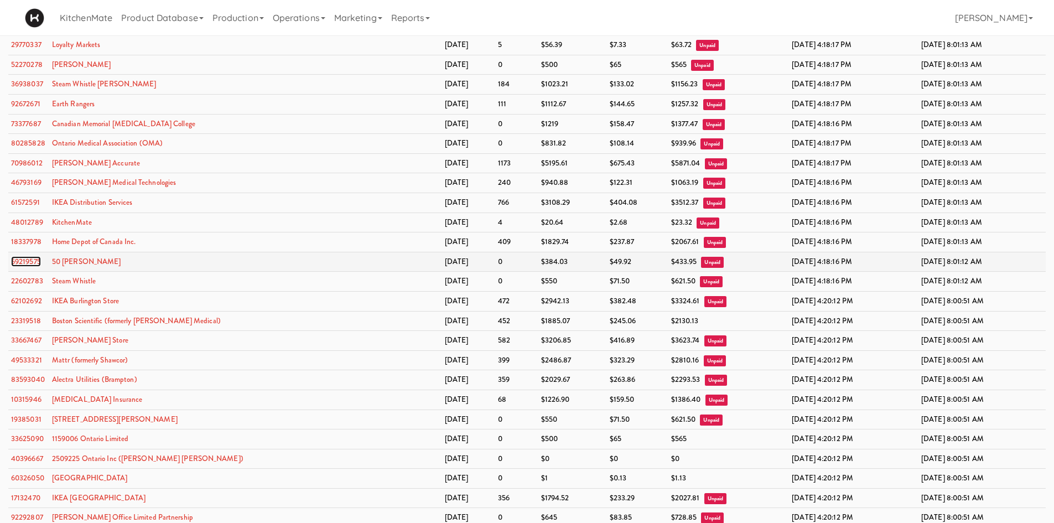
click at [38, 258] on link "59219575" at bounding box center [26, 261] width 30 height 11
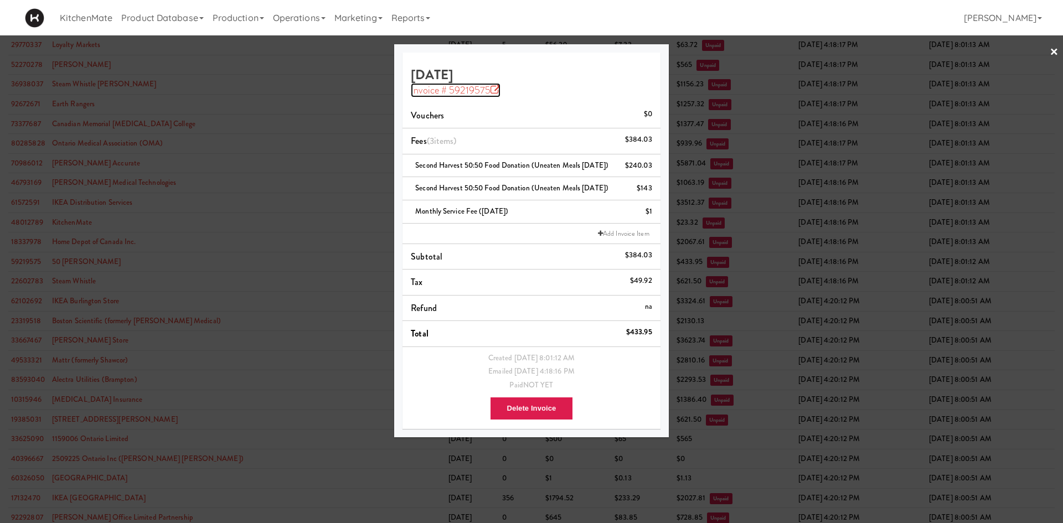
click at [499, 91] on icon at bounding box center [495, 90] width 10 height 10
click at [226, 107] on div at bounding box center [531, 261] width 1063 height 523
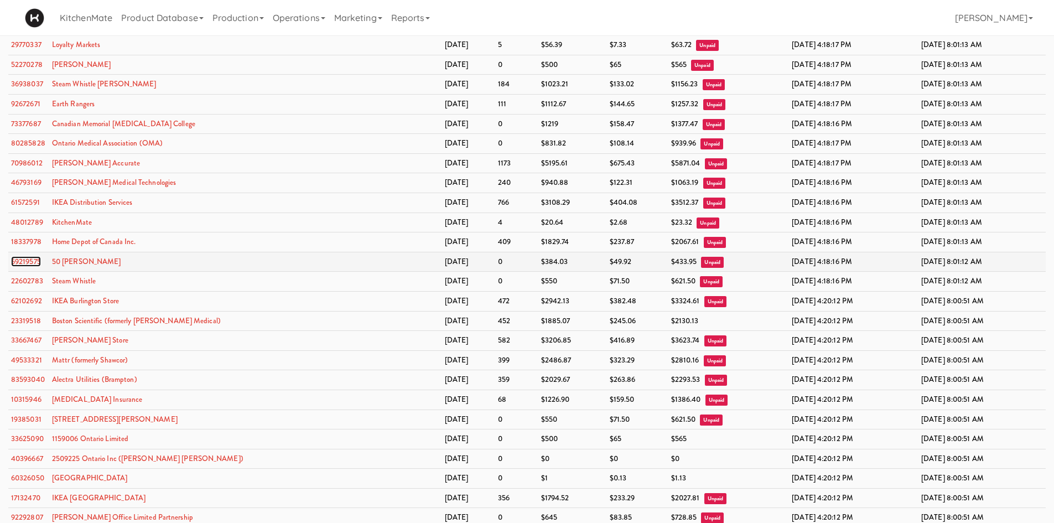
click at [33, 261] on link "59219575" at bounding box center [26, 261] width 30 height 11
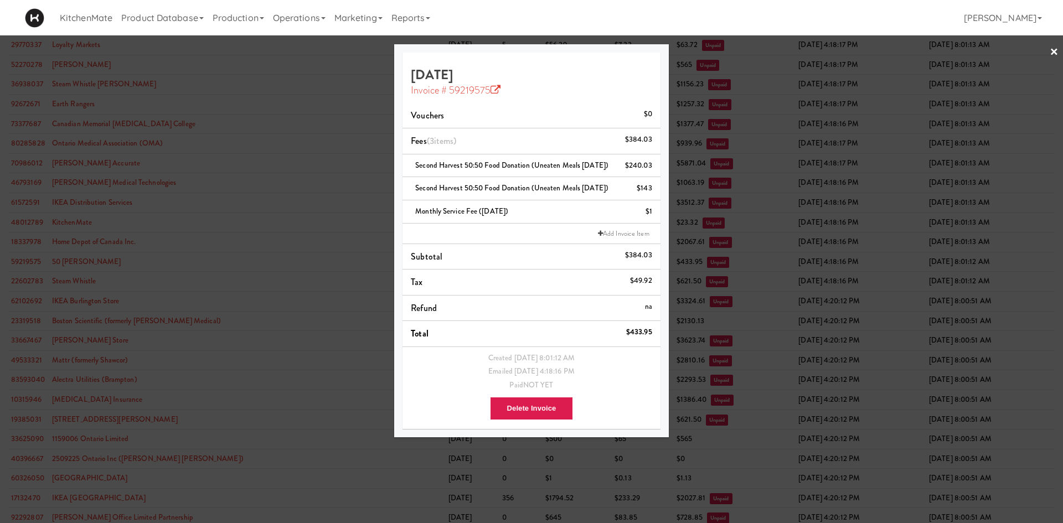
drag, startPoint x: 498, startPoint y: 80, endPoint x: 499, endPoint y: 93, distance: 13.3
click at [498, 80] on h4 "July 2025 Invoice # 59219575" at bounding box center [531, 82] width 241 height 29
click at [499, 93] on icon at bounding box center [495, 90] width 10 height 10
click at [303, 12] on link "Operations" at bounding box center [298, 17] width 61 height 35
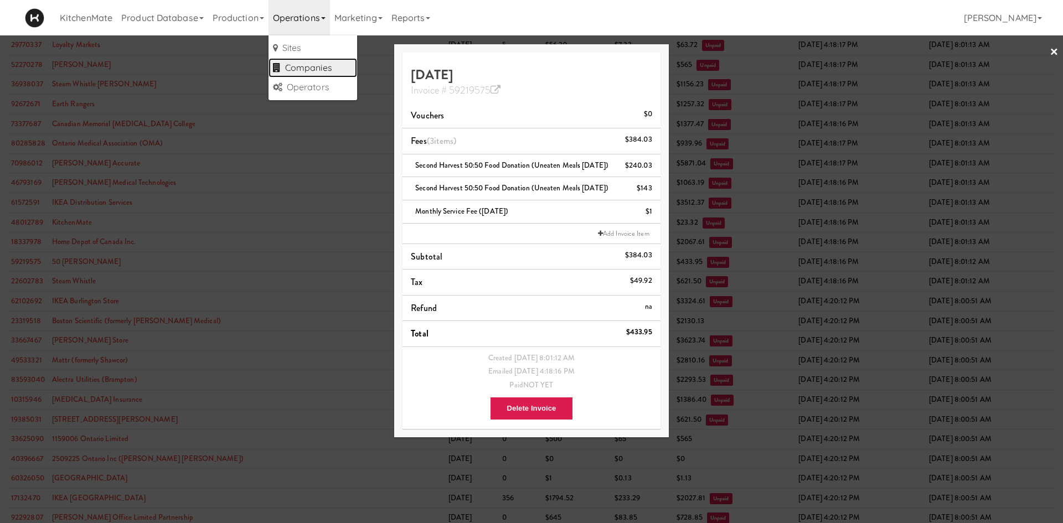
click at [316, 63] on link "Companies" at bounding box center [312, 68] width 89 height 20
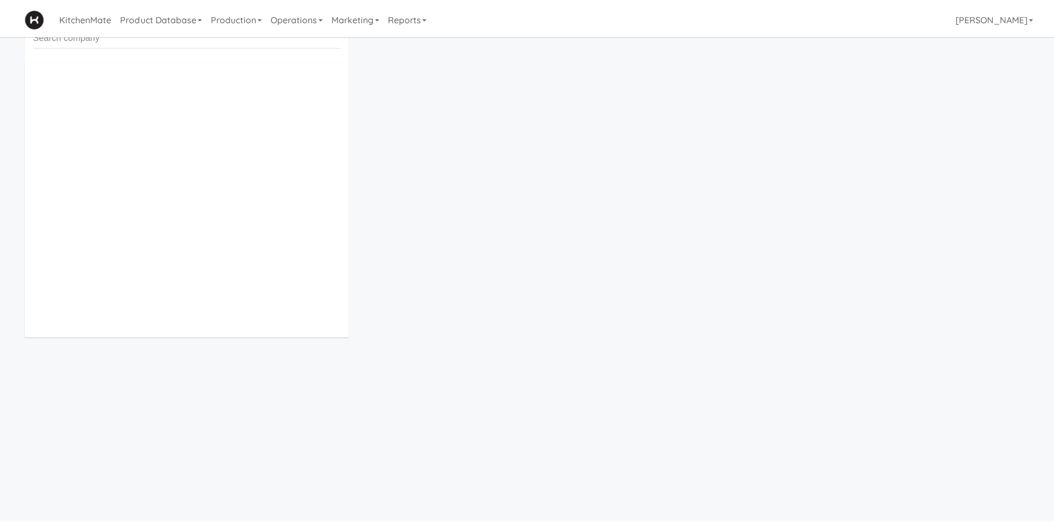
scroll to position [35, 0]
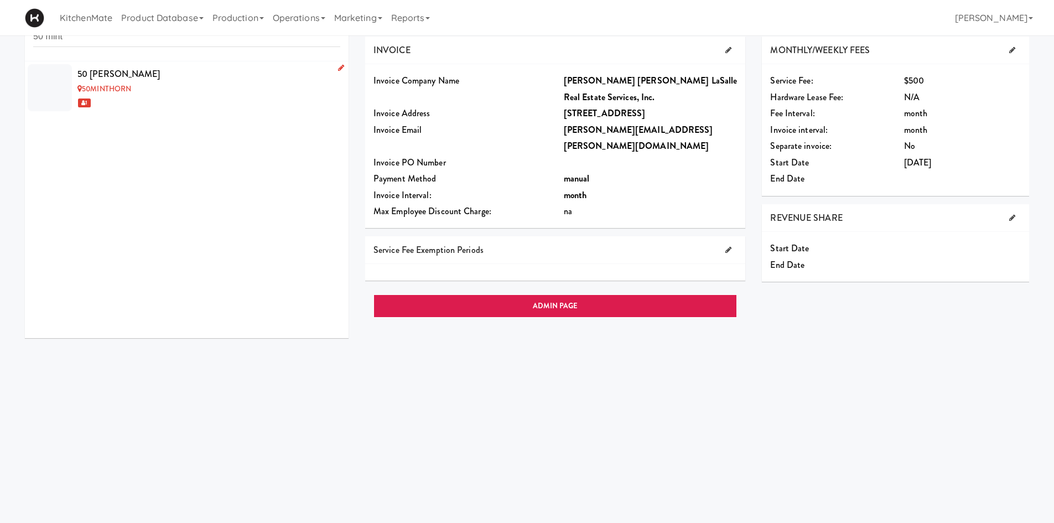
type input "50 mint"
click at [195, 82] on div "50MINTHORN" at bounding box center [208, 89] width 263 height 14
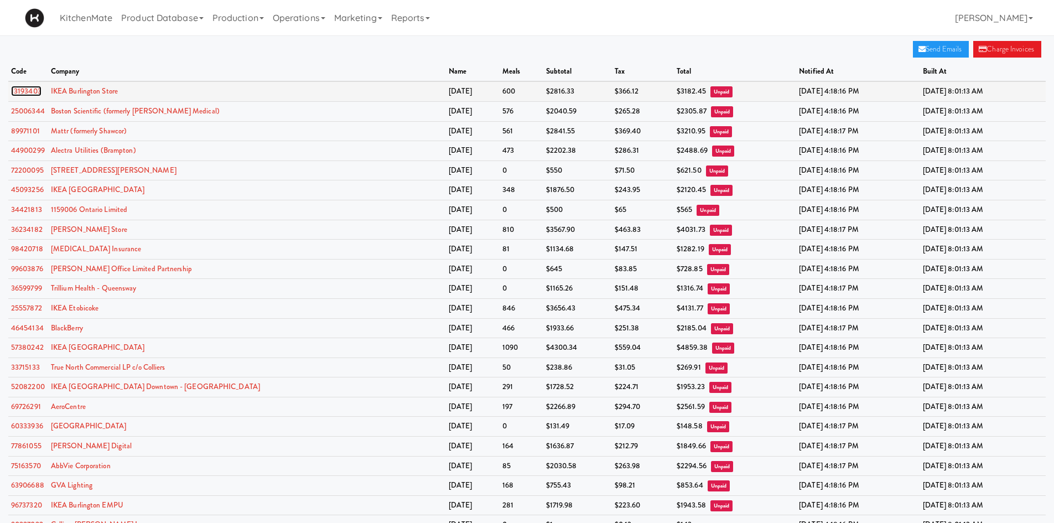
click at [33, 92] on link "13193403" at bounding box center [26, 91] width 30 height 11
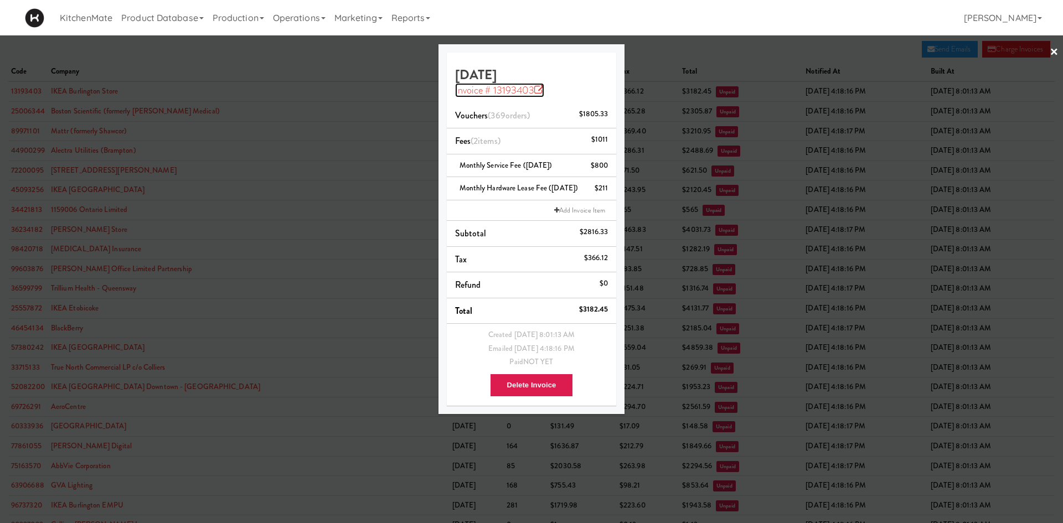
click at [494, 89] on link "Invoice # 13193403" at bounding box center [500, 90] width 90 height 14
click at [376, 55] on div at bounding box center [531, 261] width 1063 height 523
